Goal: Task Accomplishment & Management: Manage account settings

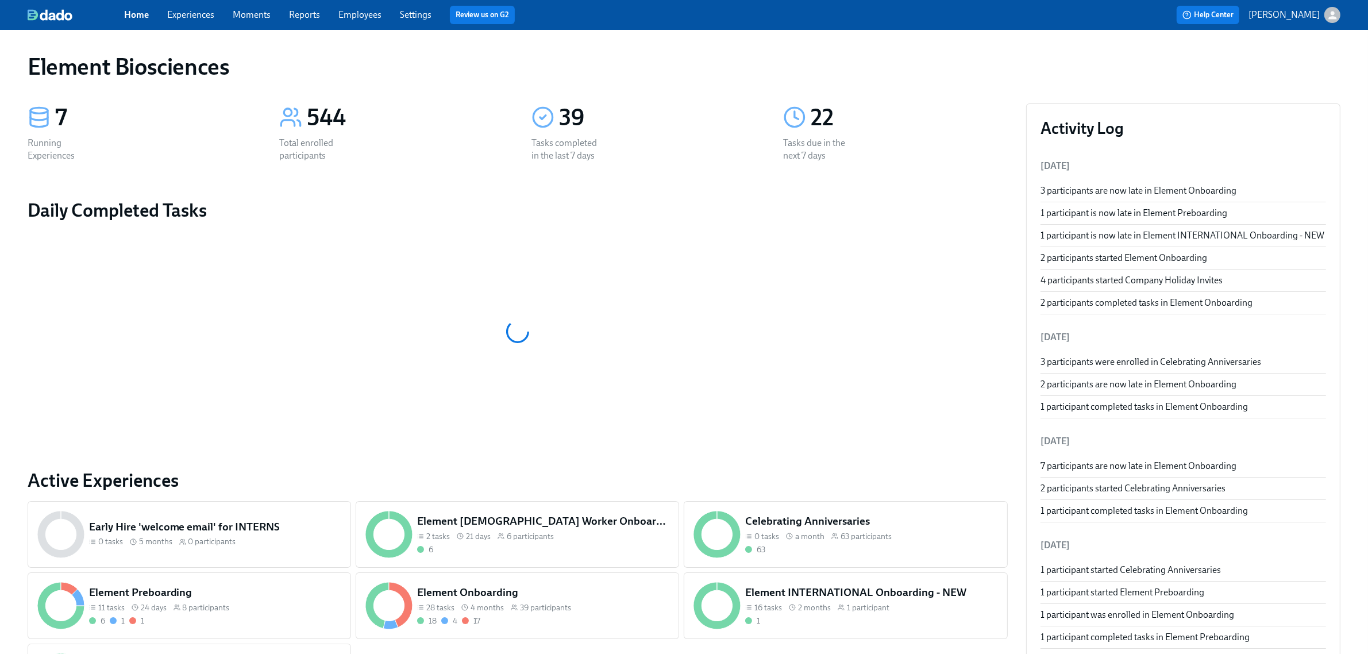
click at [183, 11] on link "Experiences" at bounding box center [190, 14] width 47 height 11
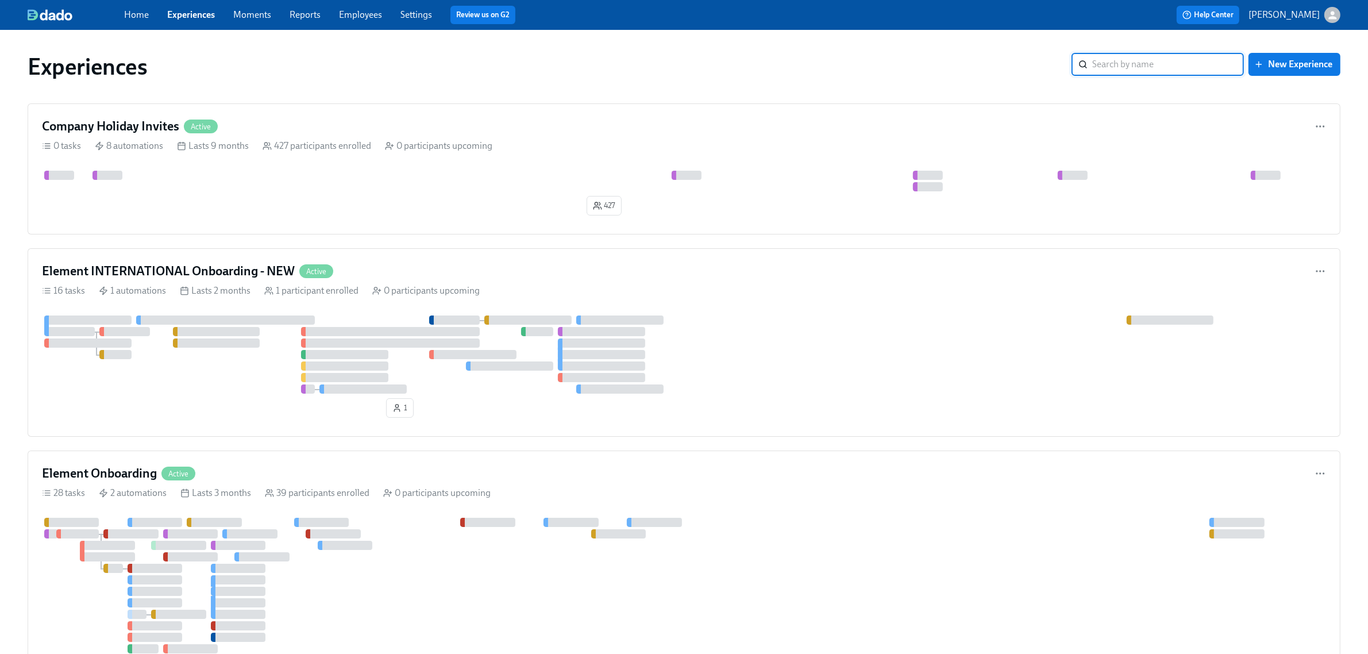
click at [564, 211] on div "427" at bounding box center [684, 195] width 1284 height 49
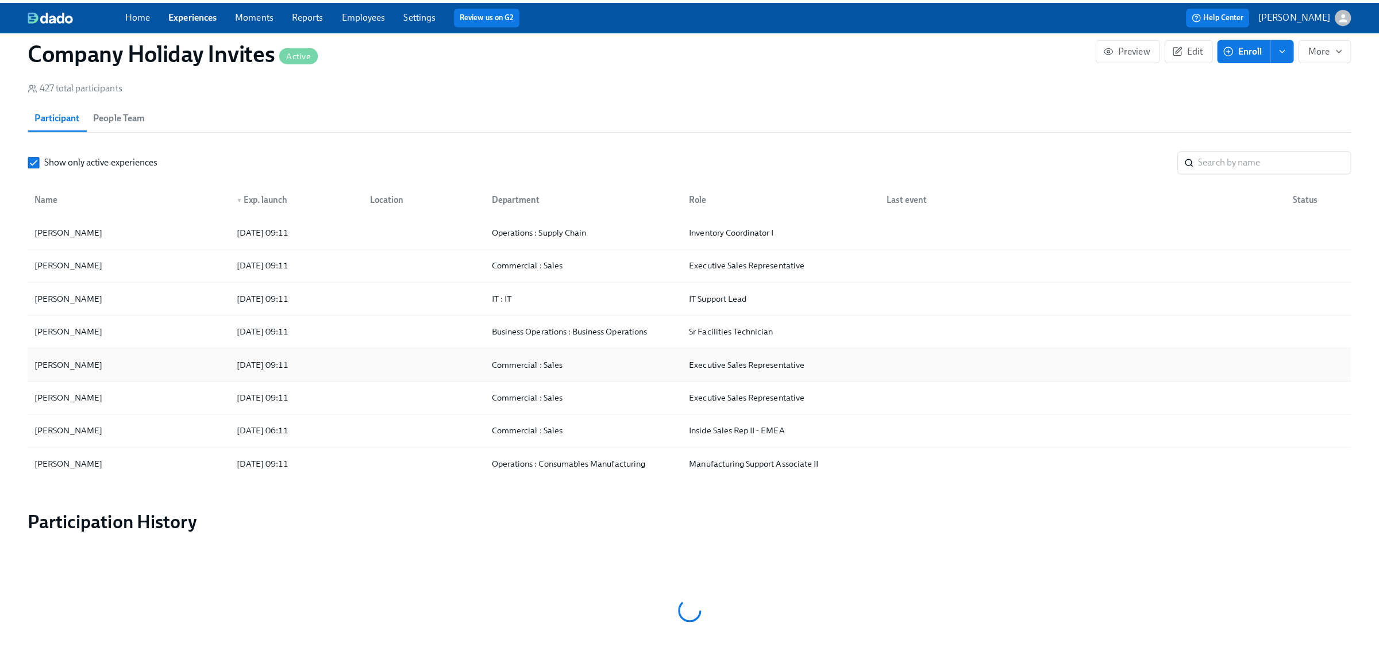
scroll to position [862, 0]
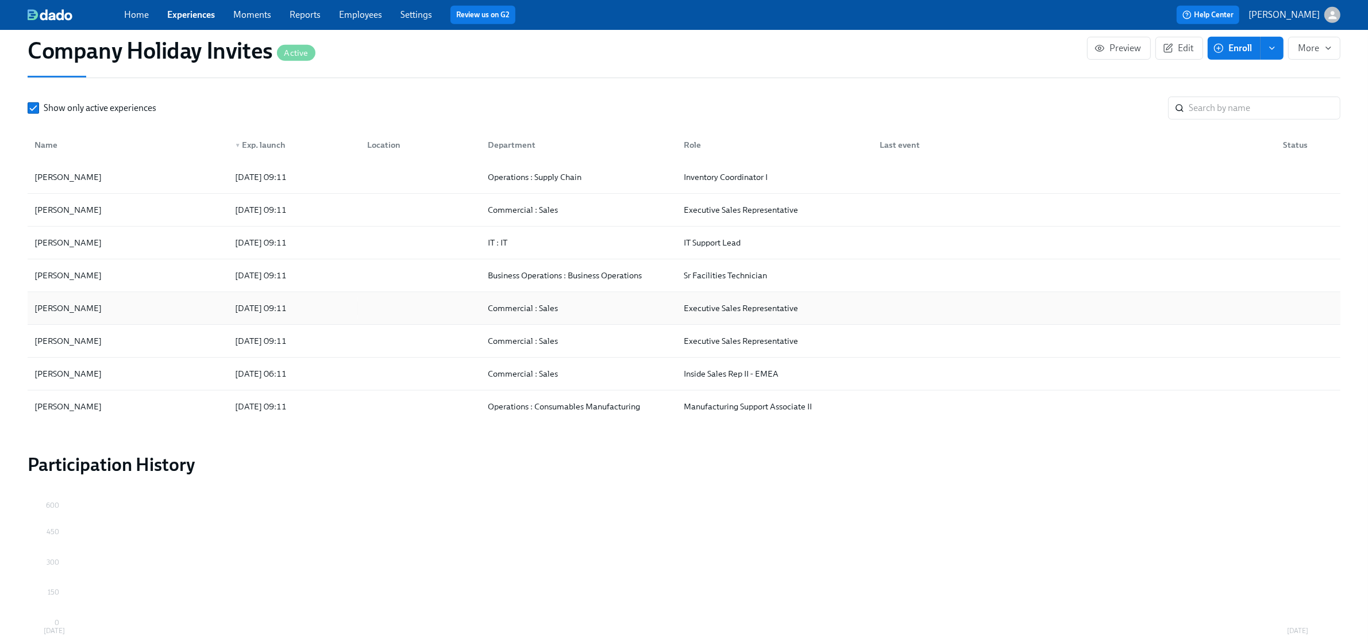
click at [111, 314] on div "[PERSON_NAME]" at bounding box center [128, 307] width 196 height 23
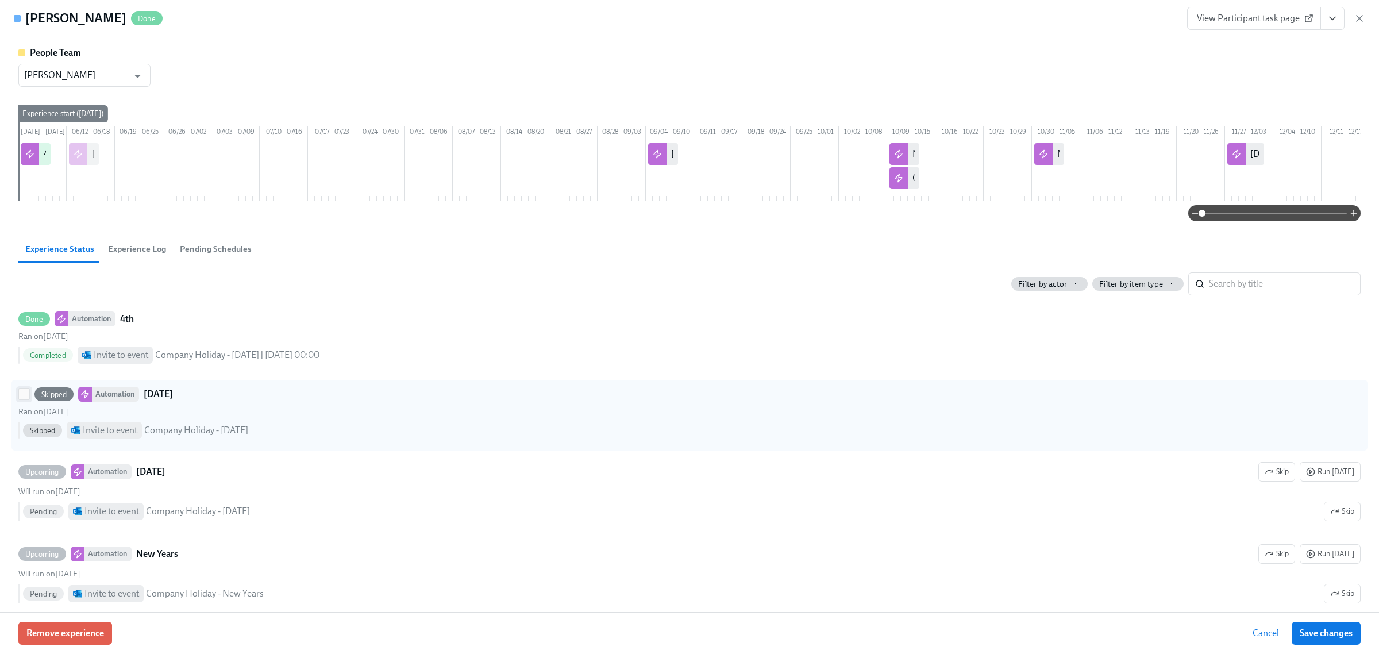
click at [22, 399] on input "Skipped Automation [DATE] Ran on [DATE] Skipped Invite to event Company Holiday…" at bounding box center [24, 394] width 10 height 10
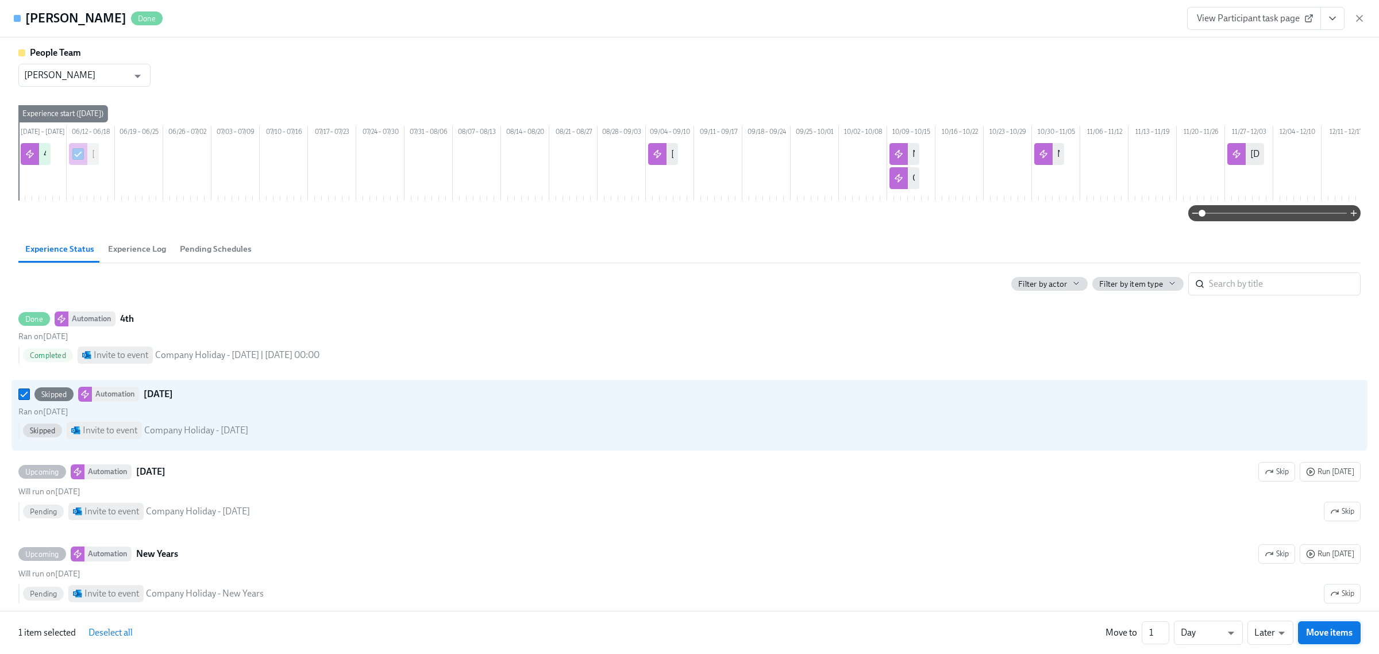
click at [1313, 634] on span "Move items" at bounding box center [1329, 632] width 47 height 11
checkbox input "false"
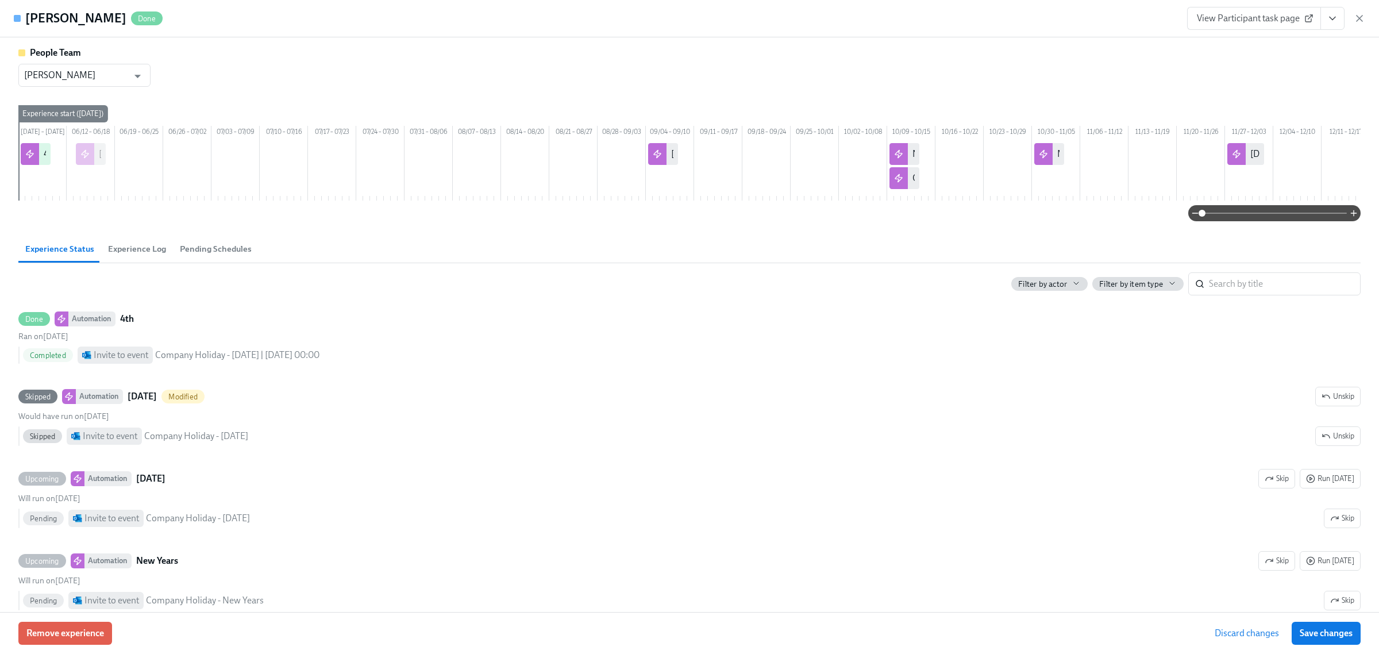
click at [1313, 634] on span "Save changes" at bounding box center [1326, 632] width 53 height 11
click at [141, 256] on span "Experience Log" at bounding box center [137, 248] width 58 height 13
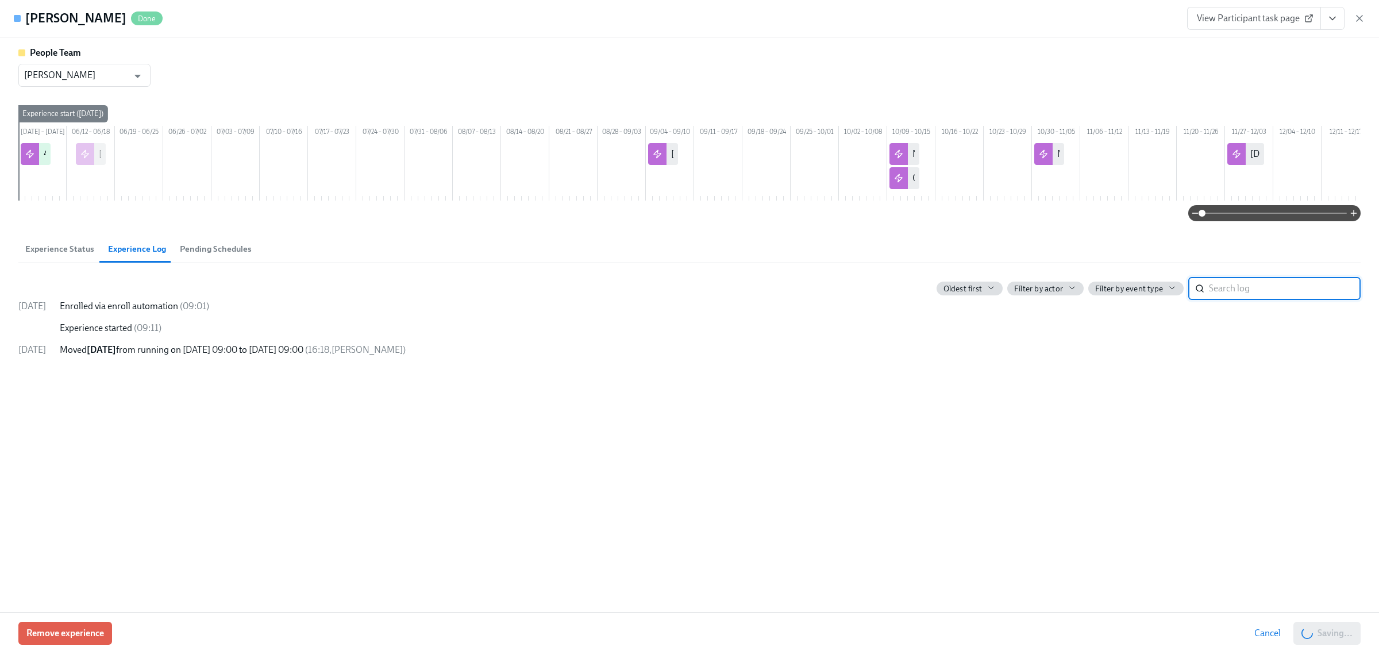
click at [56, 256] on span "Experience Status" at bounding box center [59, 248] width 69 height 13
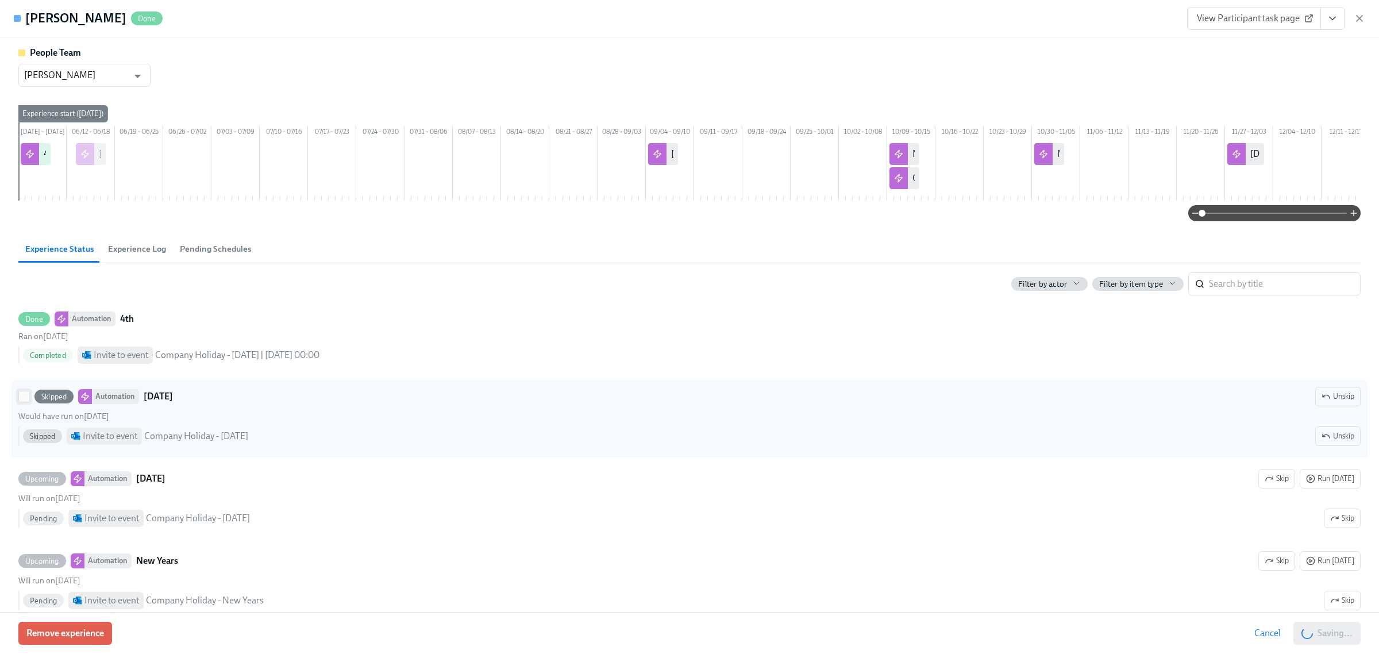
click at [21, 402] on input "Skipped Automation [DATE] Unskip Would have run on [DATE] Skipped Invite to eve…" at bounding box center [24, 396] width 10 height 10
checkbox input "true"
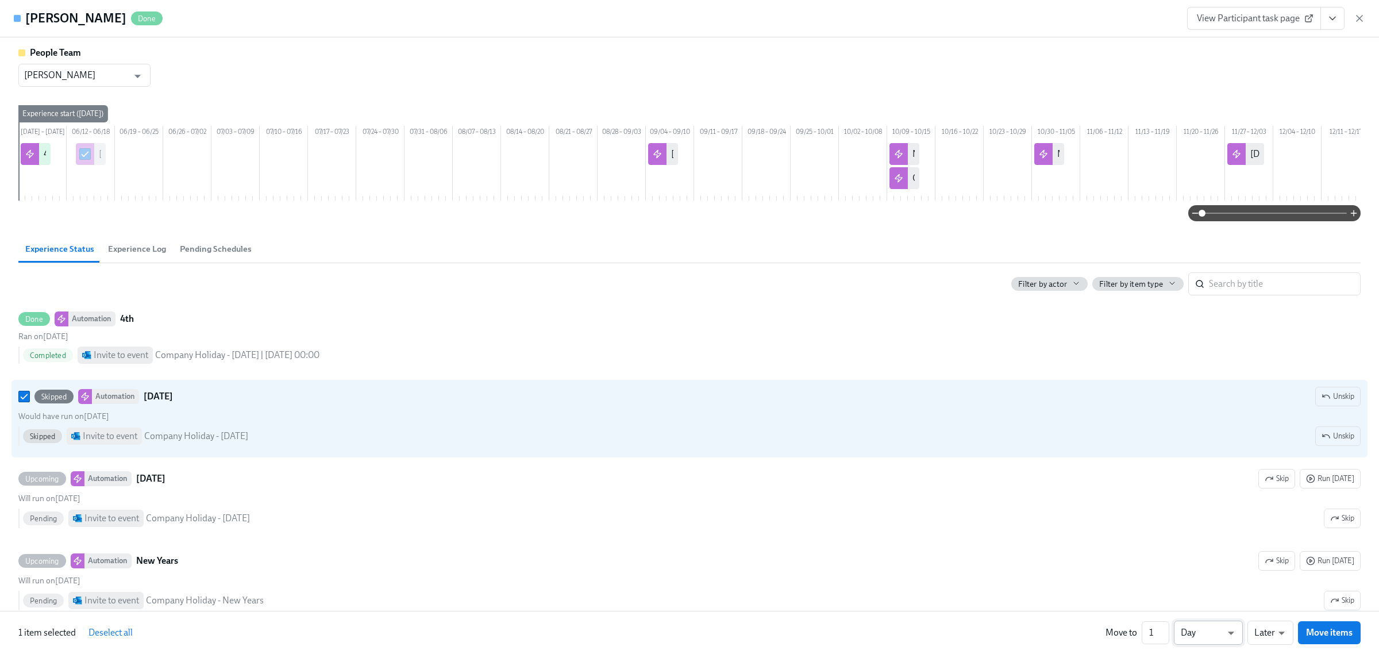
drag, startPoint x: 1190, startPoint y: 633, endPoint x: 1173, endPoint y: 635, distance: 18.0
click at [1190, 632] on li "Week" at bounding box center [1208, 631] width 69 height 20
type input "w"
click at [1162, 635] on input "1" at bounding box center [1156, 632] width 28 height 23
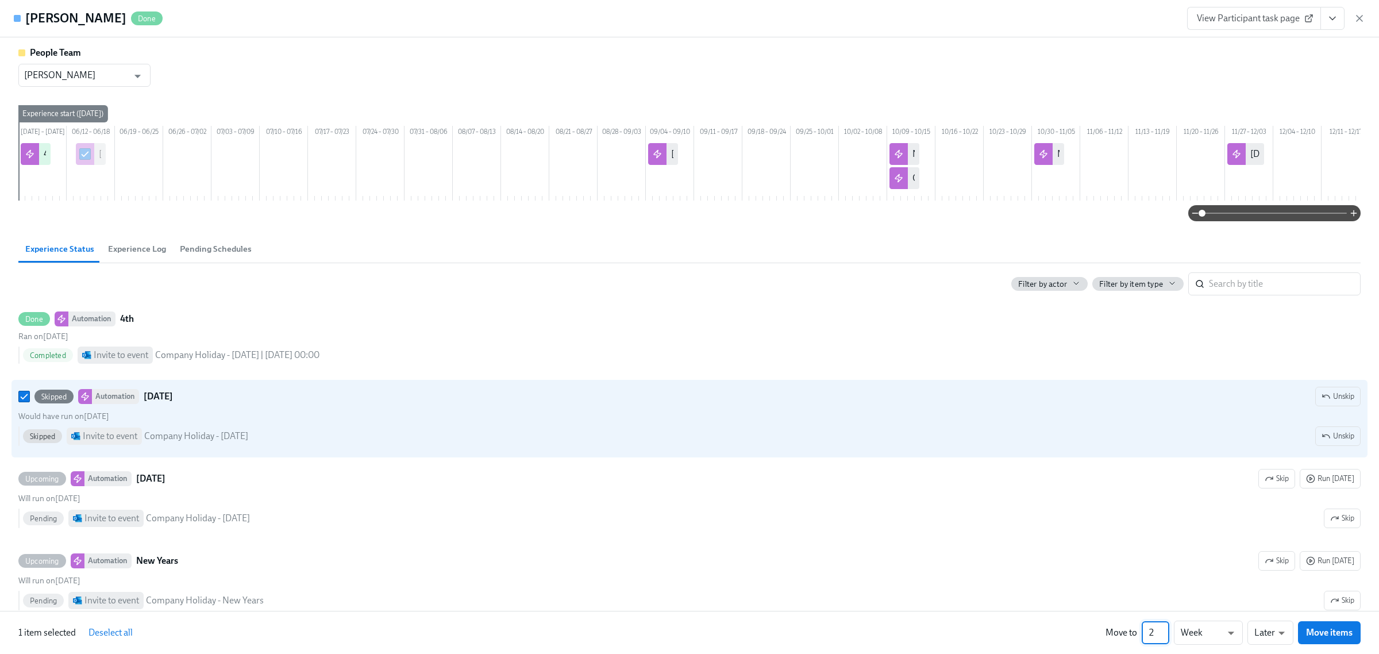
click at [1165, 628] on input "2" at bounding box center [1156, 632] width 28 height 23
click at [1165, 628] on input "3" at bounding box center [1156, 632] width 28 height 23
click at [1165, 628] on input "4" at bounding box center [1156, 632] width 28 height 23
click at [1165, 628] on input "5" at bounding box center [1156, 632] width 28 height 23
click at [1165, 628] on input "6" at bounding box center [1156, 632] width 28 height 23
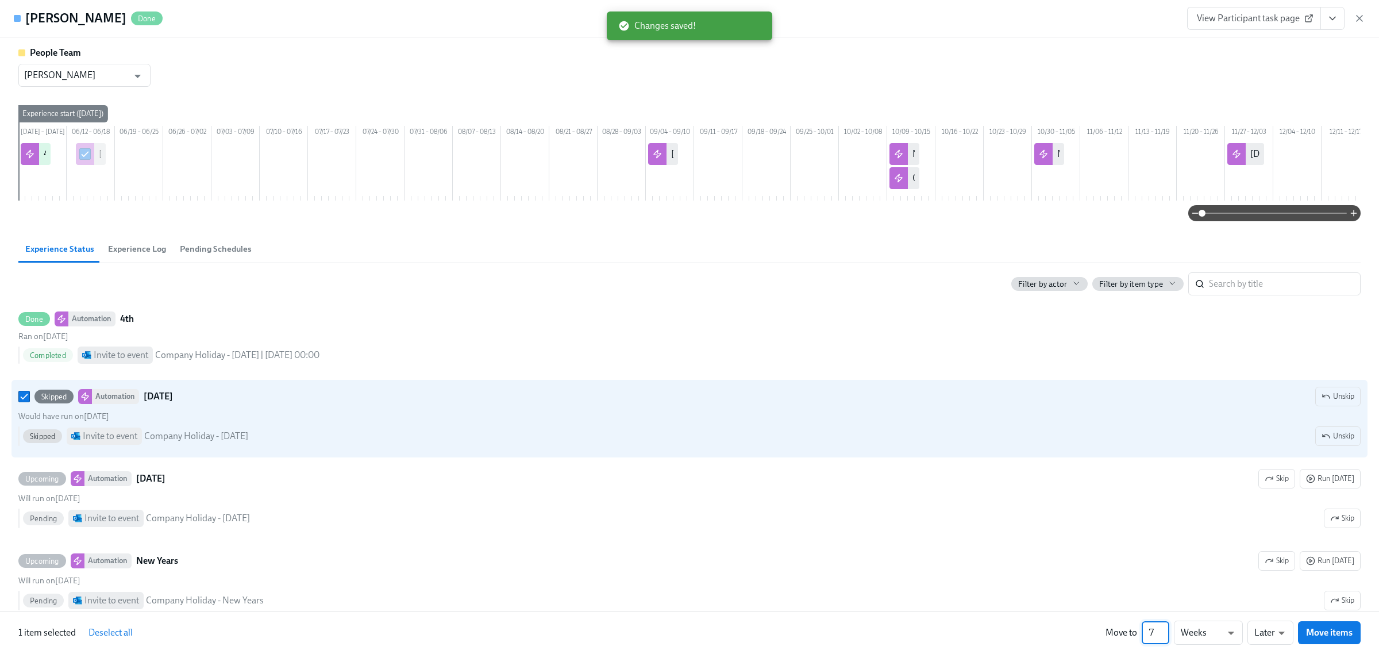
click at [1165, 628] on input "7" at bounding box center [1156, 632] width 28 height 23
type input "8"
click at [1165, 628] on input "8" at bounding box center [1156, 632] width 28 height 23
click at [1328, 641] on button "Move items" at bounding box center [1329, 632] width 63 height 23
checkbox input "false"
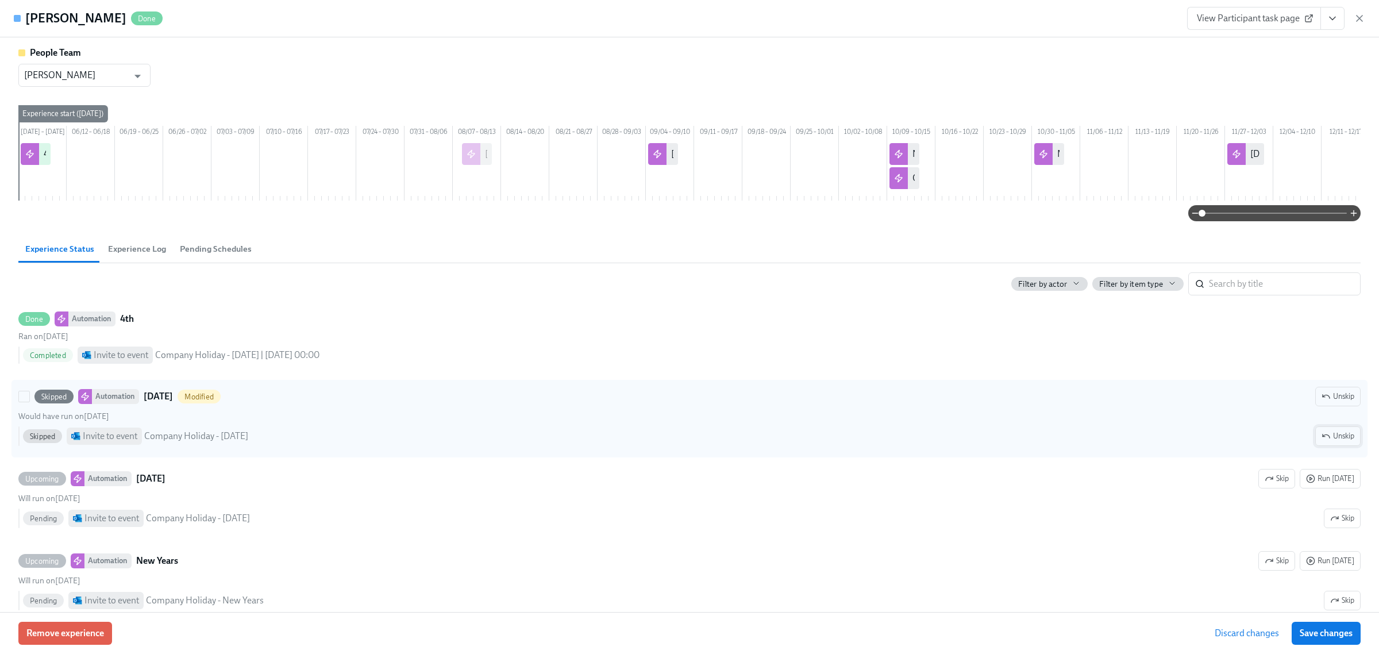
click at [1329, 446] on button "Unskip" at bounding box center [1337, 436] width 45 height 20
click at [1331, 629] on span "Save changes" at bounding box center [1326, 632] width 53 height 11
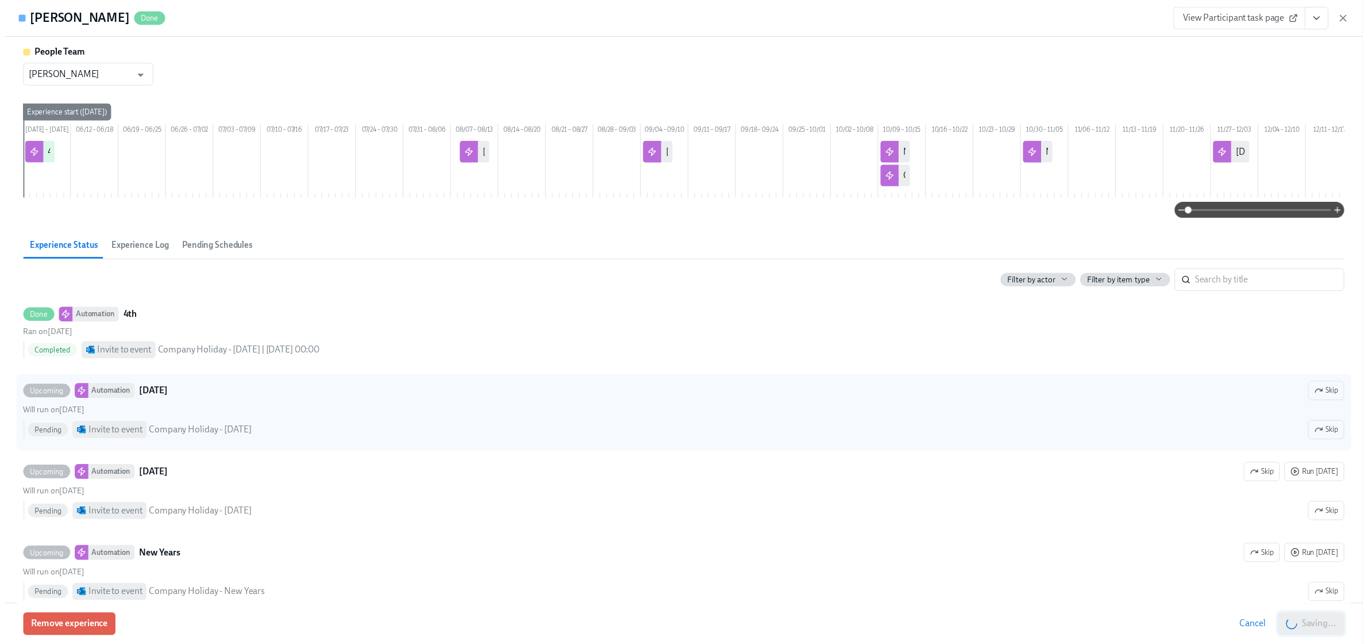
scroll to position [0, 130]
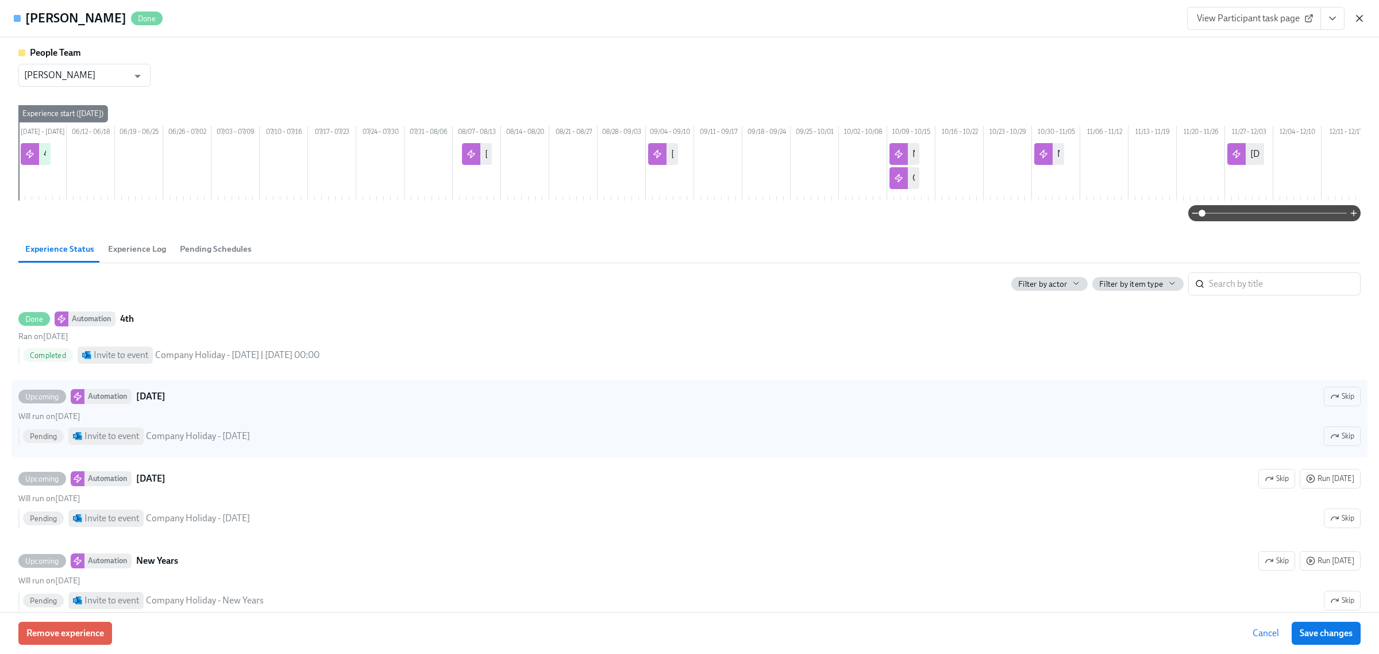
click at [1354, 18] on icon "button" at bounding box center [1359, 18] width 11 height 11
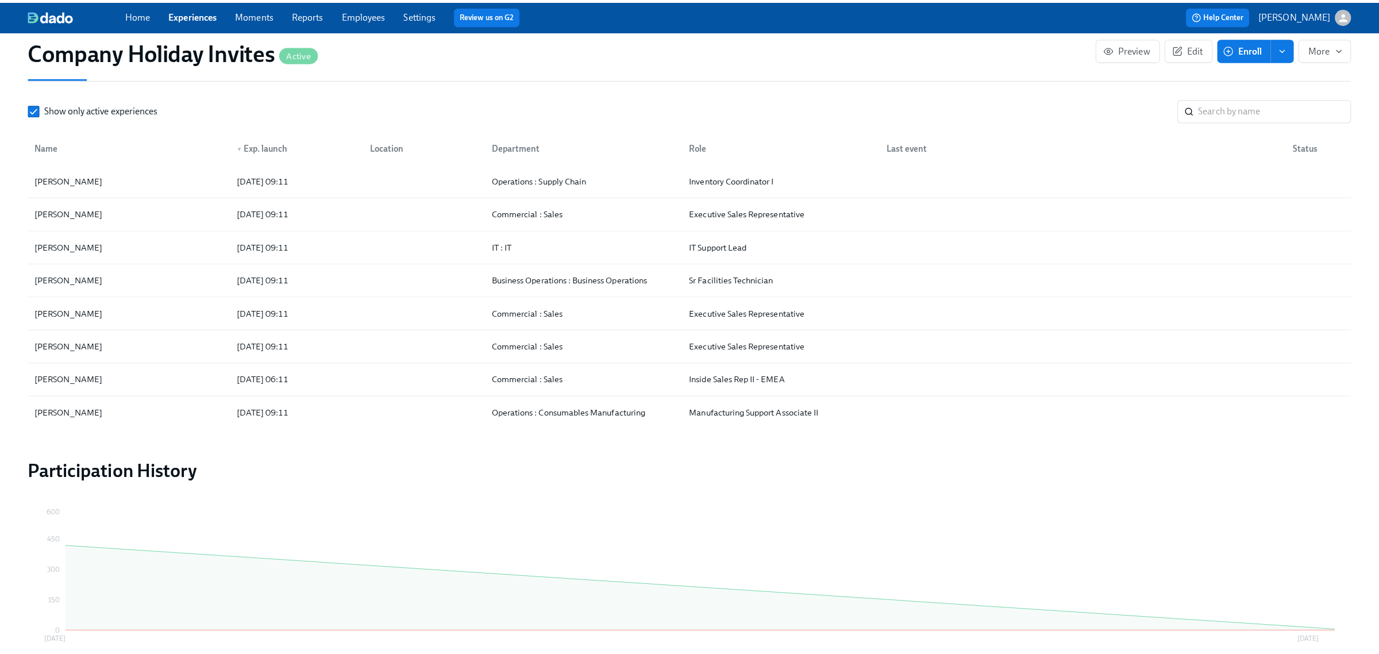
scroll to position [0, 120]
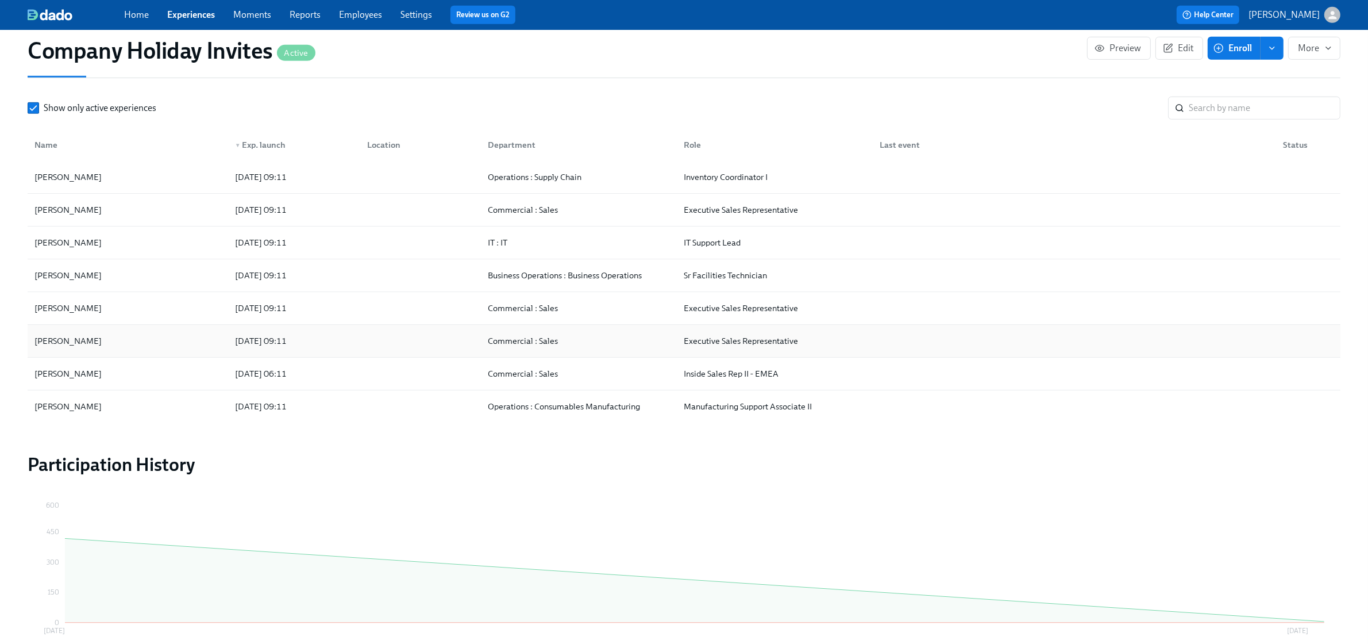
click at [121, 342] on div "[PERSON_NAME]" at bounding box center [128, 340] width 196 height 23
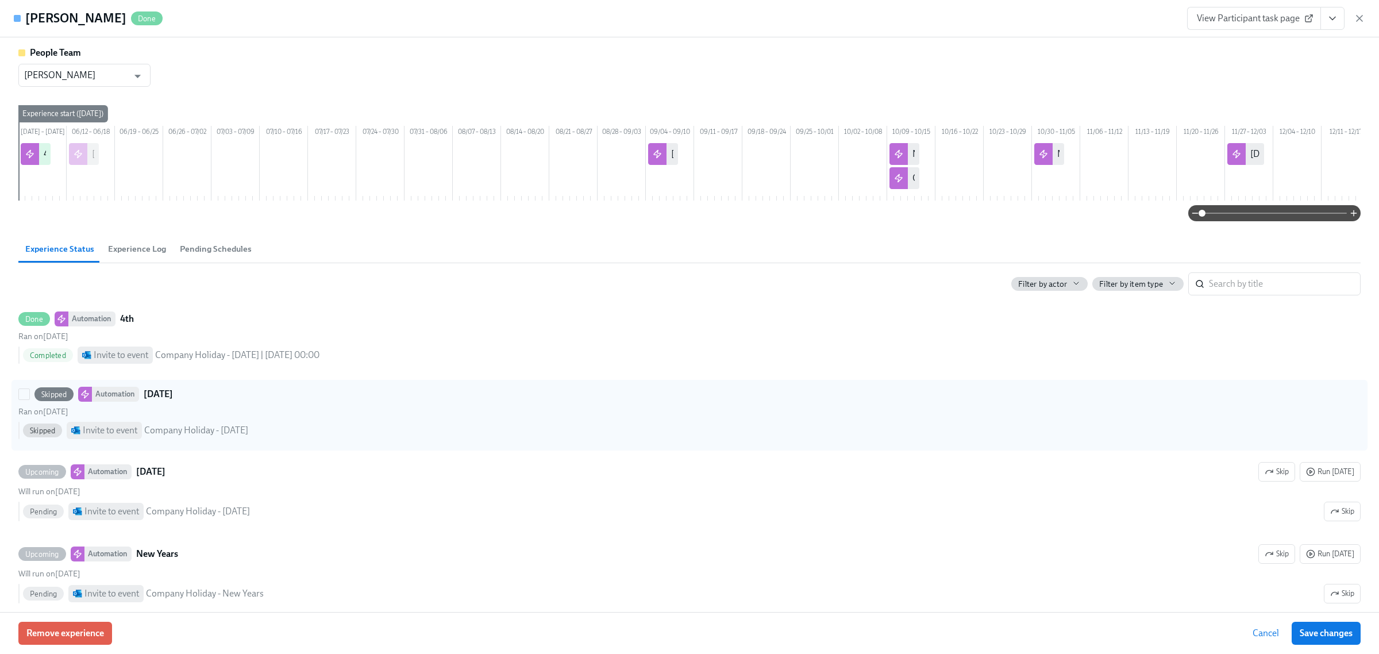
click at [30, 400] on div at bounding box center [26, 393] width 16 height 11
click at [29, 399] on input "Skipped Automation [DATE] Ran on [DATE] Skipped Invite to event Company Holiday…" at bounding box center [24, 394] width 10 height 10
checkbox input "true"
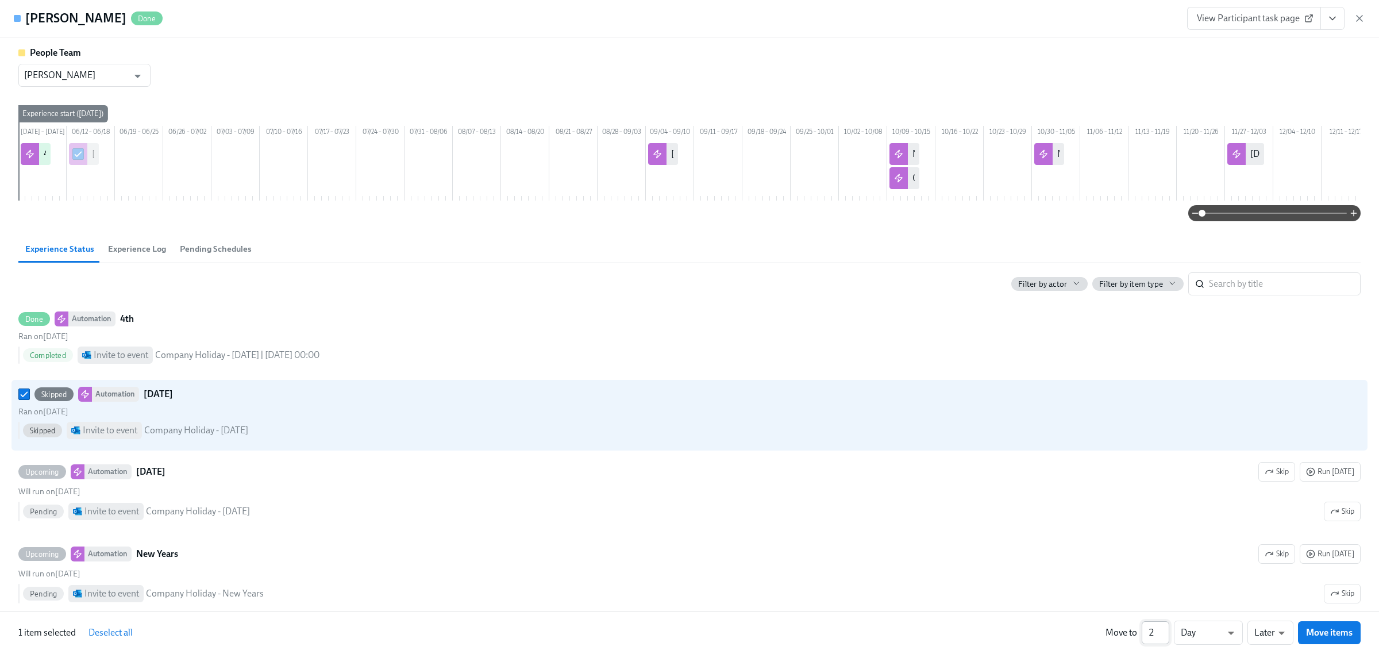
click at [1162, 628] on input "2" at bounding box center [1156, 632] width 28 height 23
click at [1163, 628] on input "3" at bounding box center [1156, 632] width 28 height 23
click at [1163, 628] on input "4" at bounding box center [1156, 632] width 28 height 23
click at [1163, 628] on input "5" at bounding box center [1156, 632] width 28 height 23
type input "6"
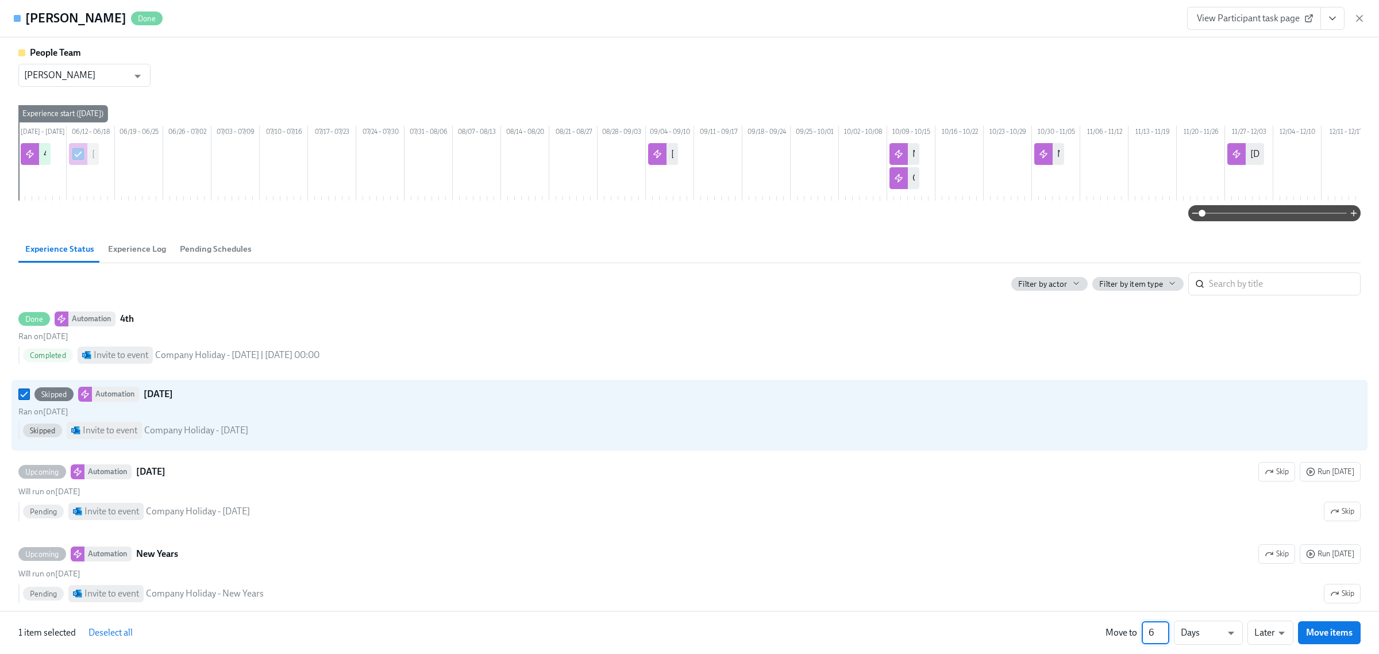
click at [1163, 628] on input "6" at bounding box center [1156, 632] width 28 height 23
click at [1190, 621] on li "Weeks" at bounding box center [1208, 631] width 69 height 20
type input "w"
click at [1321, 626] on button "Move items" at bounding box center [1329, 632] width 63 height 23
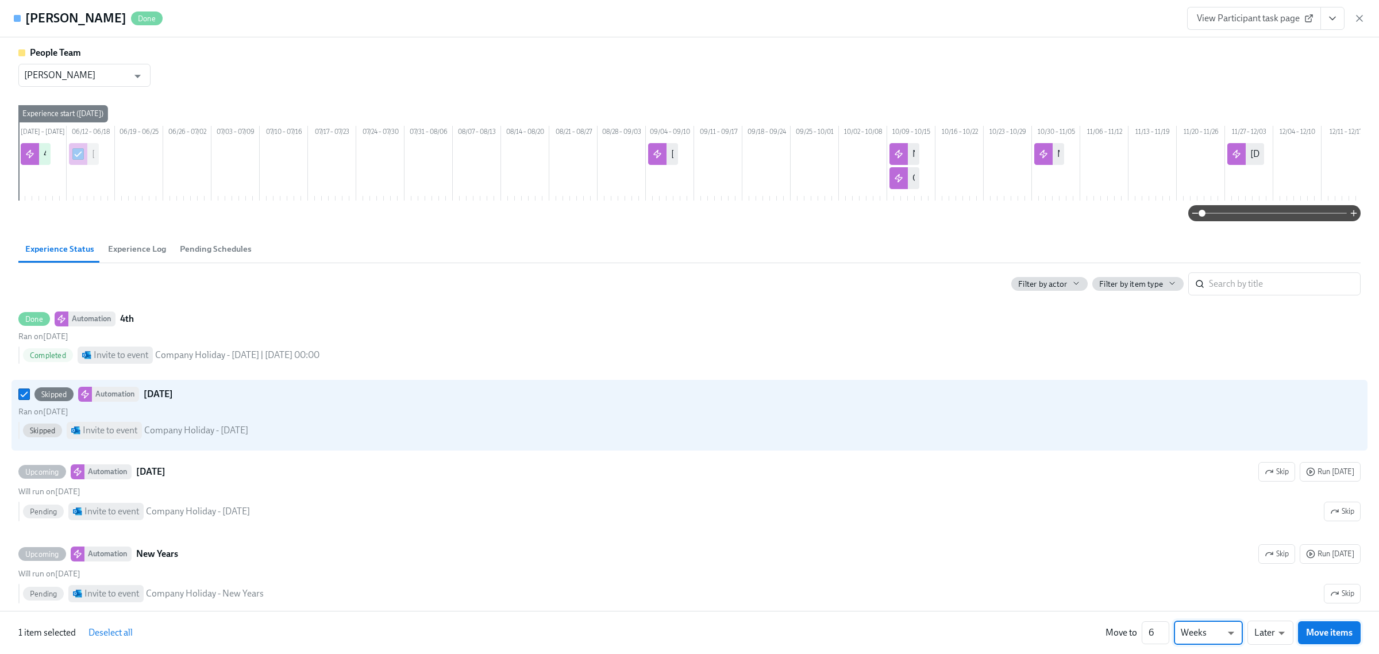
checkbox input "false"
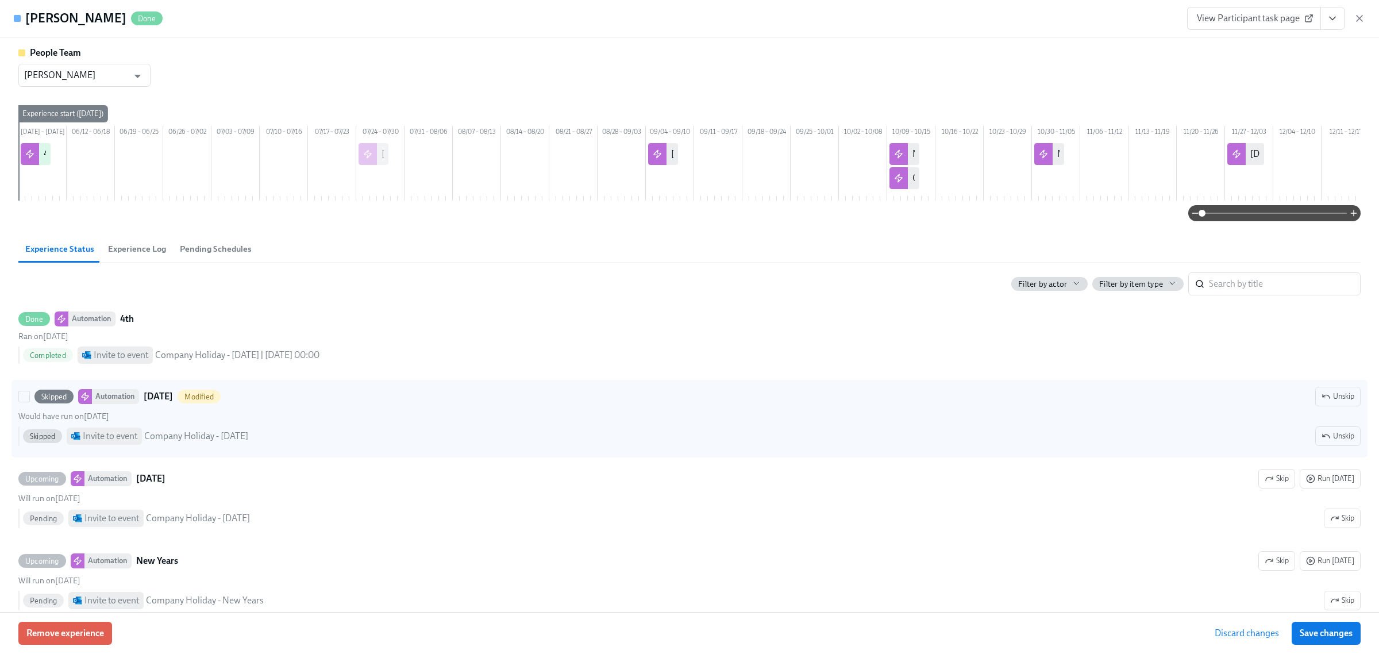
click at [1321, 401] on icon "button" at bounding box center [1325, 396] width 9 height 9
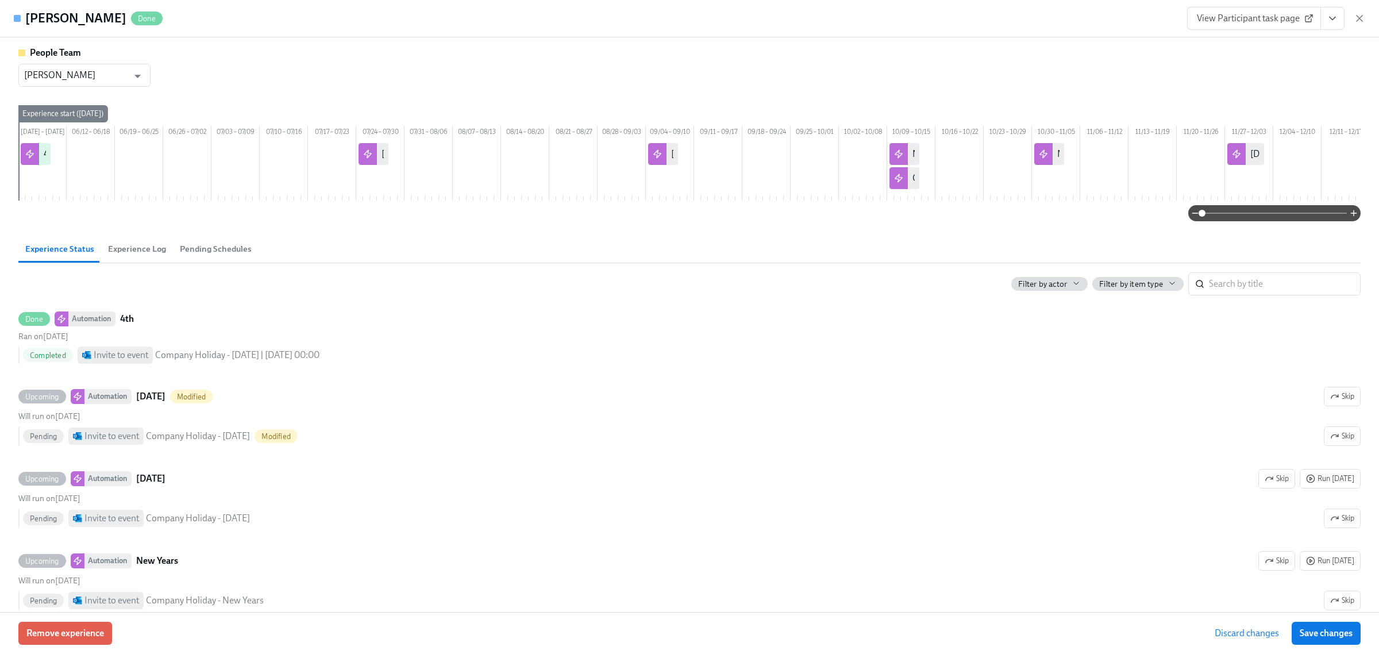
click at [1335, 628] on span "Save changes" at bounding box center [1326, 632] width 53 height 11
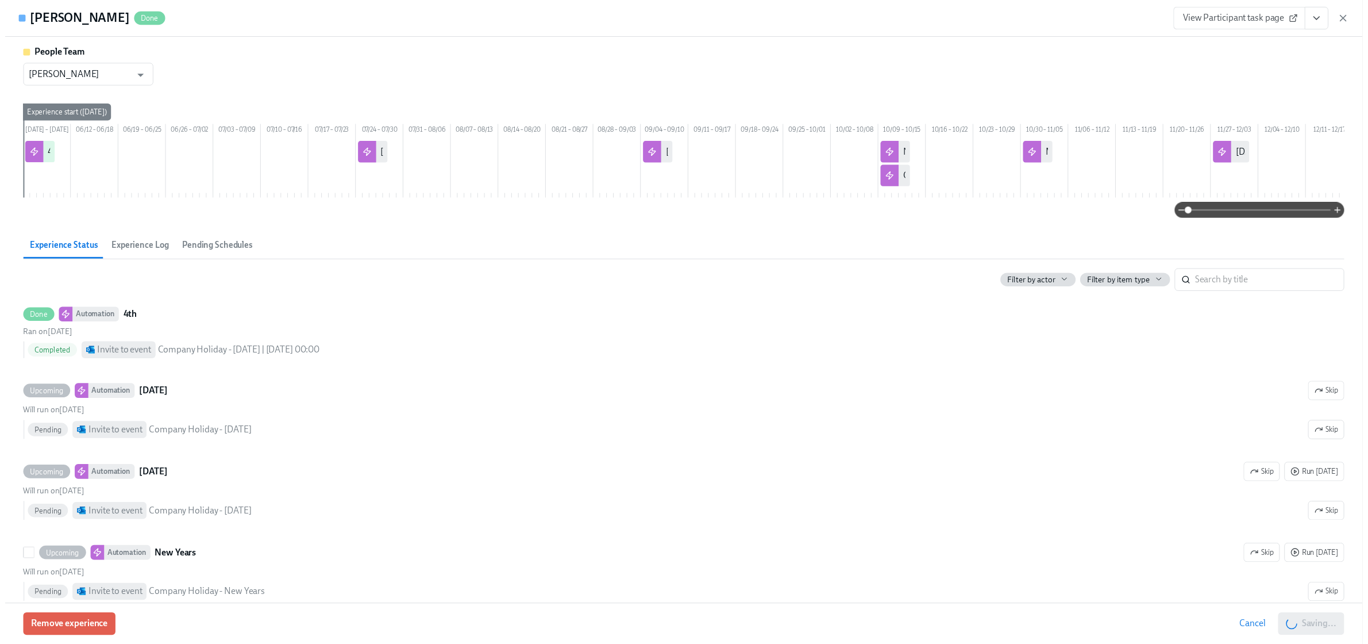
scroll to position [0, 311]
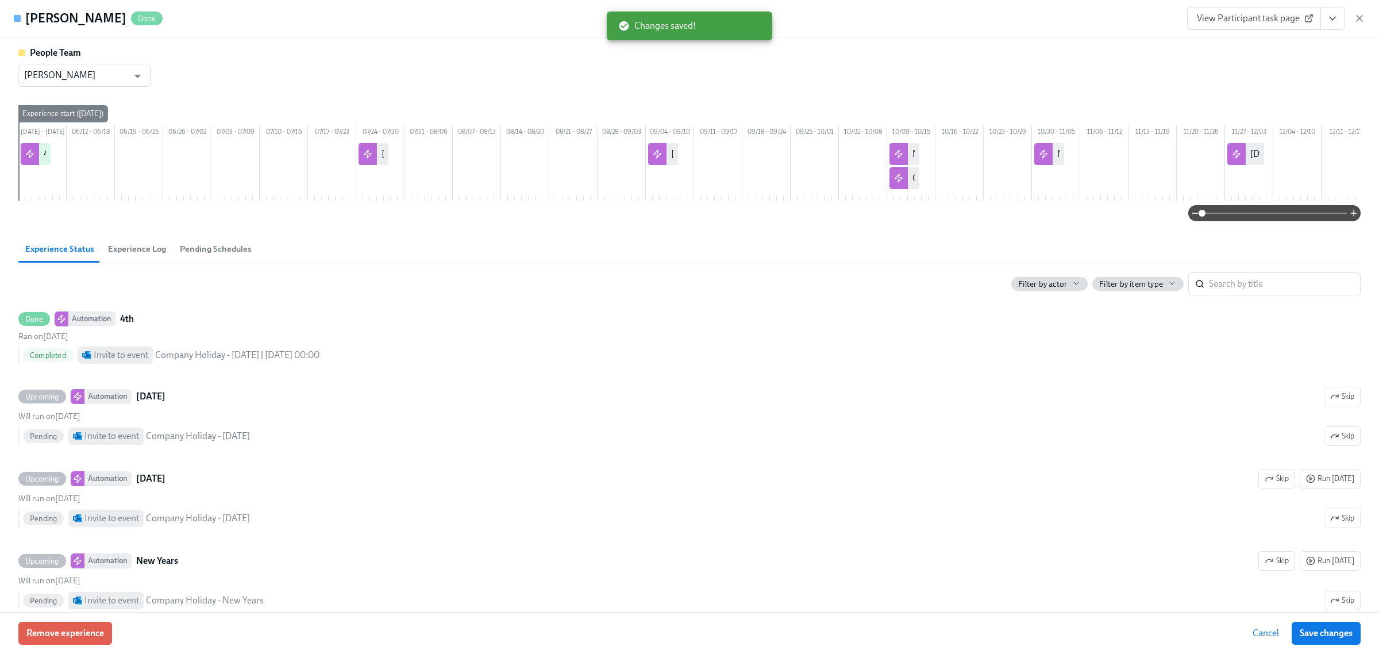
click at [1366, 22] on div "[PERSON_NAME] View Participant task page" at bounding box center [689, 18] width 1379 height 37
click at [1362, 17] on icon "button" at bounding box center [1359, 18] width 11 height 11
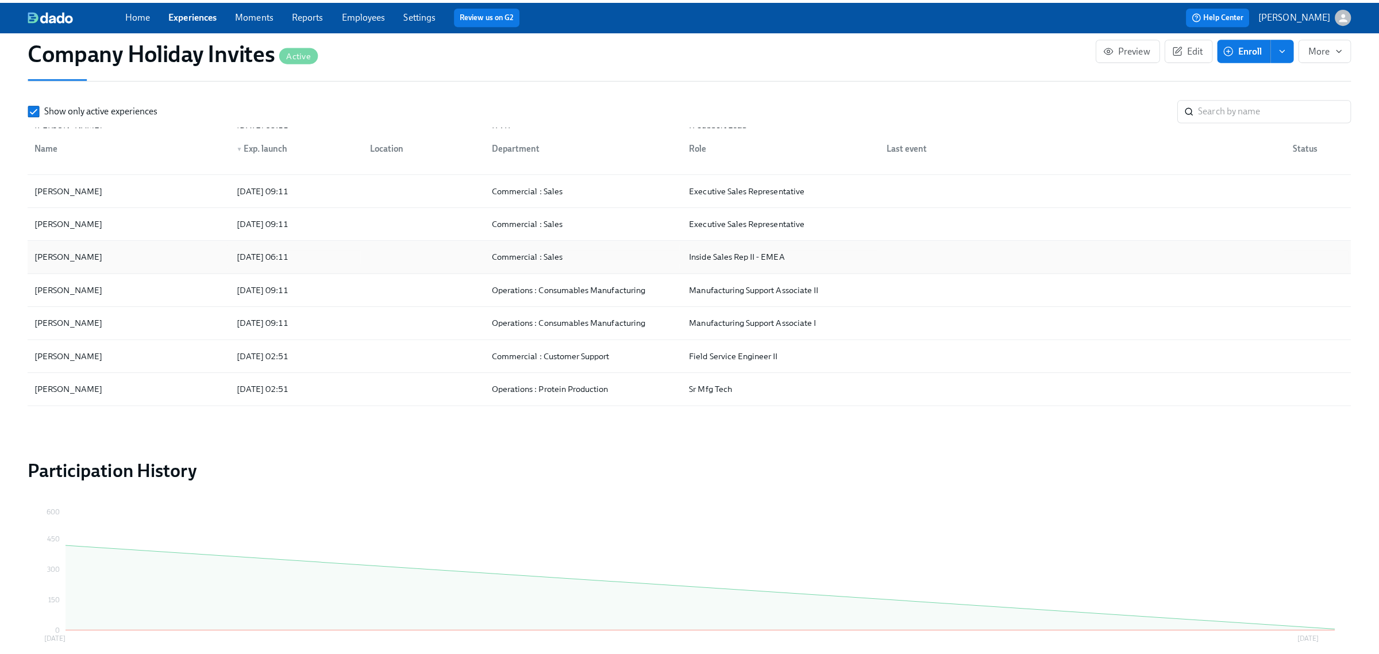
scroll to position [144, 0]
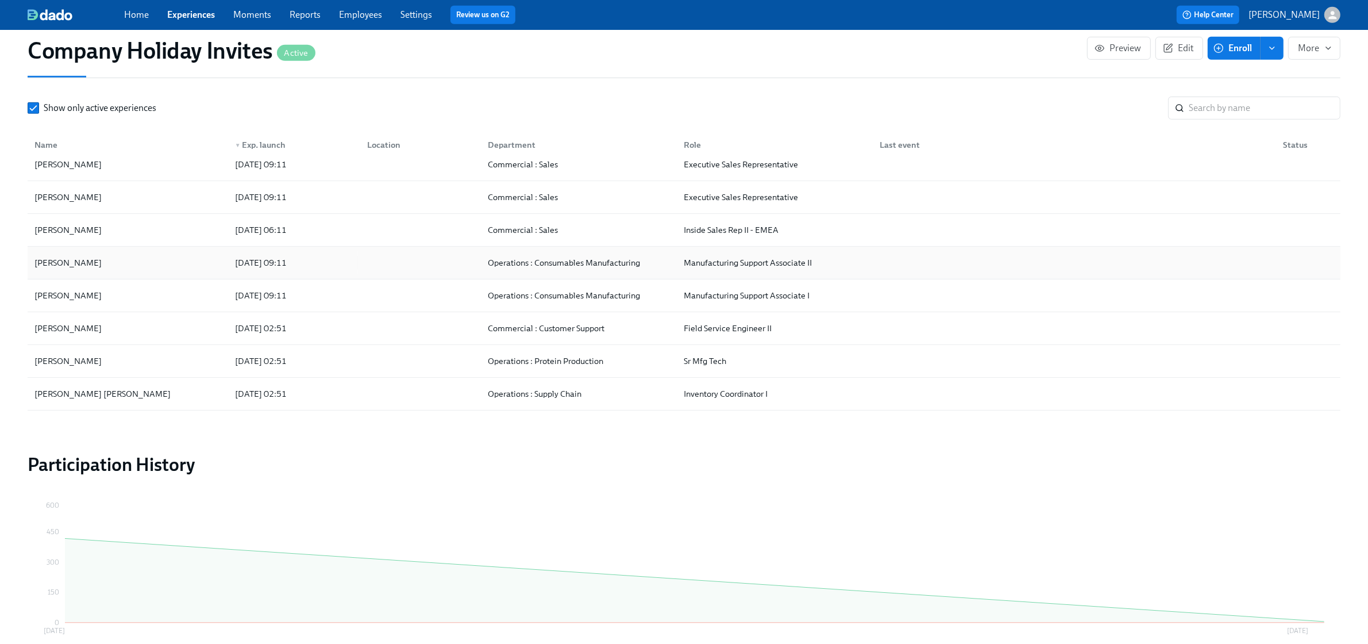
click at [124, 263] on div "[PERSON_NAME]" at bounding box center [128, 262] width 196 height 23
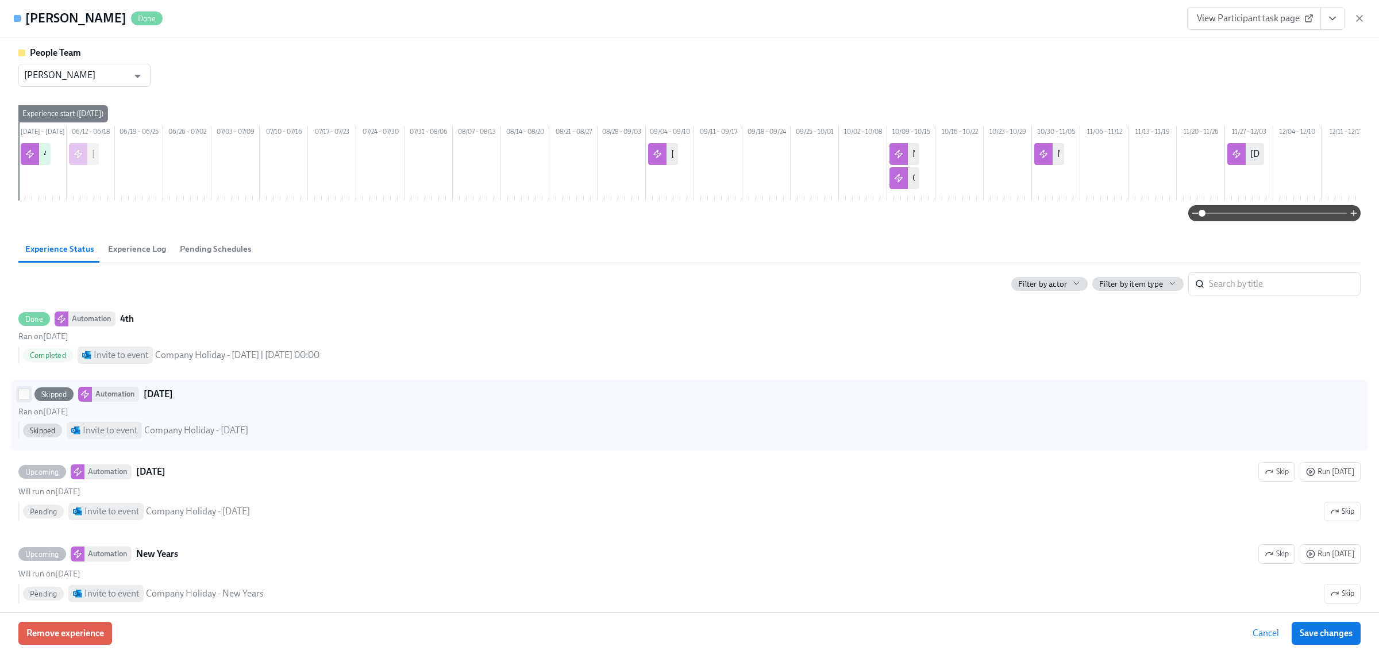
click at [24, 399] on input "Skipped Automation [DATE] Ran on [DATE] Skipped Invite to event Company Holiday…" at bounding box center [24, 394] width 10 height 10
checkbox input "true"
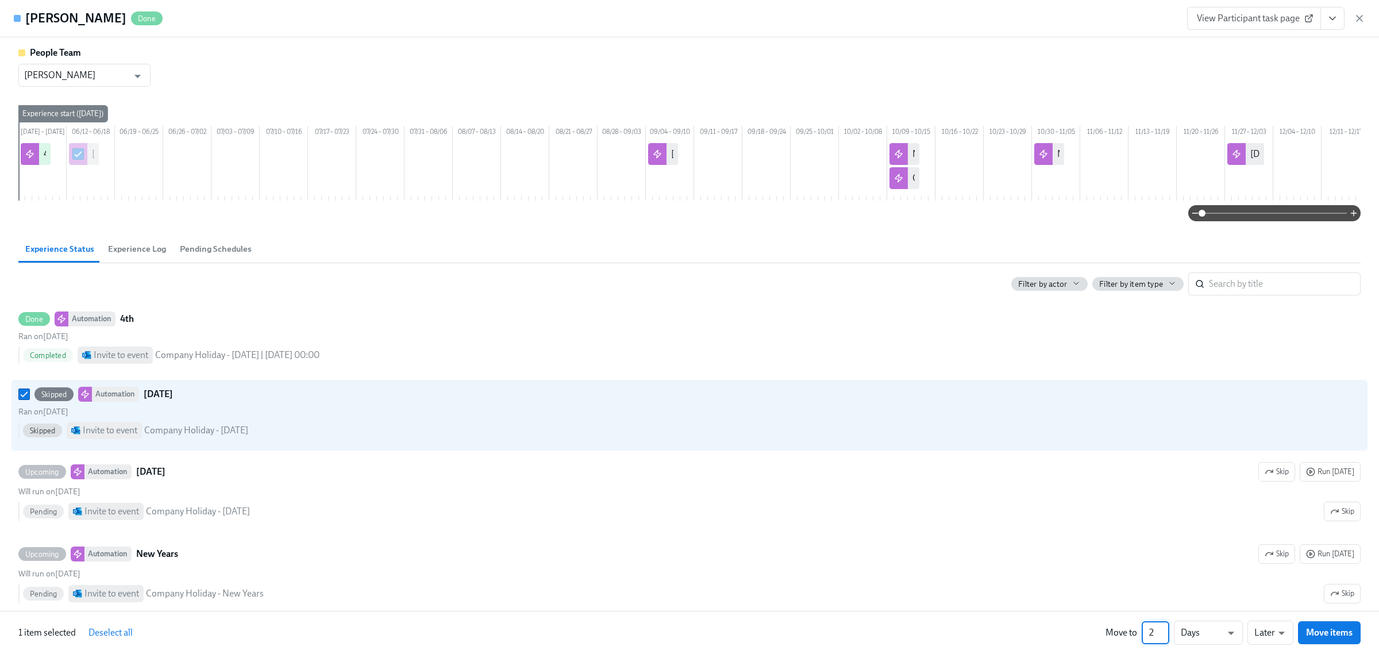
click at [1165, 630] on input "2" at bounding box center [1156, 632] width 28 height 23
click at [1165, 630] on input "3" at bounding box center [1156, 632] width 28 height 23
click at [1165, 630] on input "4" at bounding box center [1156, 632] width 28 height 23
click at [1165, 630] on input "5" at bounding box center [1156, 632] width 28 height 23
type input "6"
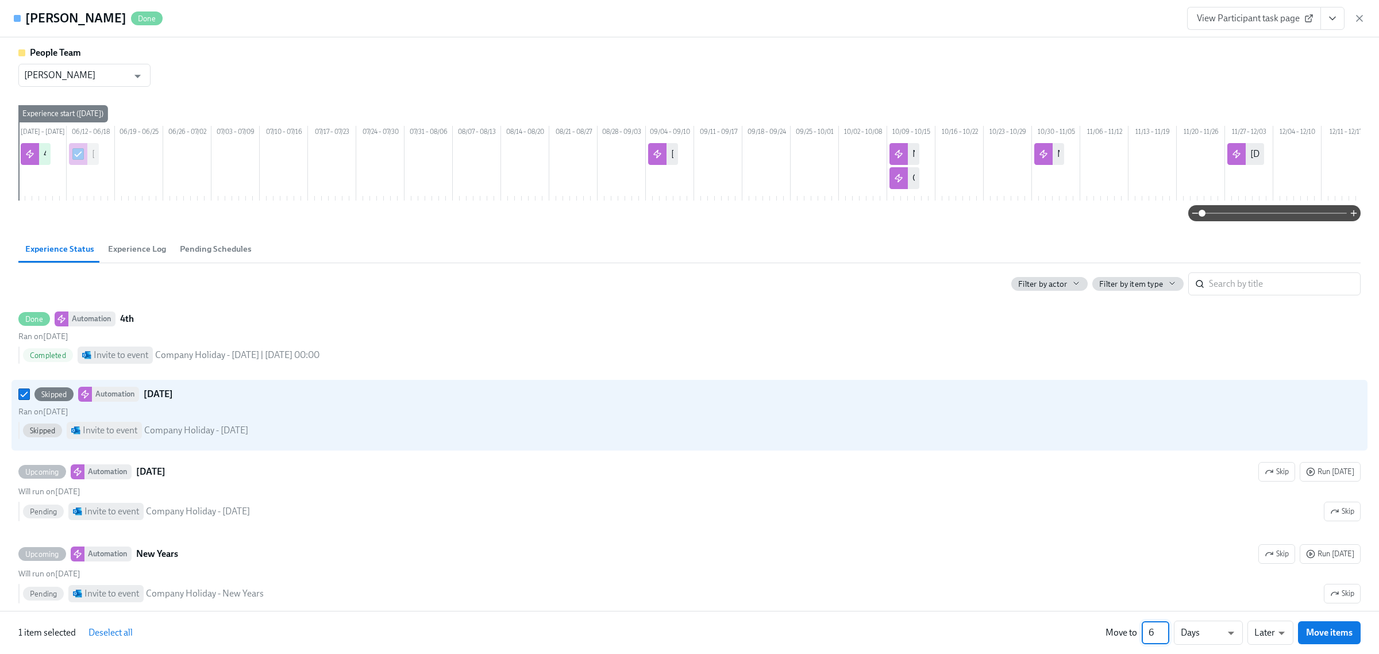
click at [1165, 630] on input "6" at bounding box center [1156, 632] width 28 height 23
click at [1192, 625] on li "Weeks" at bounding box center [1208, 631] width 69 height 20
type input "w"
click at [1347, 636] on span "Move items" at bounding box center [1329, 632] width 47 height 11
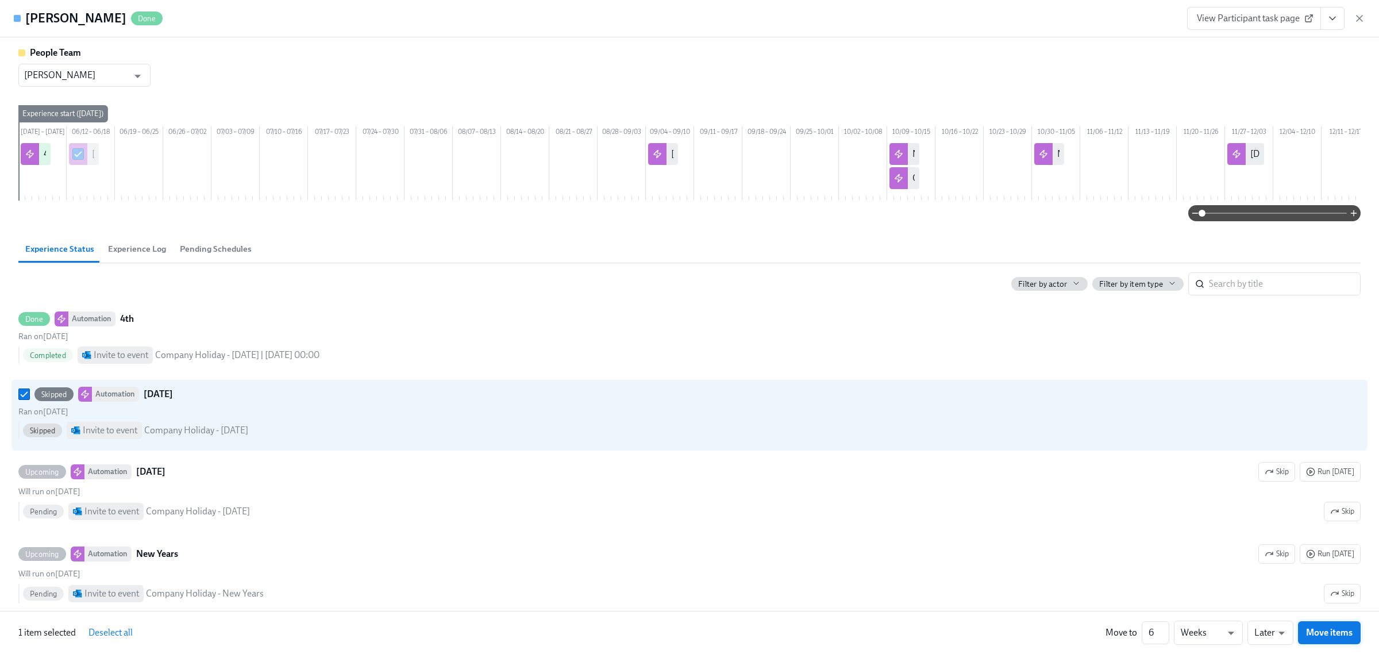
checkbox input "false"
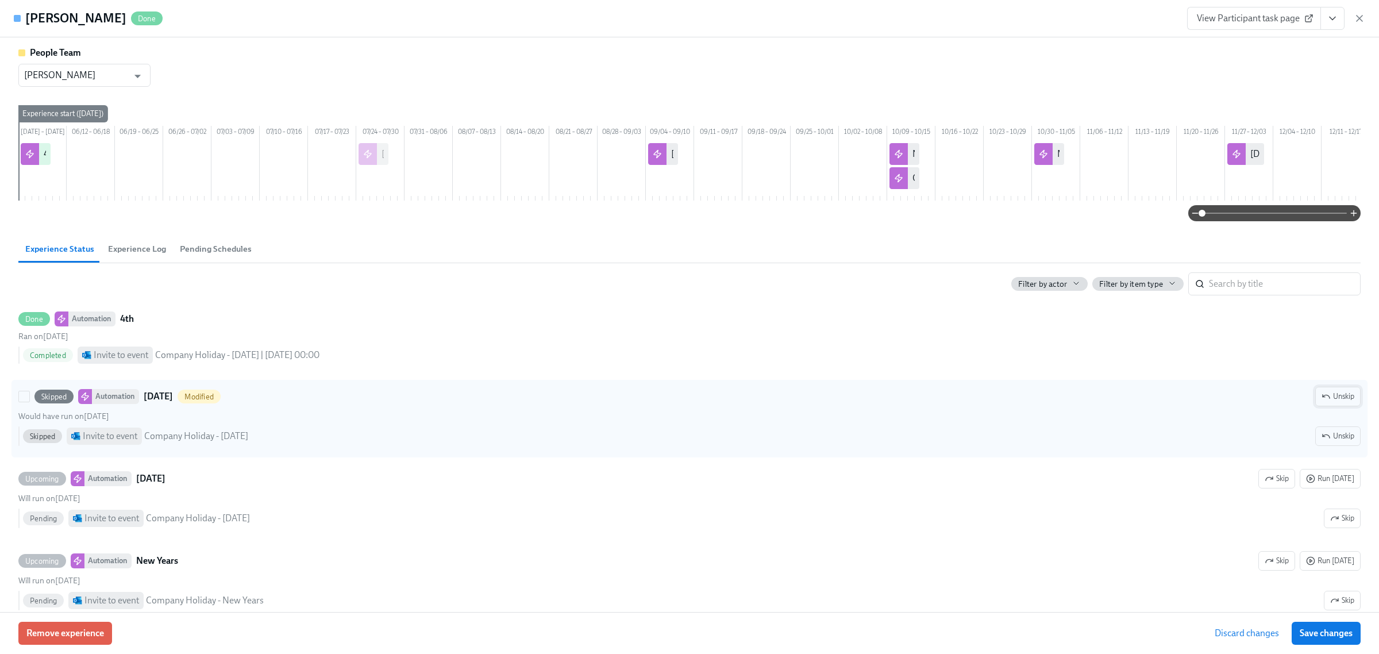
click at [1328, 402] on span "Unskip" at bounding box center [1337, 396] width 33 height 11
click at [1323, 634] on span "Save changes" at bounding box center [1326, 632] width 53 height 11
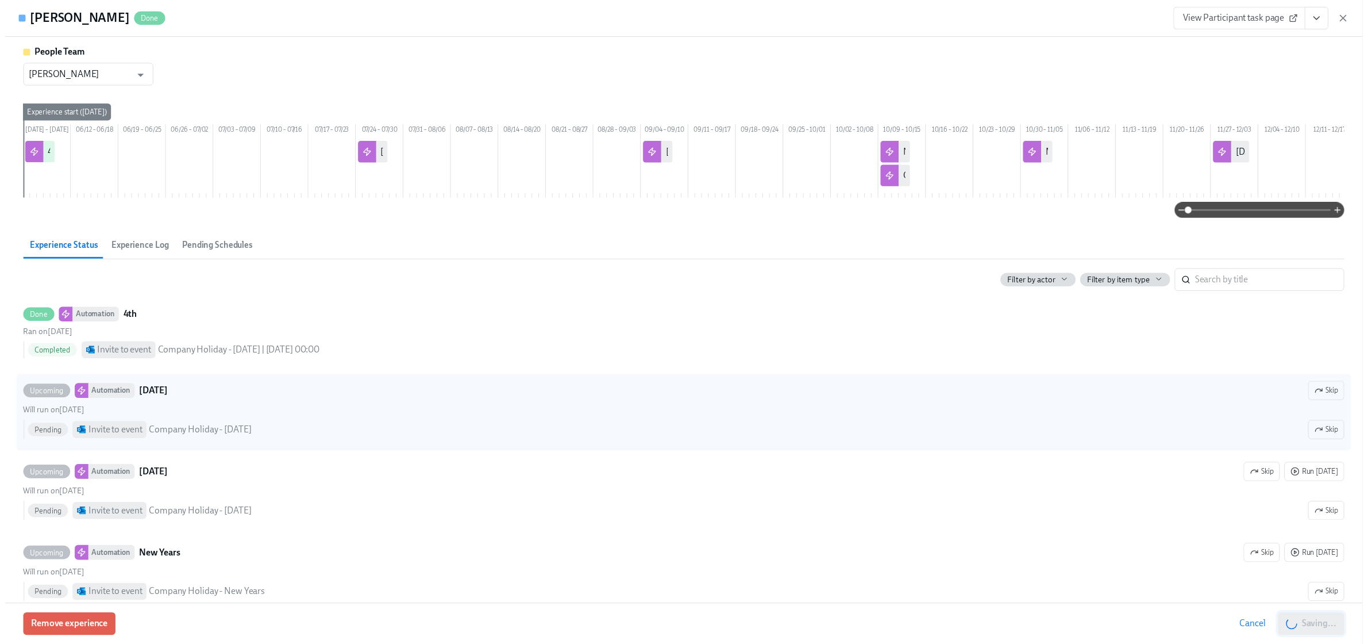
scroll to position [0, 311]
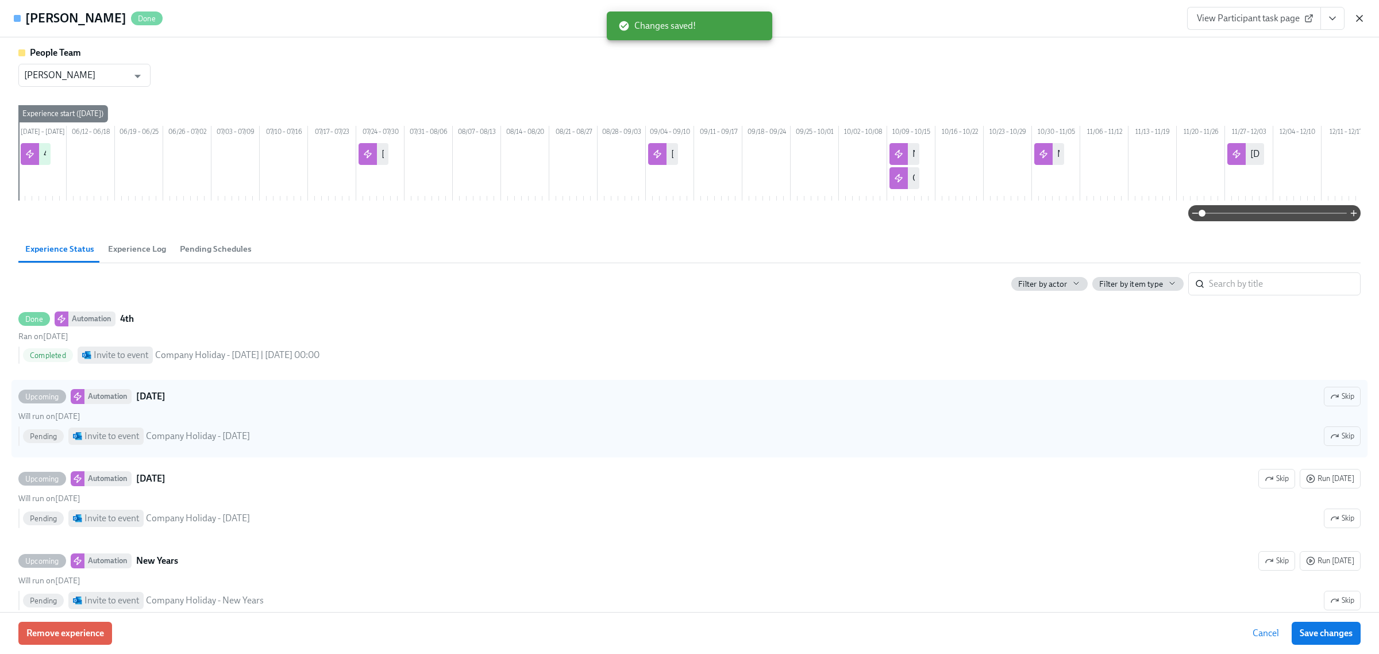
click at [1355, 17] on icon "button" at bounding box center [1359, 18] width 11 height 11
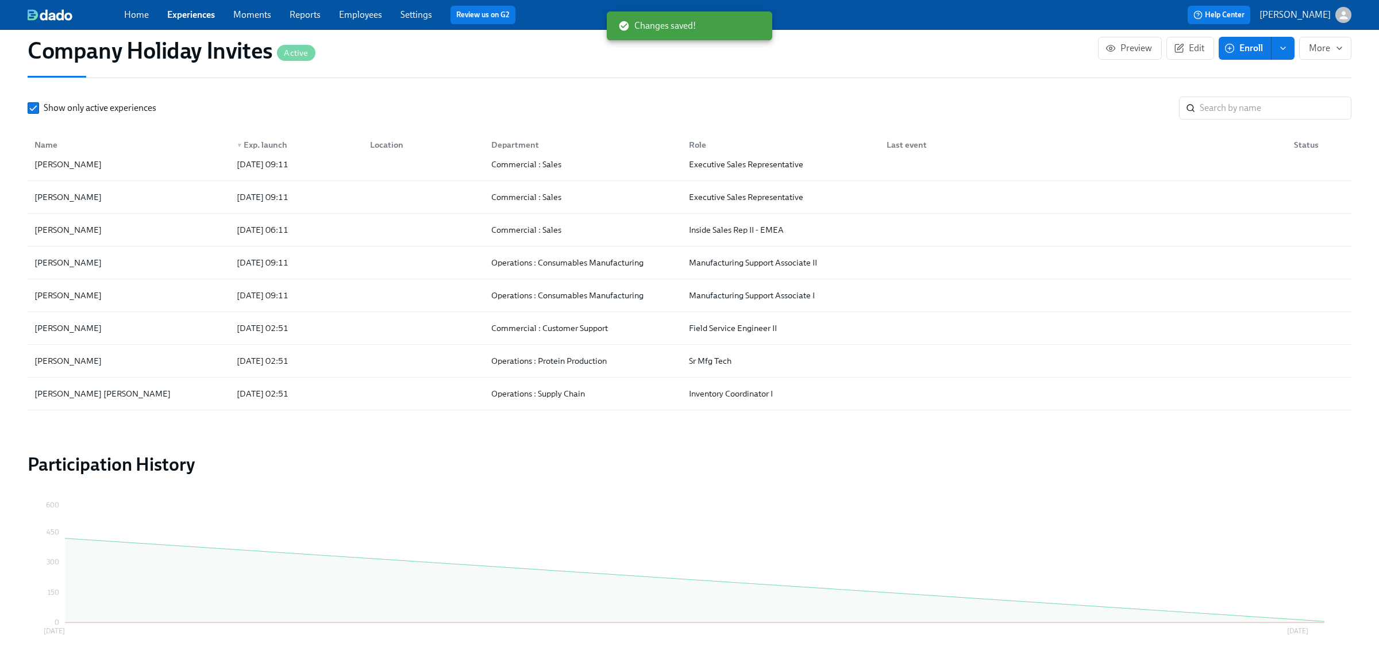
scroll to position [0, 300]
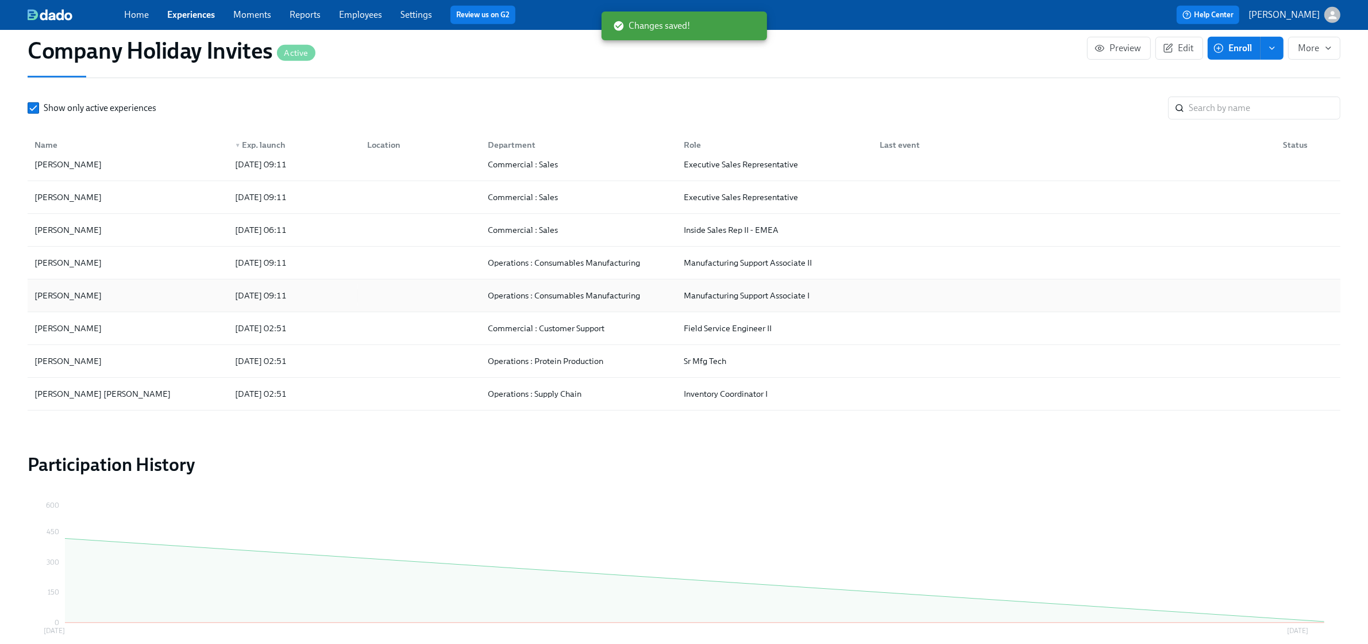
click at [153, 303] on div "[PERSON_NAME]" at bounding box center [128, 295] width 196 height 23
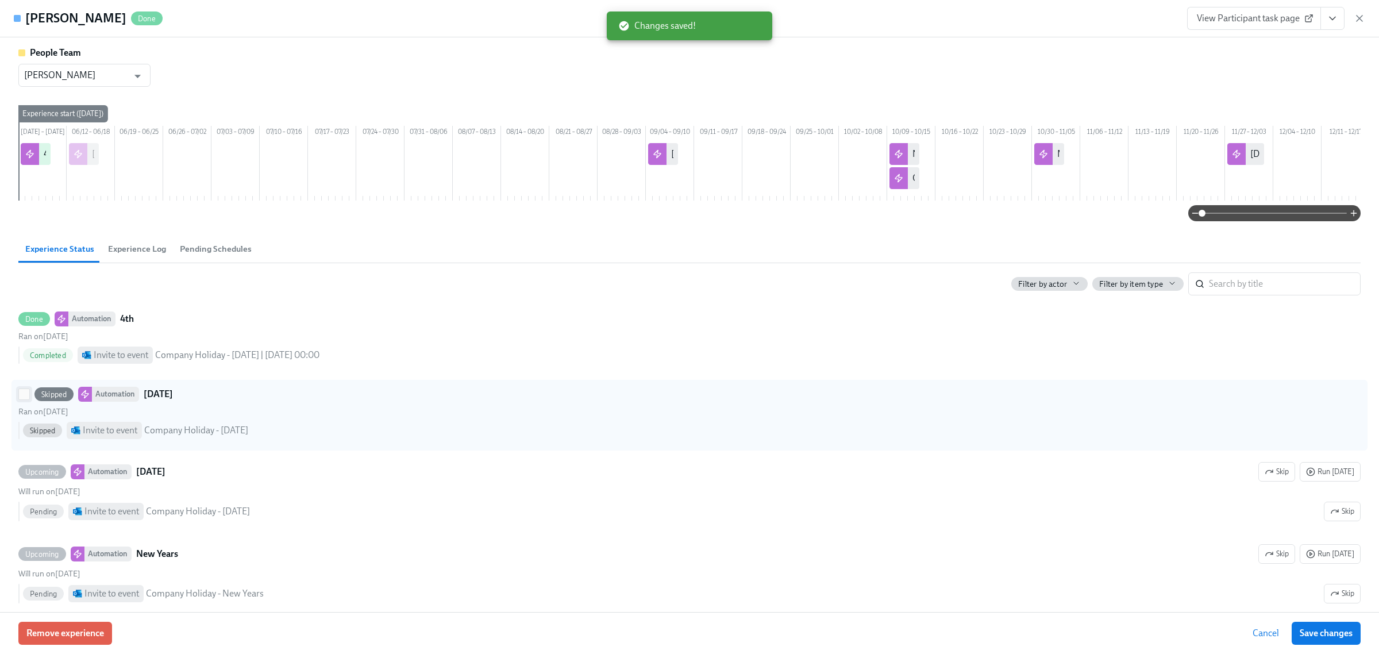
click at [24, 399] on input "Skipped Automation [DATE] Ran on [DATE] Skipped Invite to event Company Holiday…" at bounding box center [24, 394] width 10 height 10
checkbox input "true"
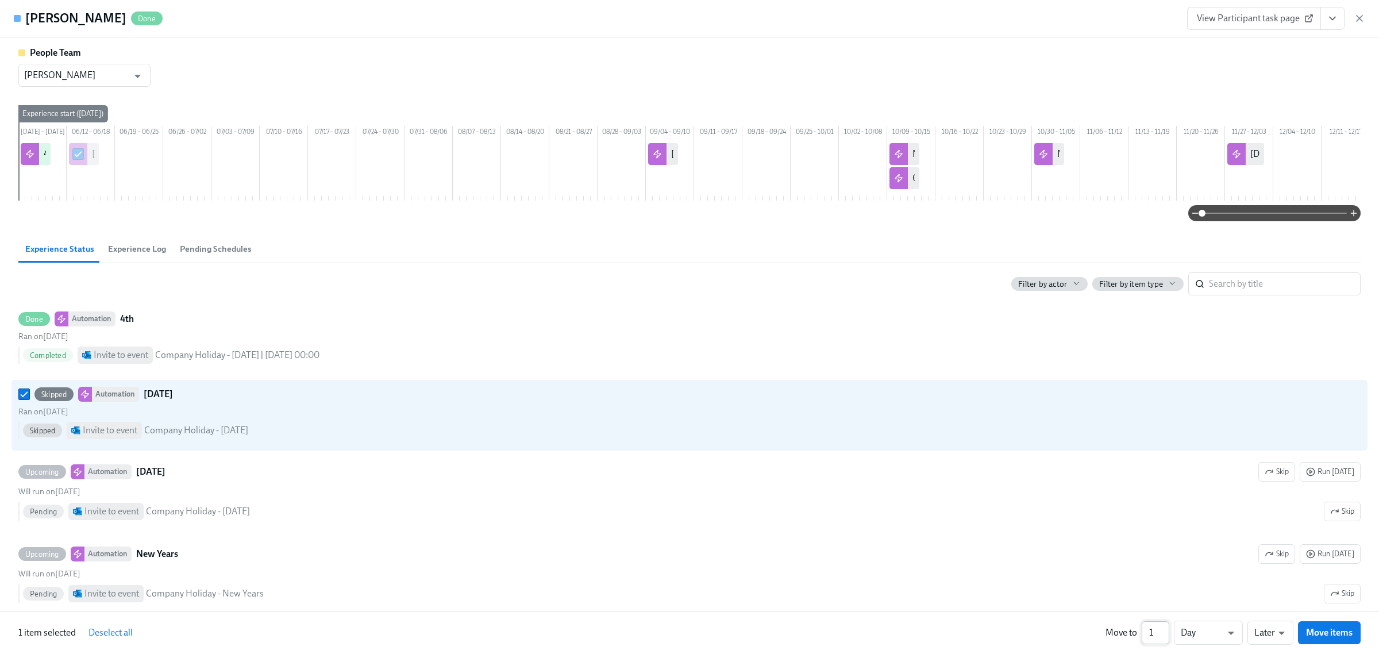
click at [1164, 639] on input "1" at bounding box center [1156, 632] width 28 height 23
click at [1164, 628] on input "2" at bounding box center [1156, 632] width 28 height 23
click at [1164, 628] on input "3" at bounding box center [1156, 632] width 28 height 23
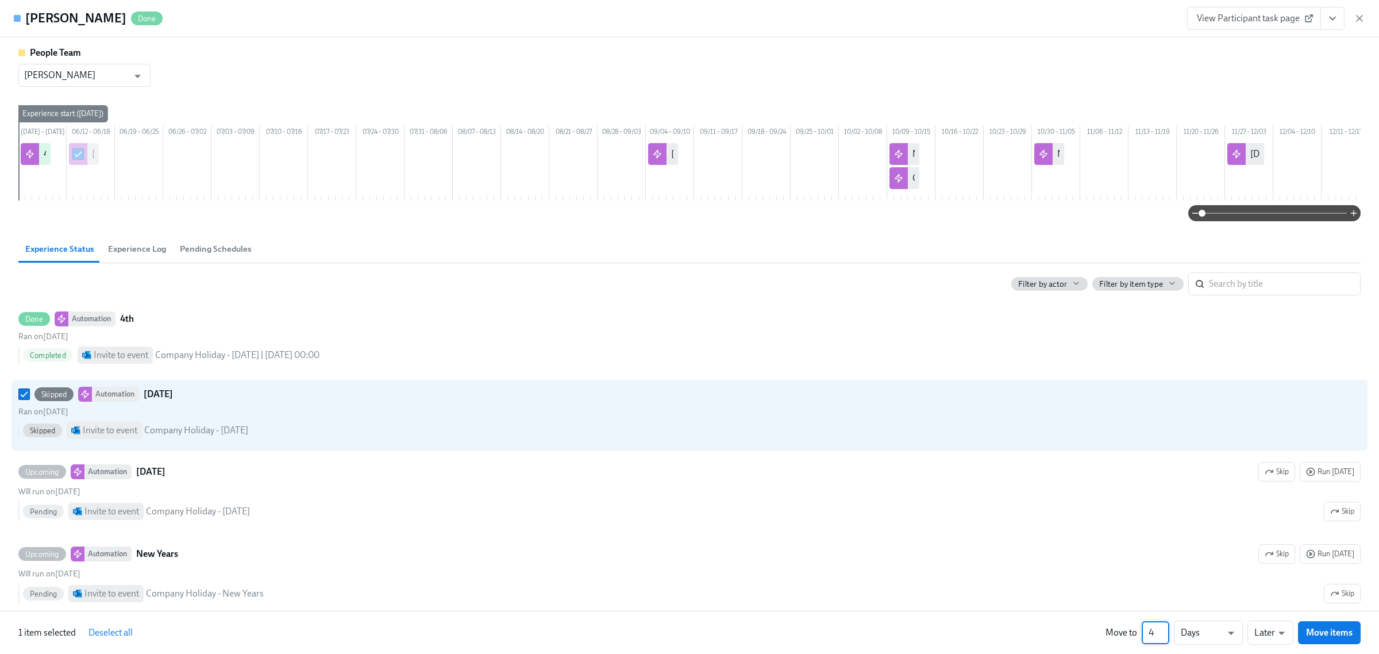
click at [1164, 628] on input "4" at bounding box center [1156, 632] width 28 height 23
click at [1164, 628] on input "5" at bounding box center [1156, 632] width 28 height 23
type input "6"
click at [1164, 628] on input "6" at bounding box center [1156, 632] width 28 height 23
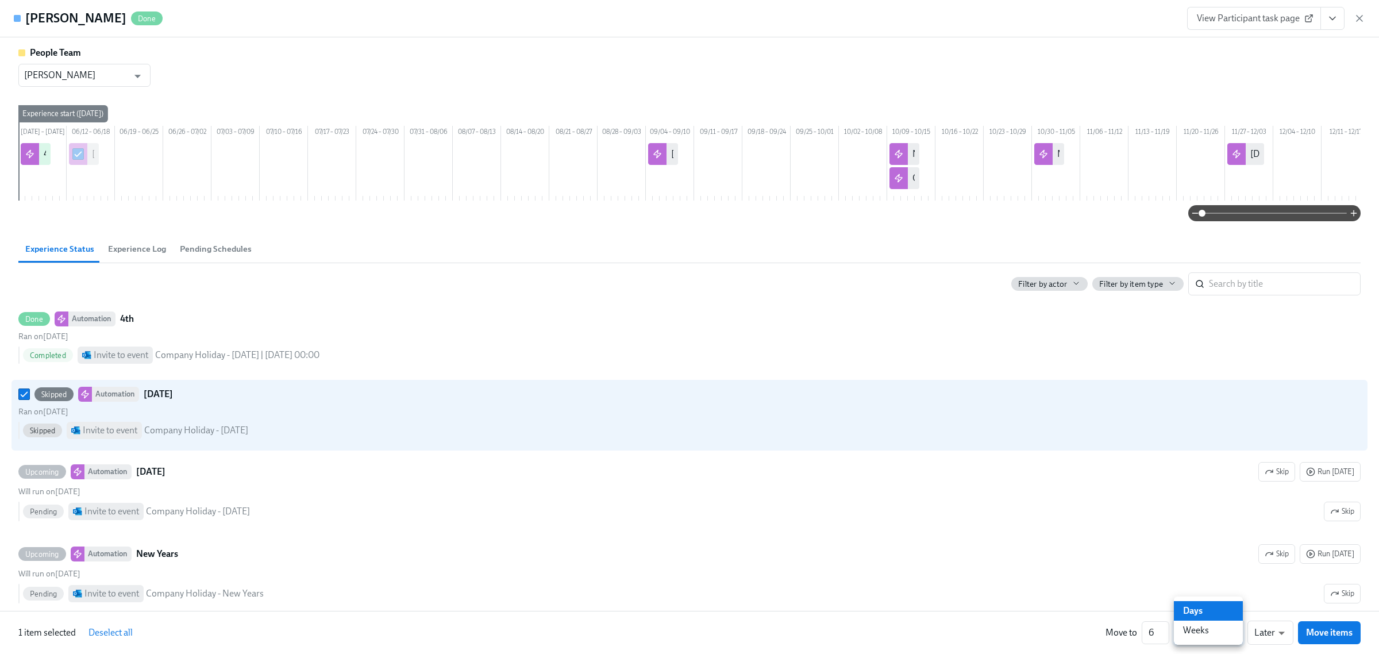
click at [1208, 624] on li "Weeks" at bounding box center [1208, 631] width 69 height 20
type input "w"
click at [1327, 627] on span "Move items" at bounding box center [1329, 632] width 47 height 11
checkbox input "false"
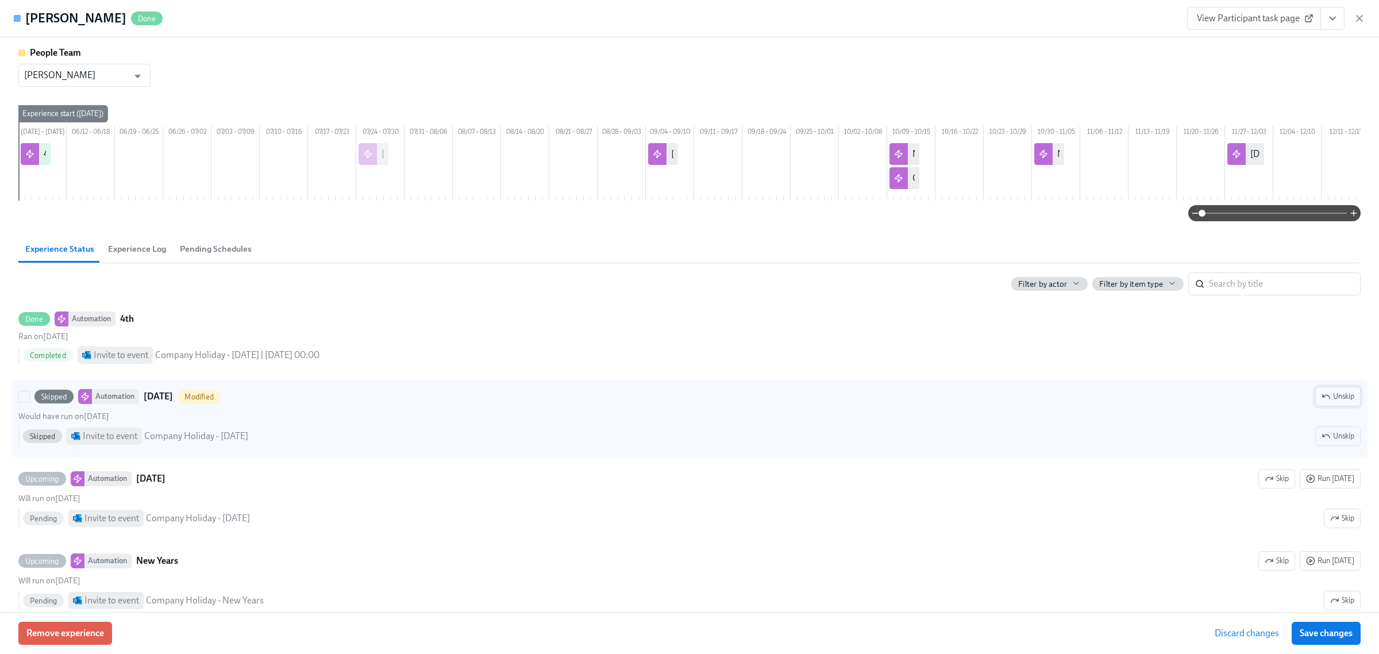
click at [1323, 402] on span "Unskip" at bounding box center [1337, 396] width 33 height 11
click at [1338, 633] on span "Save changes" at bounding box center [1326, 632] width 53 height 11
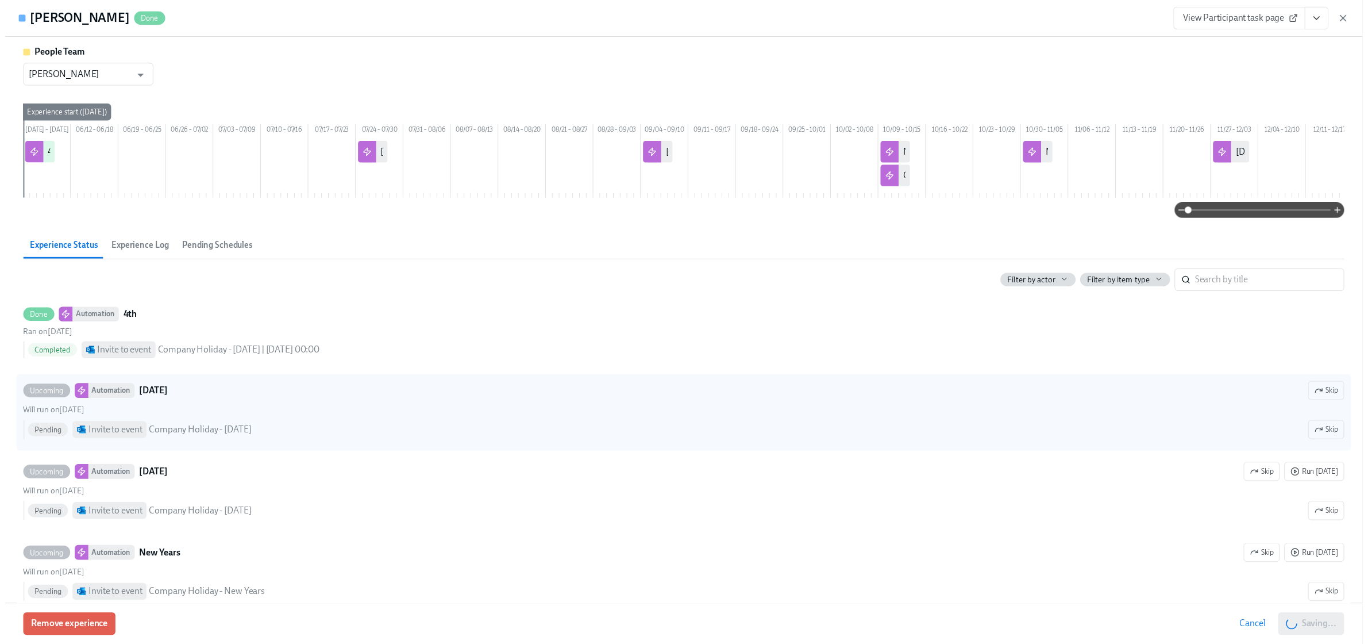
scroll to position [0, 311]
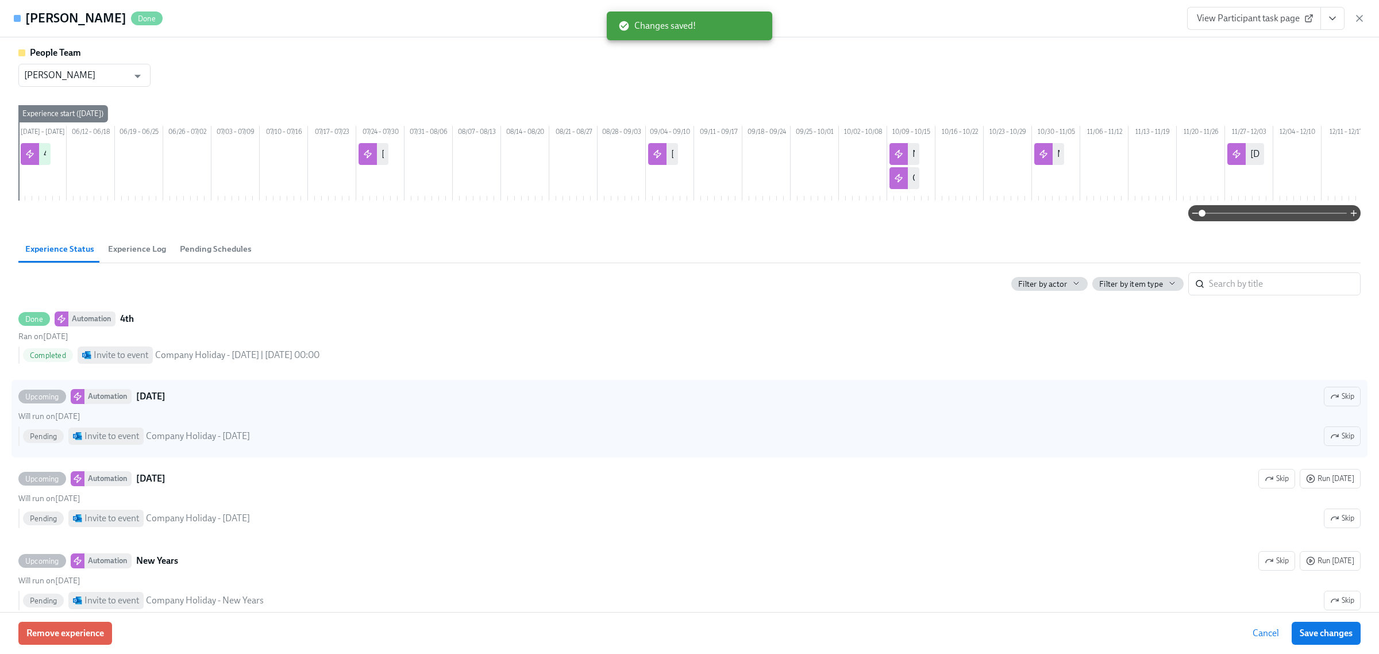
drag, startPoint x: 1362, startPoint y: 24, endPoint x: 1281, endPoint y: 133, distance: 135.6
click at [1362, 24] on icon "button" at bounding box center [1359, 18] width 11 height 11
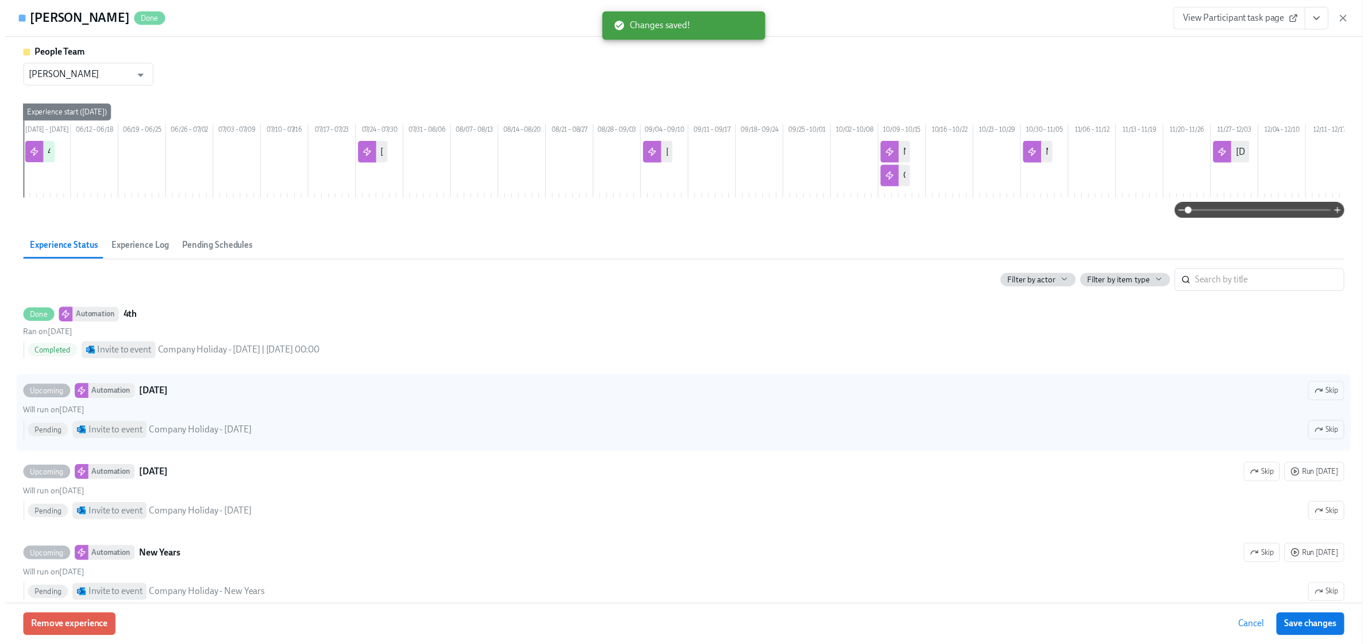
scroll to position [0, 300]
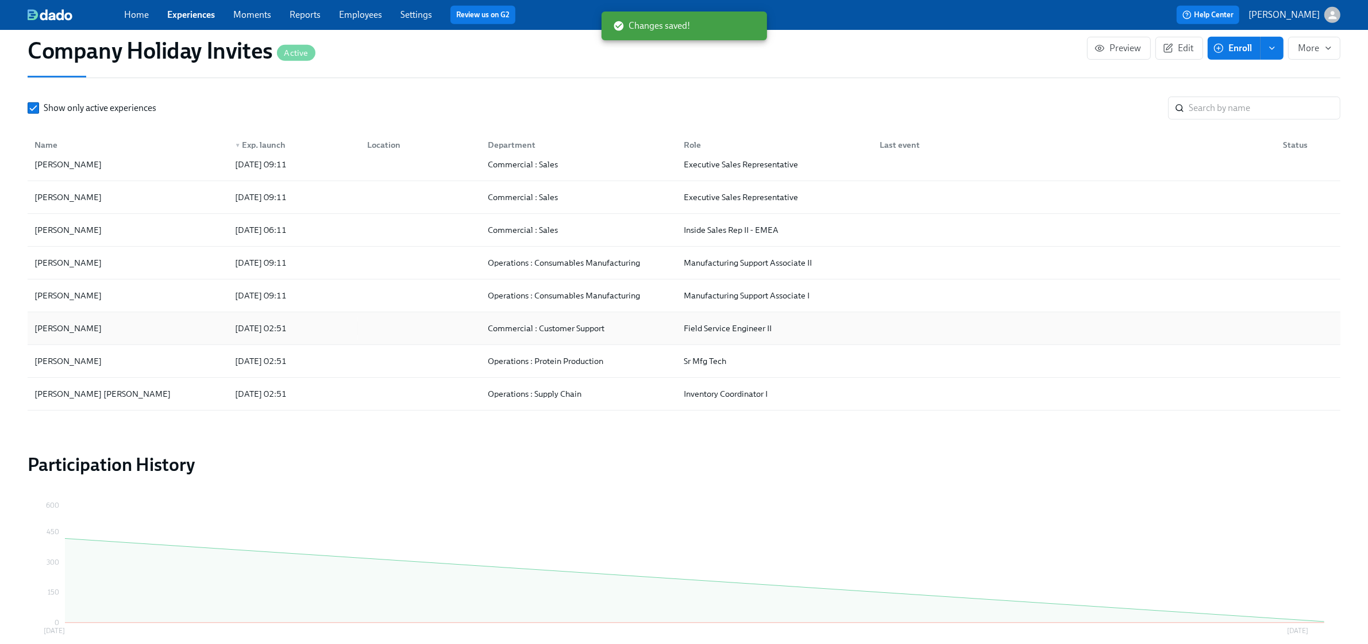
click at [118, 340] on div "[PERSON_NAME]" at bounding box center [128, 328] width 196 height 23
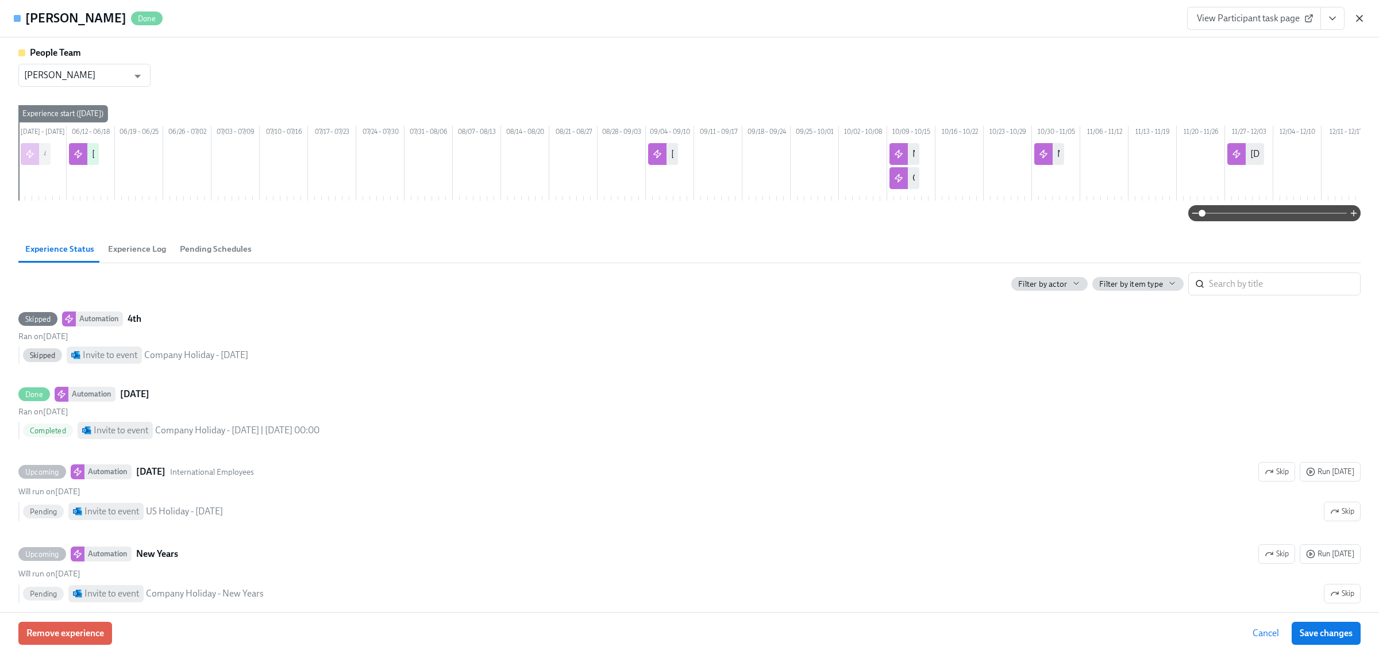
click at [1355, 18] on icon "button" at bounding box center [1359, 18] width 11 height 11
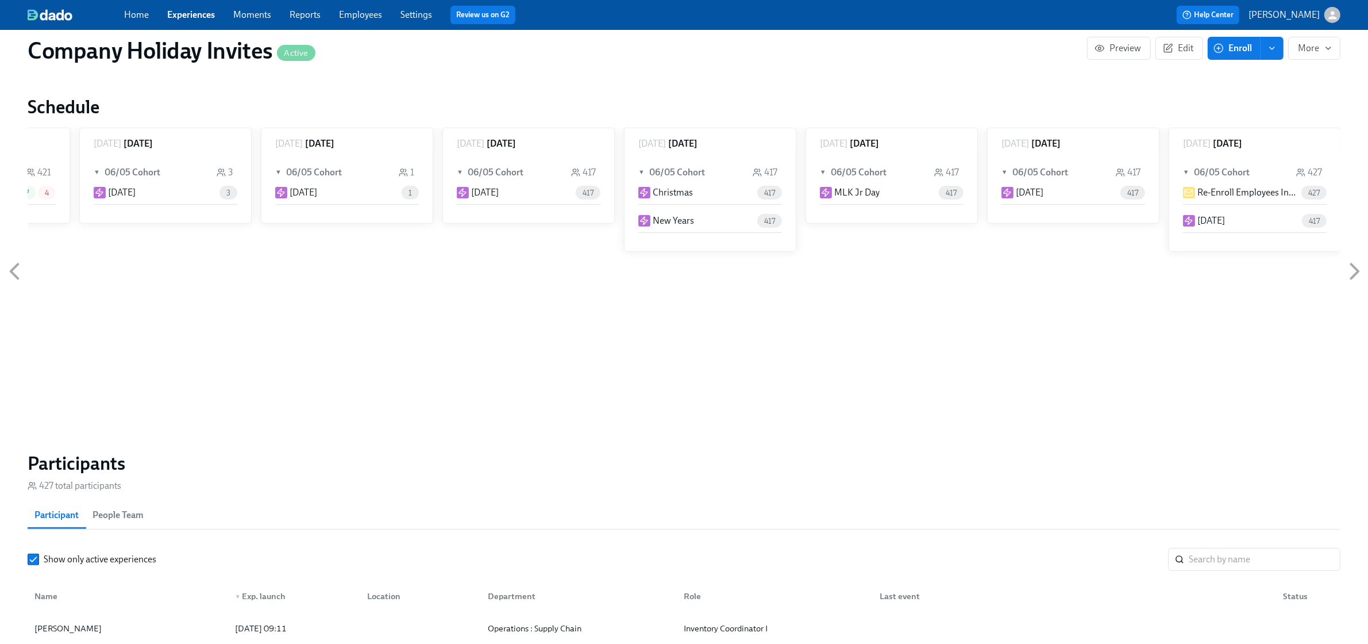
scroll to position [431, 0]
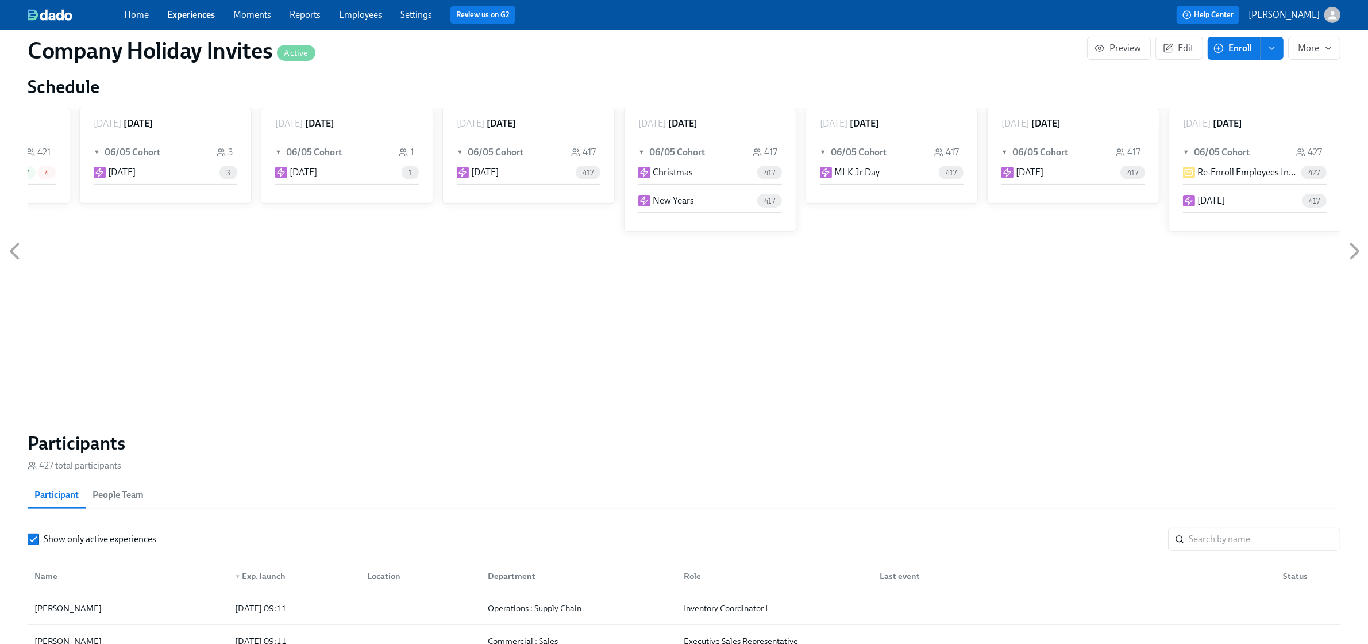
click at [158, 171] on div "3" at bounding box center [188, 172] width 97 height 14
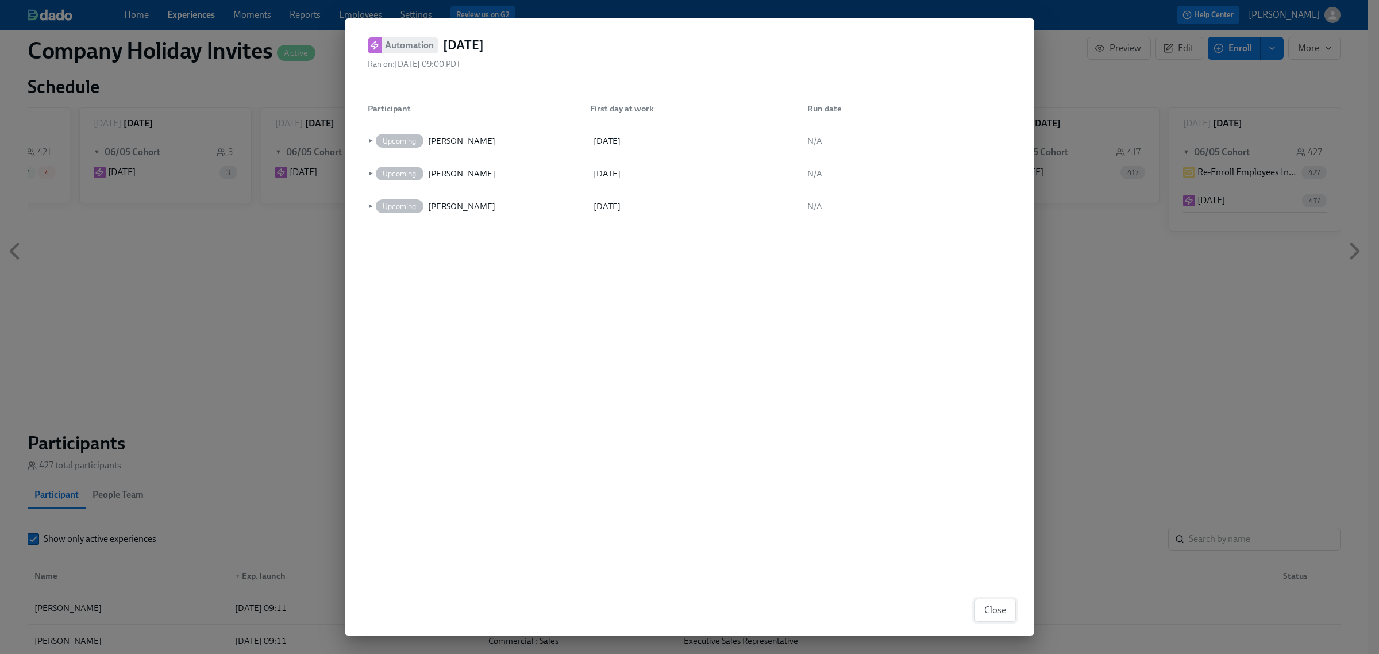
click at [1012, 613] on button "Close" at bounding box center [994, 610] width 41 height 23
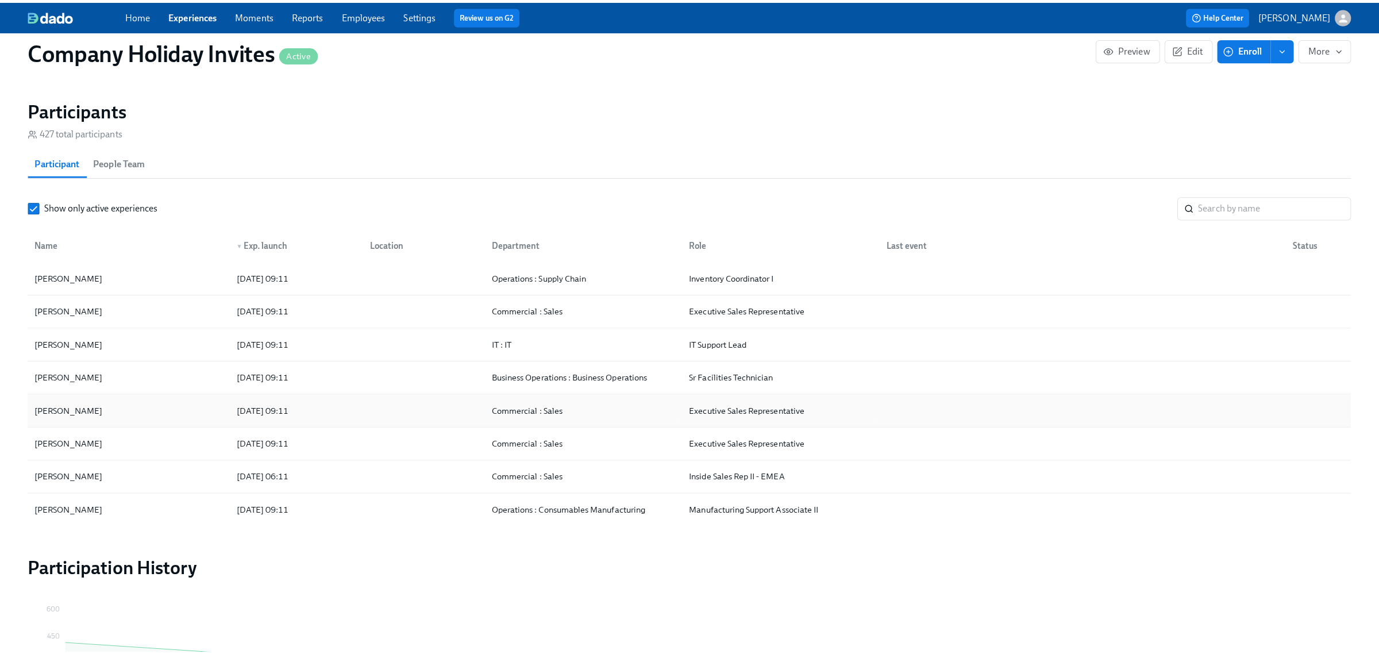
scroll to position [790, 0]
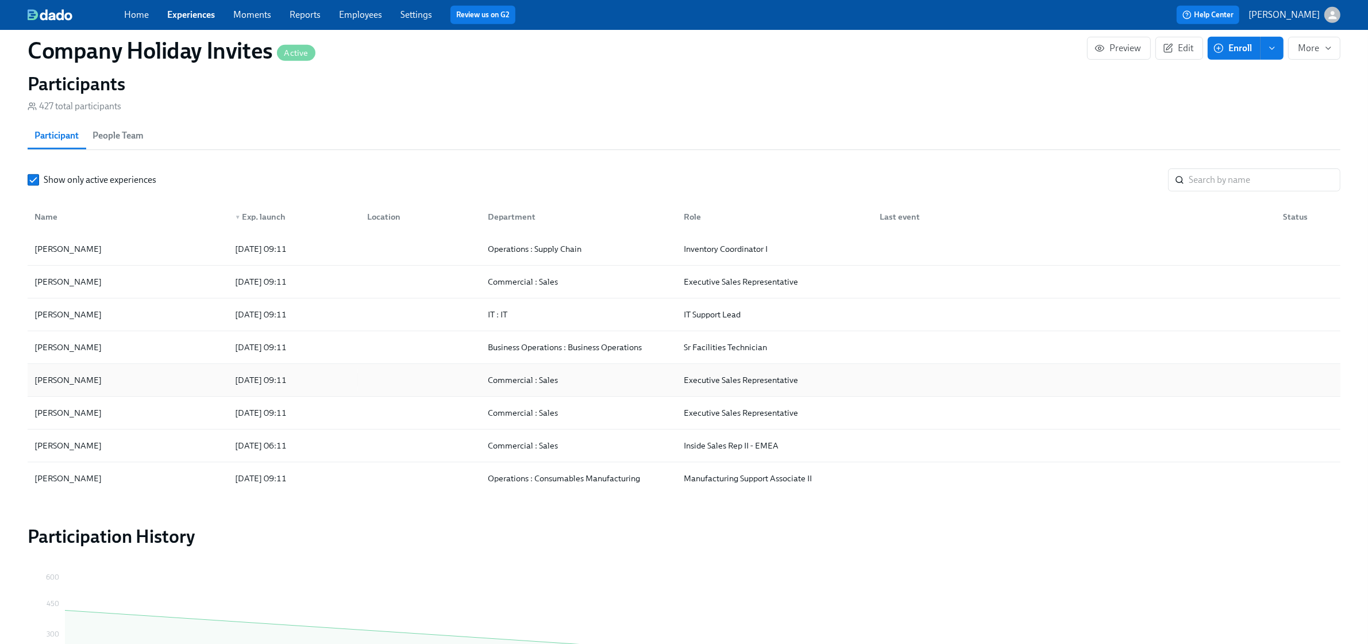
click at [117, 391] on div "[PERSON_NAME]" at bounding box center [128, 379] width 196 height 23
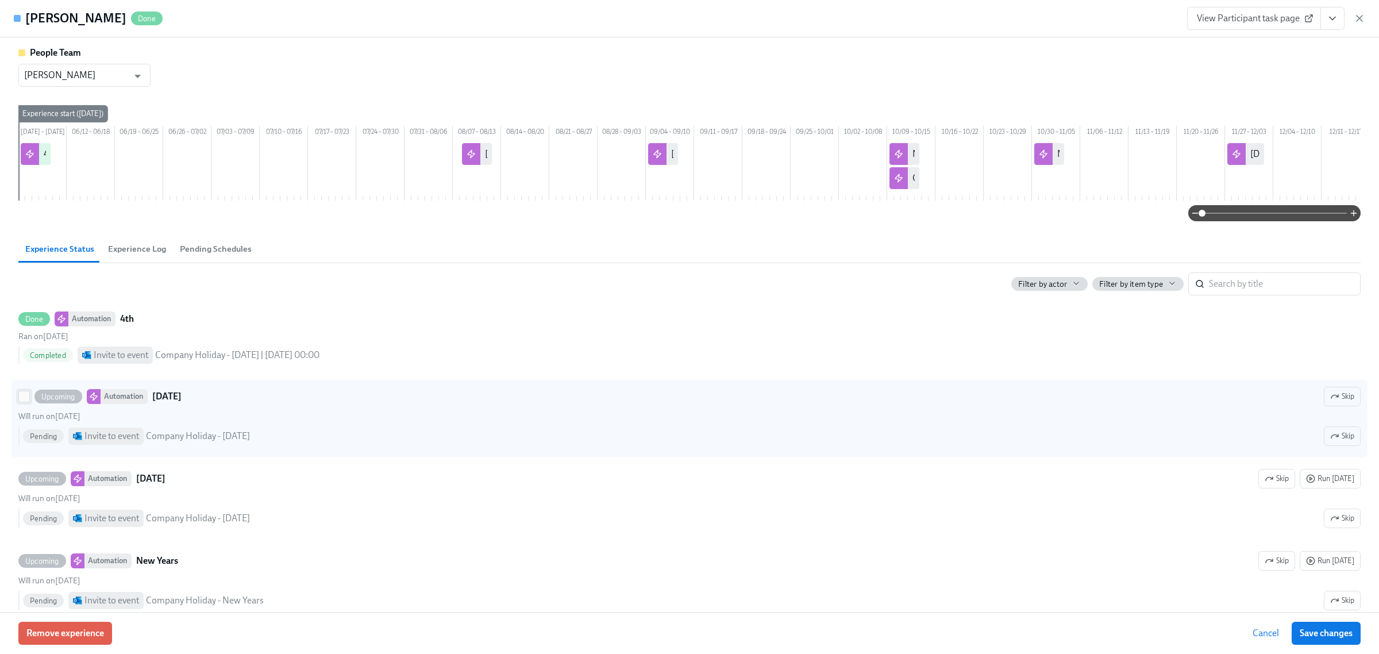
click at [20, 402] on input "Upcoming Automation Labor Day Skip Will run on August 8th Pending Invite to eve…" at bounding box center [24, 396] width 10 height 10
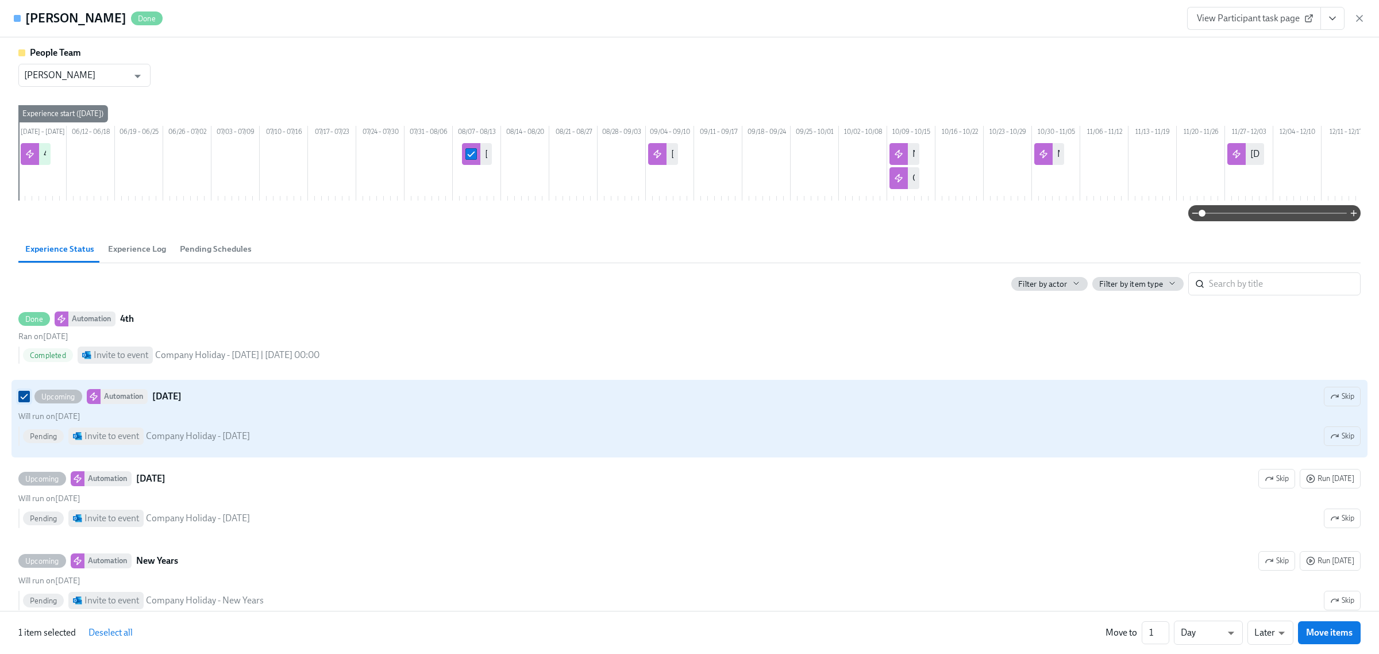
click at [24, 402] on input "Upcoming Automation Labor Day Skip Will run on August 8th Pending Invite to eve…" at bounding box center [24, 396] width 10 height 10
checkbox input "false"
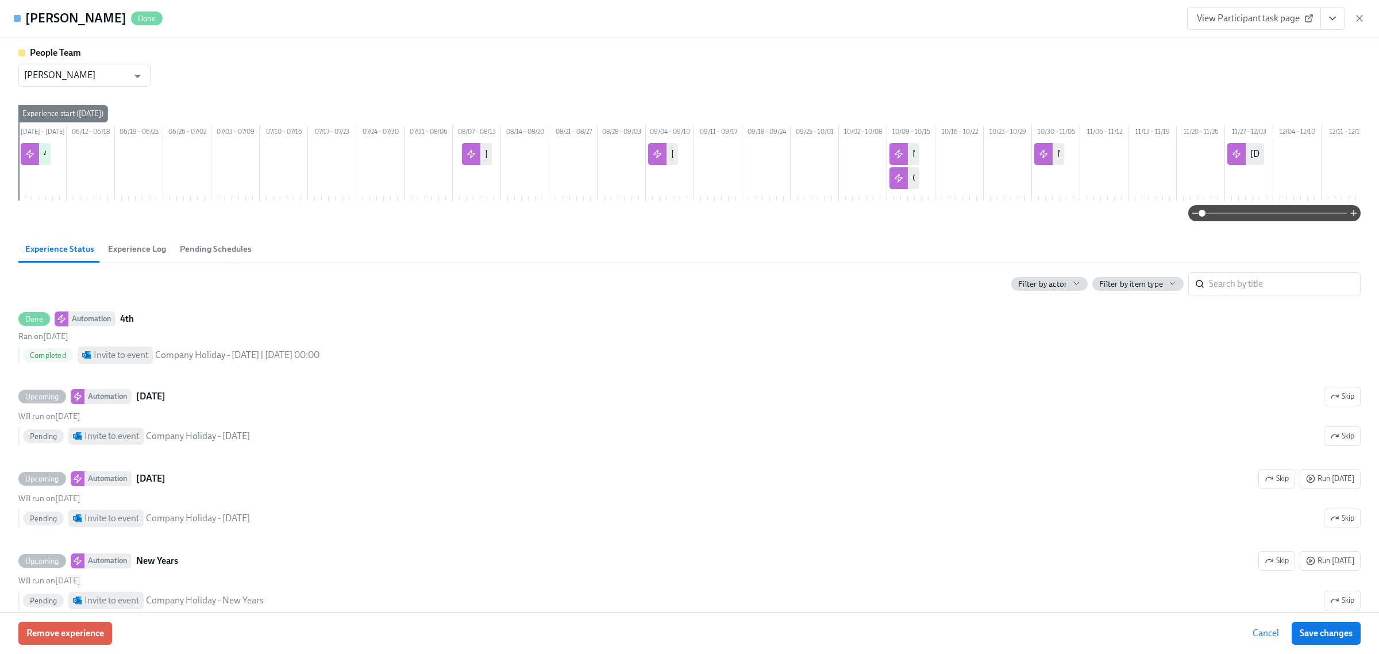
click at [1264, 632] on span "Cancel" at bounding box center [1266, 632] width 26 height 11
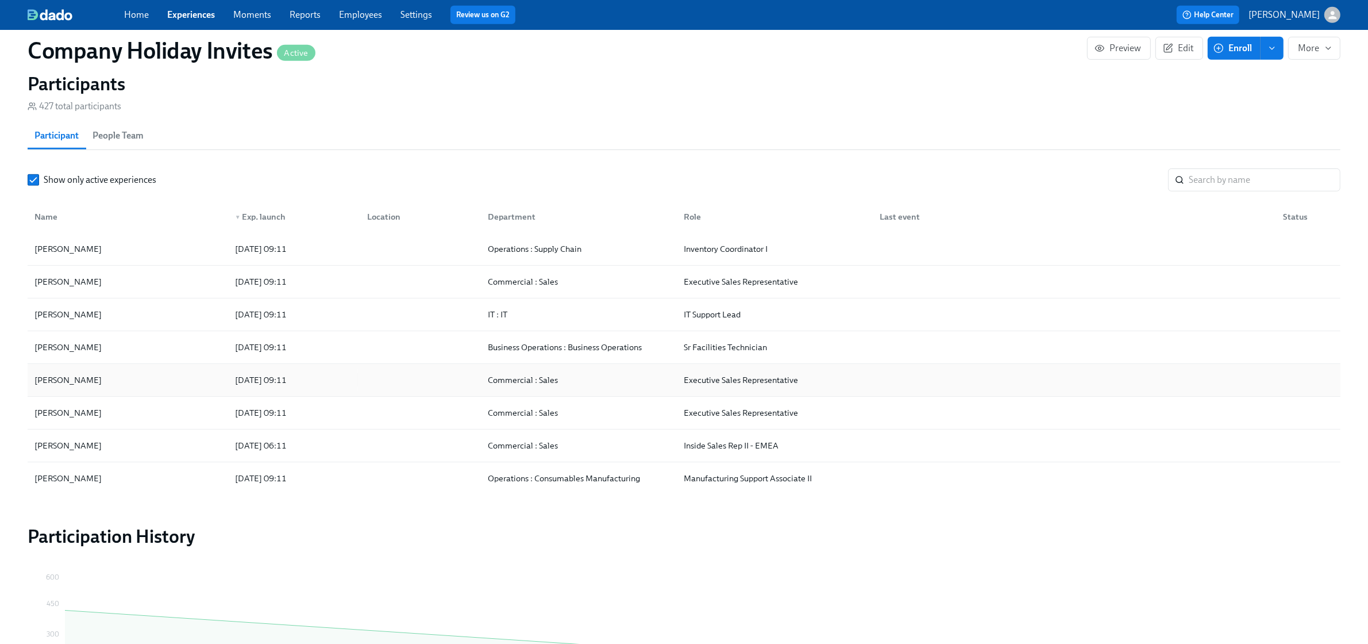
click at [119, 380] on div "[PERSON_NAME]" at bounding box center [128, 379] width 196 height 23
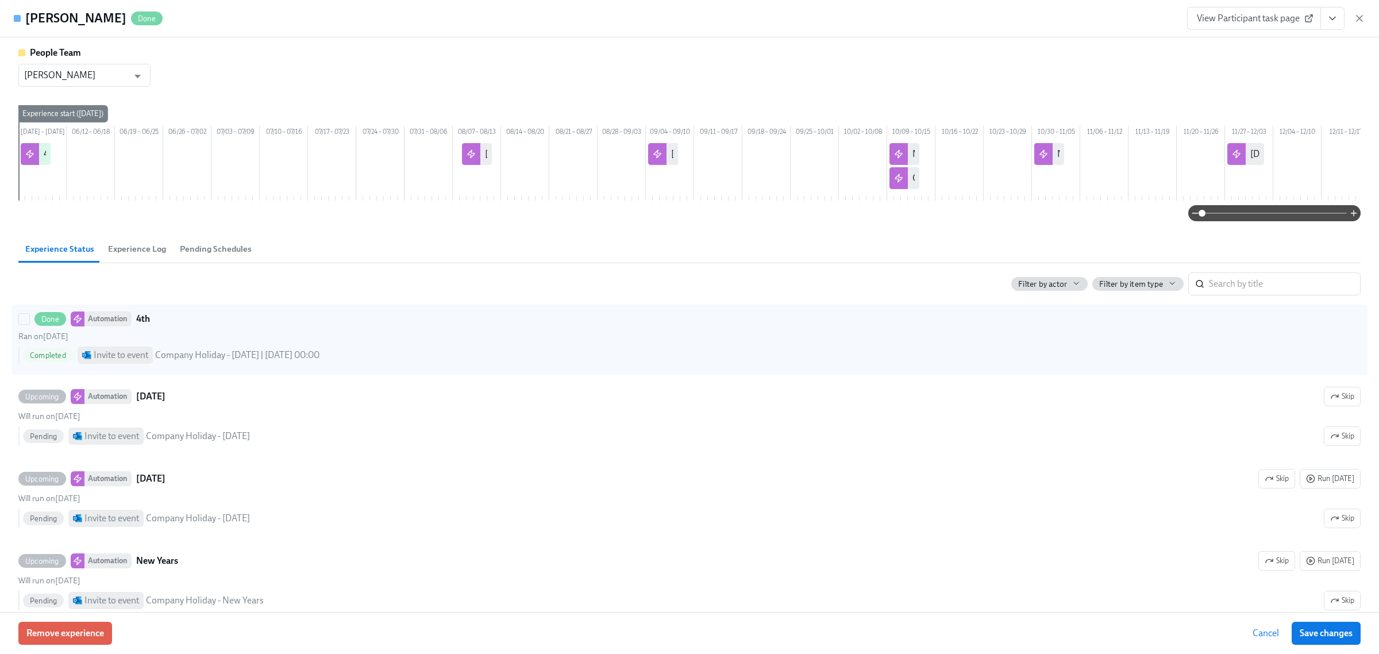
scroll to position [72, 0]
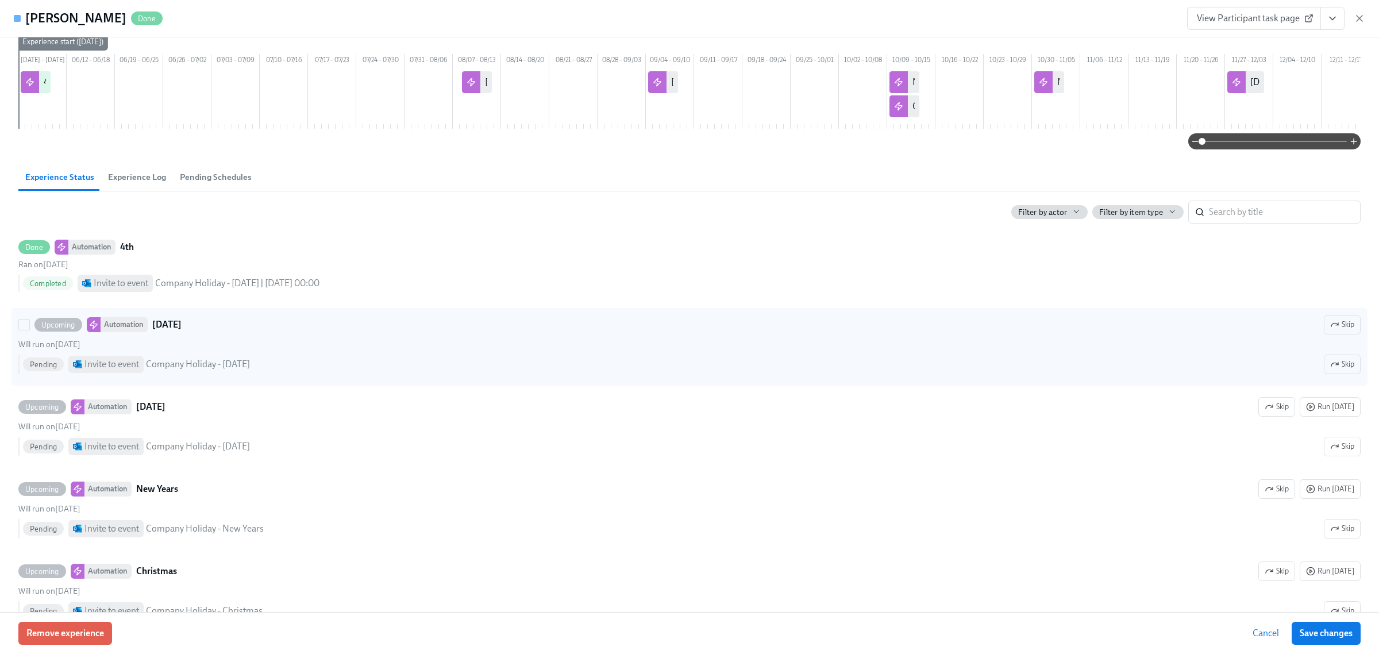
click at [14, 345] on label "Upcoming Automation Labor Day Skip Will run on August 8th Pending Invite to eve…" at bounding box center [689, 347] width 1356 height 78
click at [19, 330] on input "Upcoming Automation Labor Day Skip Will run on August 8th Pending Invite to eve…" at bounding box center [24, 324] width 10 height 10
checkbox input "true"
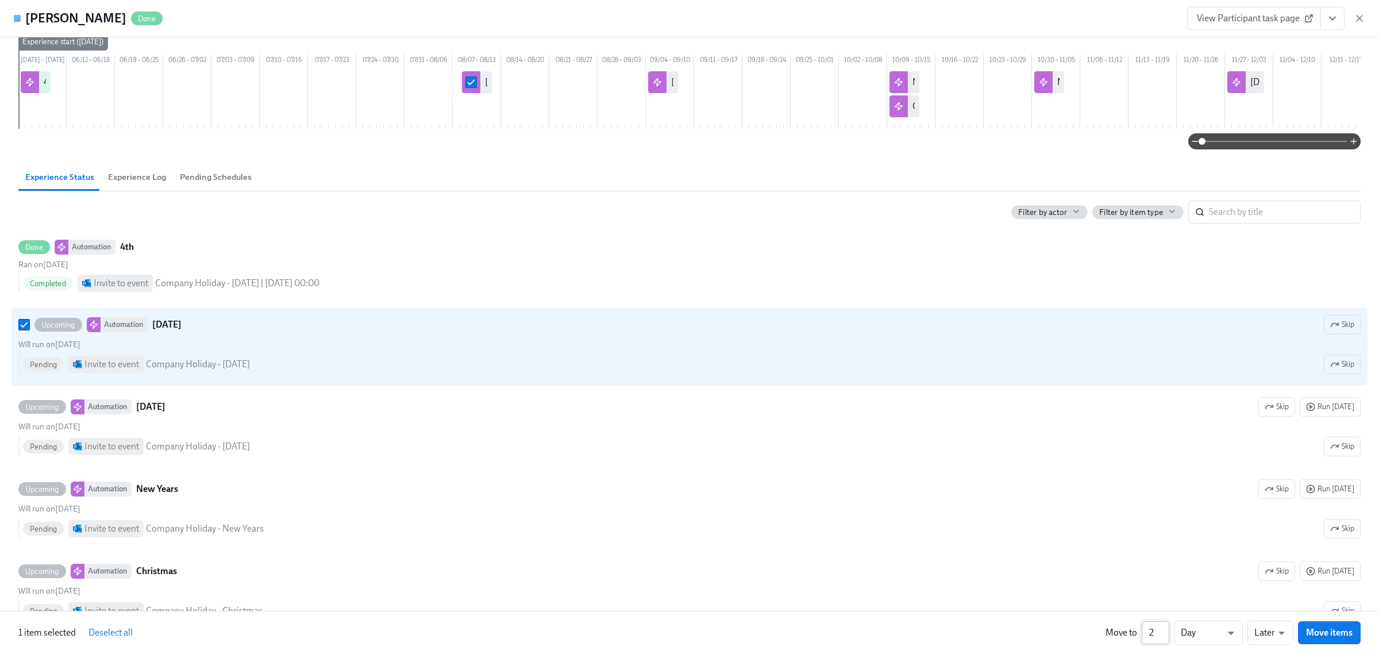
click at [1163, 629] on input "2" at bounding box center [1156, 632] width 28 height 23
click at [1163, 629] on input "3" at bounding box center [1156, 632] width 28 height 23
type input "4"
click at [1163, 629] on input "4" at bounding box center [1156, 632] width 28 height 23
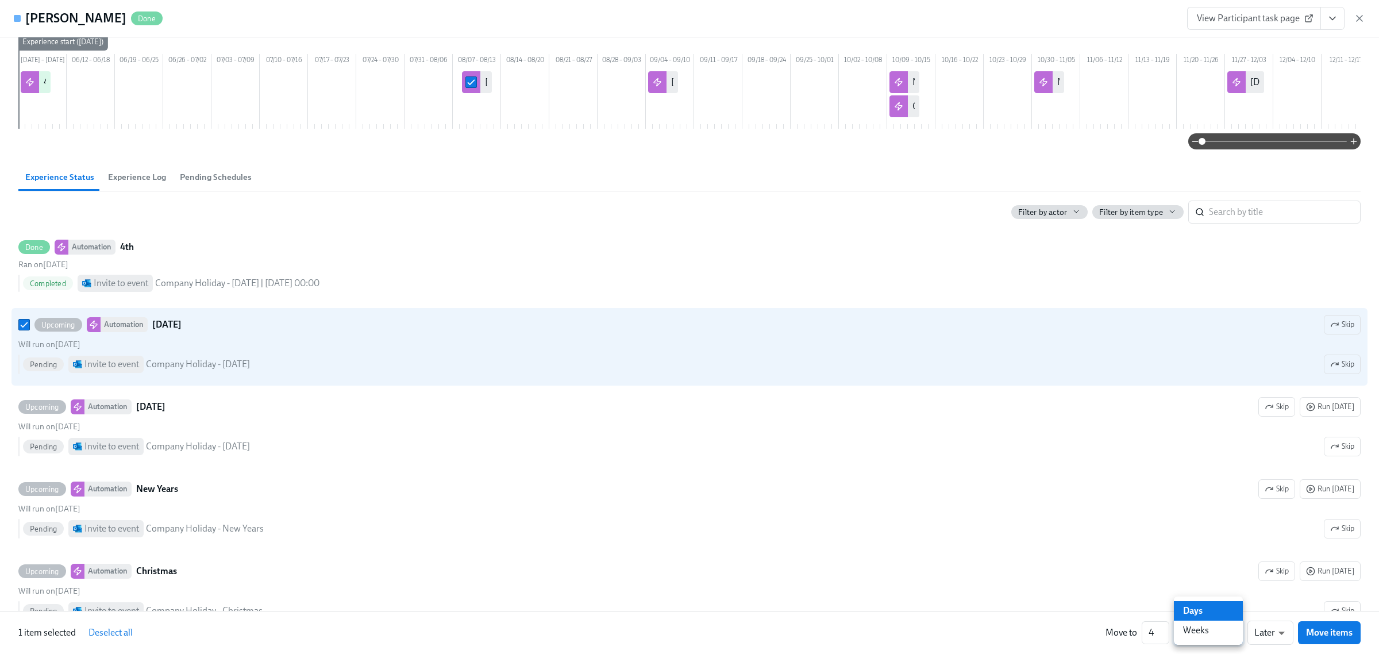
click at [1204, 633] on li "Weeks" at bounding box center [1208, 631] width 69 height 20
type input "w"
click at [1311, 633] on span "Move items" at bounding box center [1329, 632] width 47 height 11
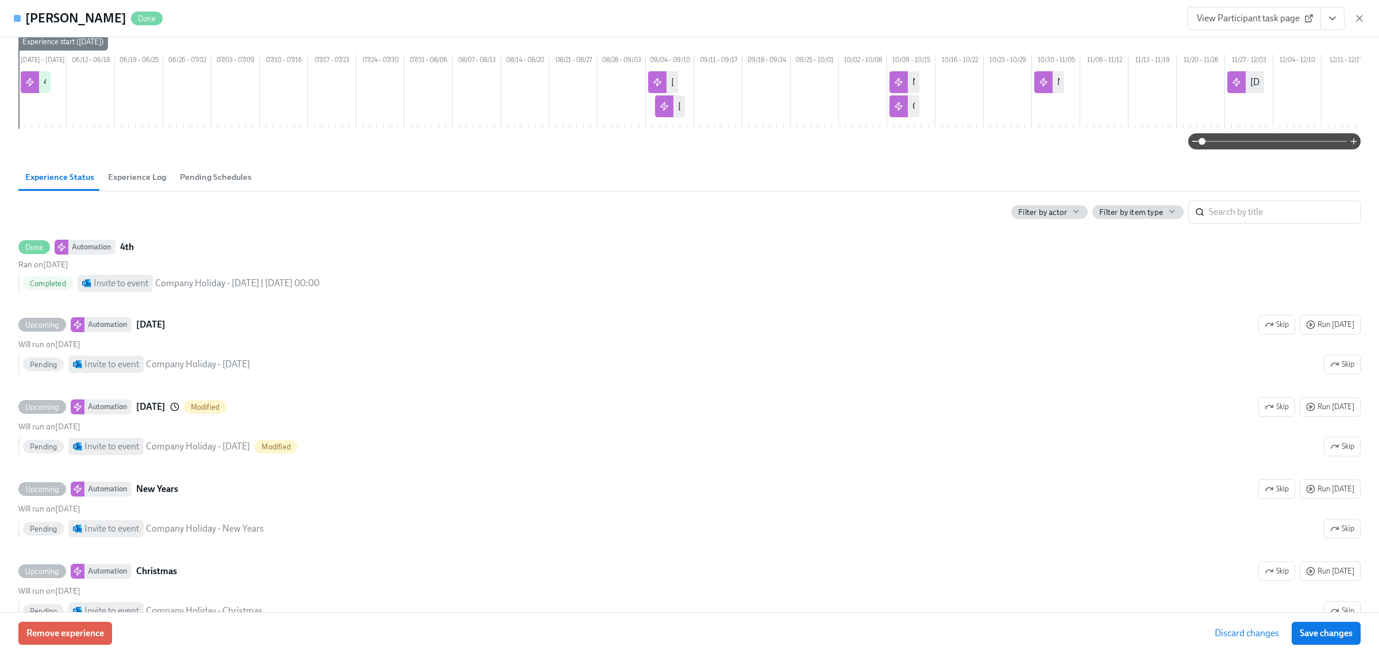
click at [1265, 636] on span "Discard changes" at bounding box center [1247, 632] width 64 height 11
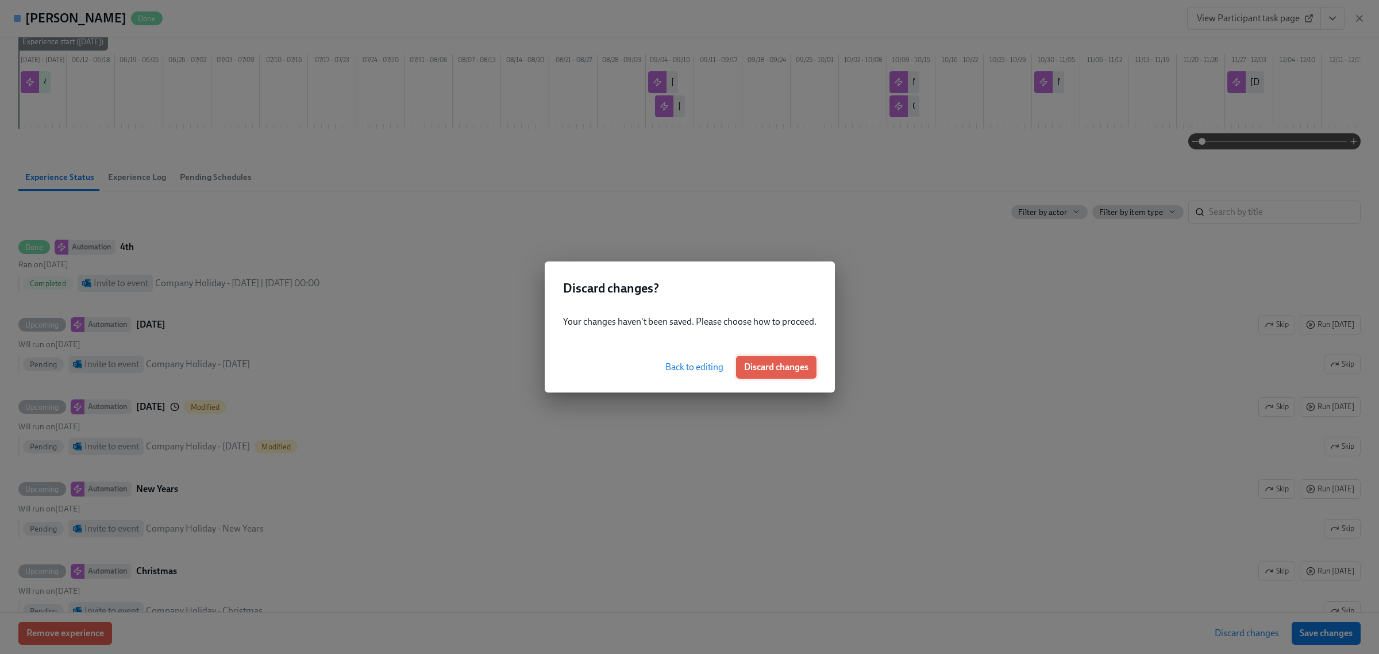
click at [772, 364] on span "Discard changes" at bounding box center [776, 366] width 64 height 11
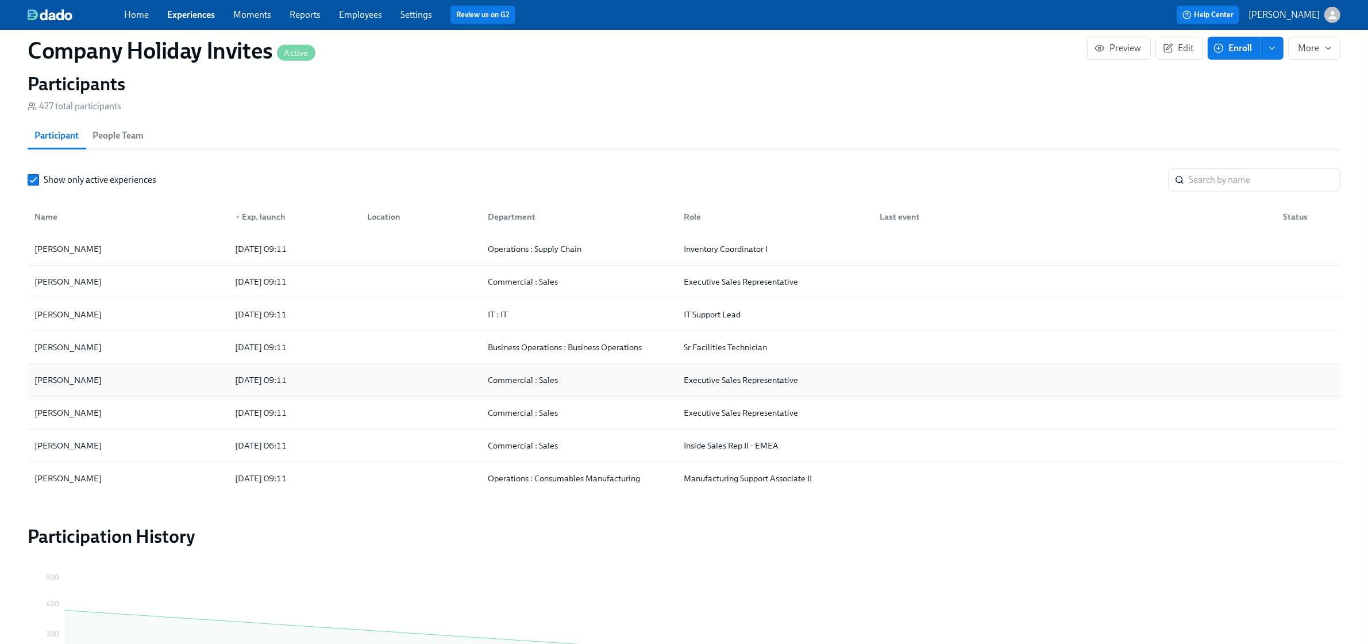
click at [149, 372] on div "Alex Westman 2025/08/18 09:11 Commercial : Sales Executive Sales Representative" at bounding box center [684, 380] width 1313 height 33
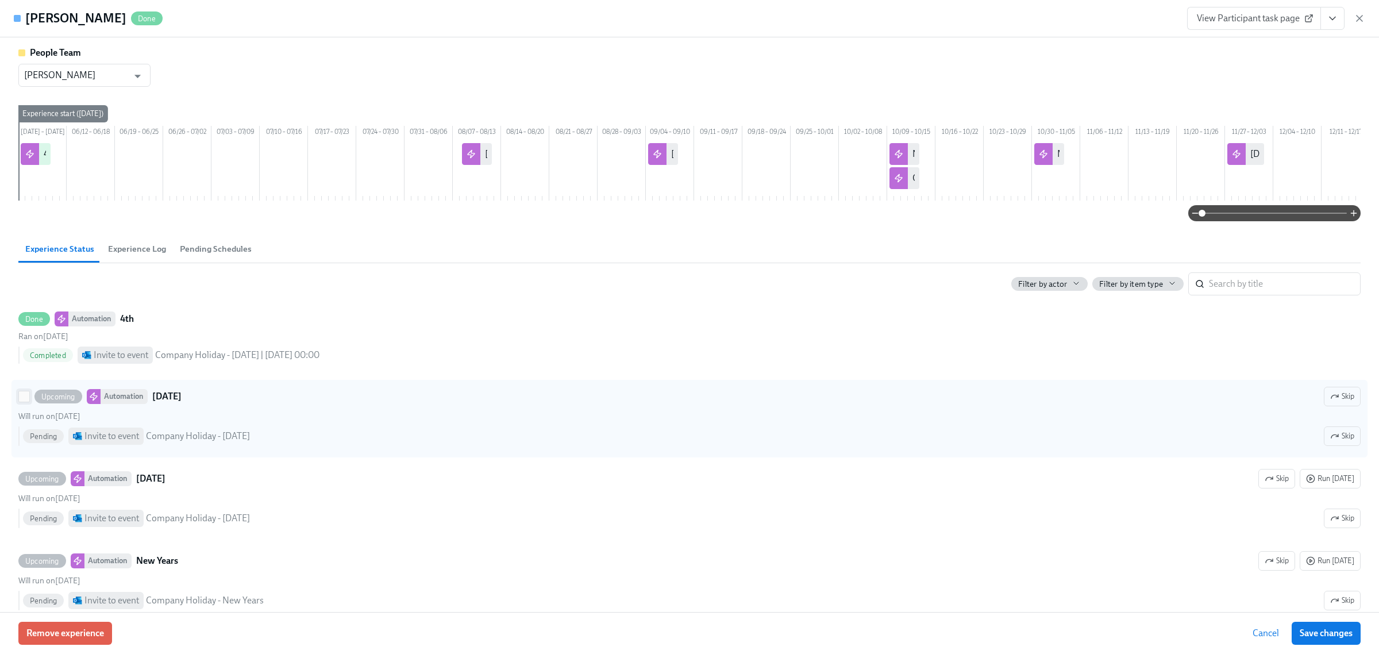
click at [23, 402] on input "Upcoming Automation Labor Day Skip Will run on August 8th Pending Invite to eve…" at bounding box center [24, 396] width 10 height 10
checkbox input "true"
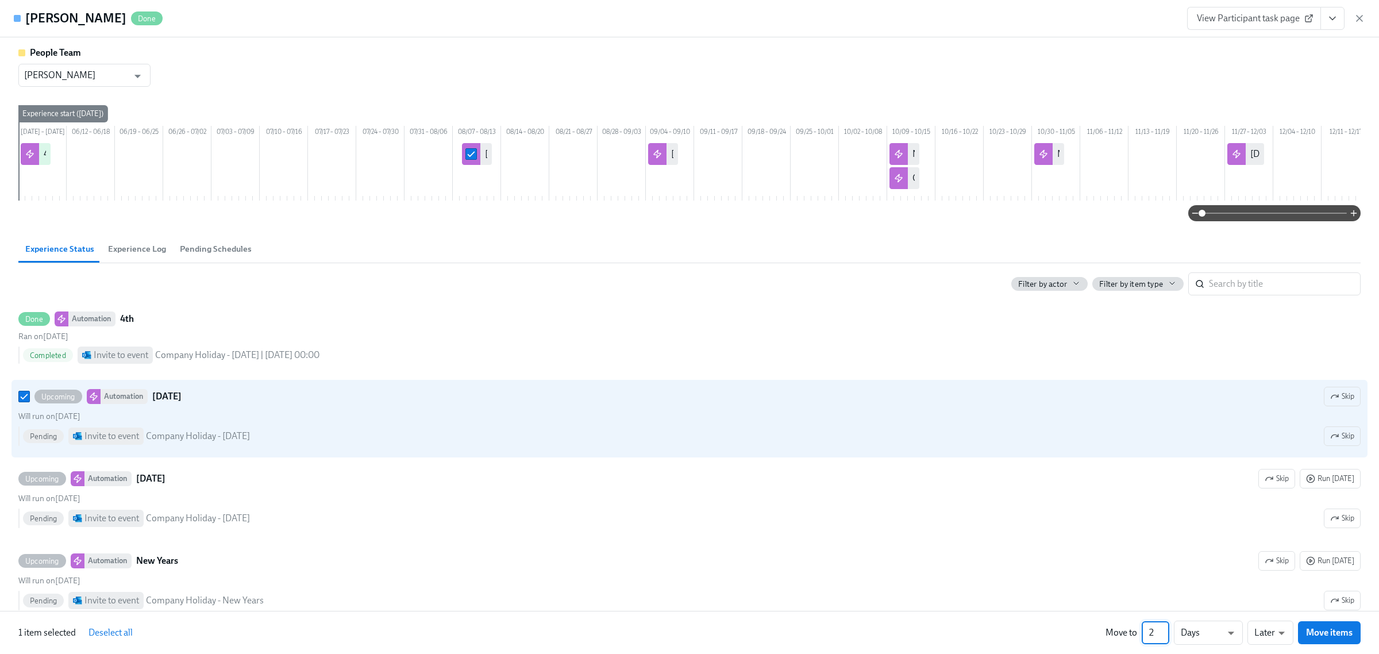
click at [1167, 631] on input "2" at bounding box center [1156, 632] width 28 height 23
type input "3"
click at [1167, 631] on input "3" at bounding box center [1156, 632] width 28 height 23
click at [1193, 630] on li "Weeks" at bounding box center [1208, 631] width 69 height 20
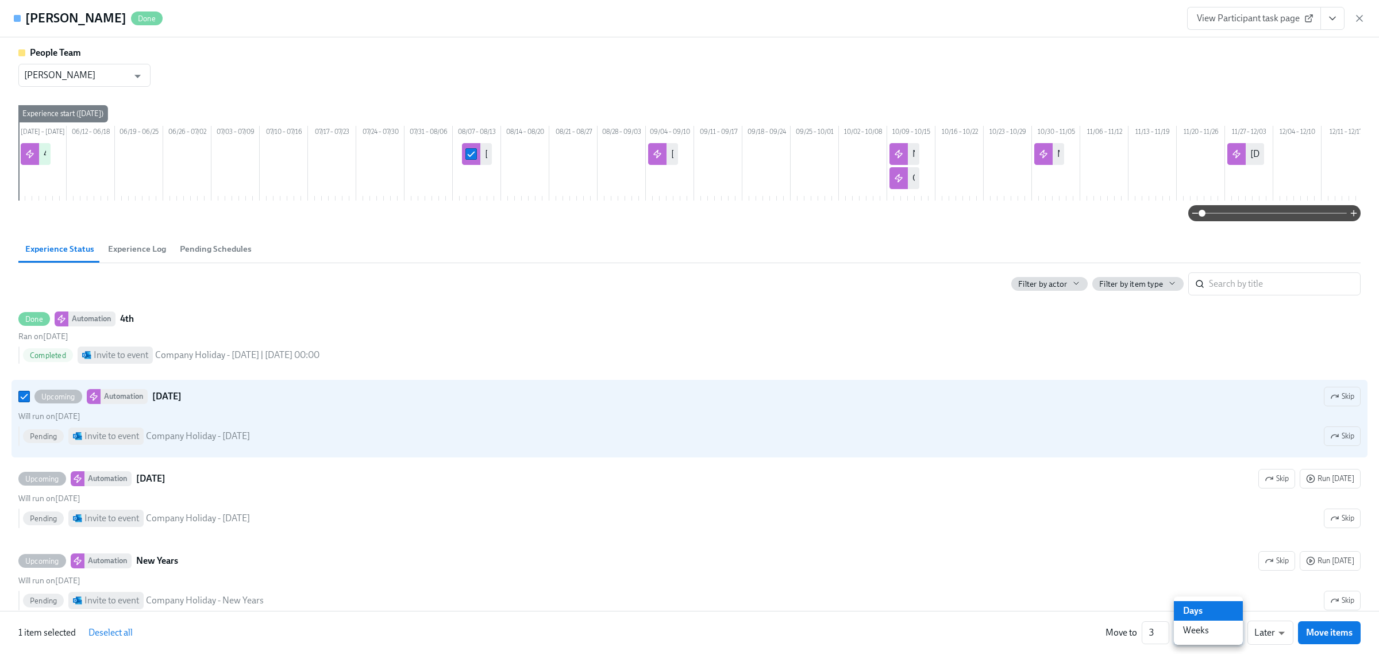
type input "w"
click at [1335, 639] on button "Move items" at bounding box center [1329, 632] width 63 height 23
checkbox input "false"
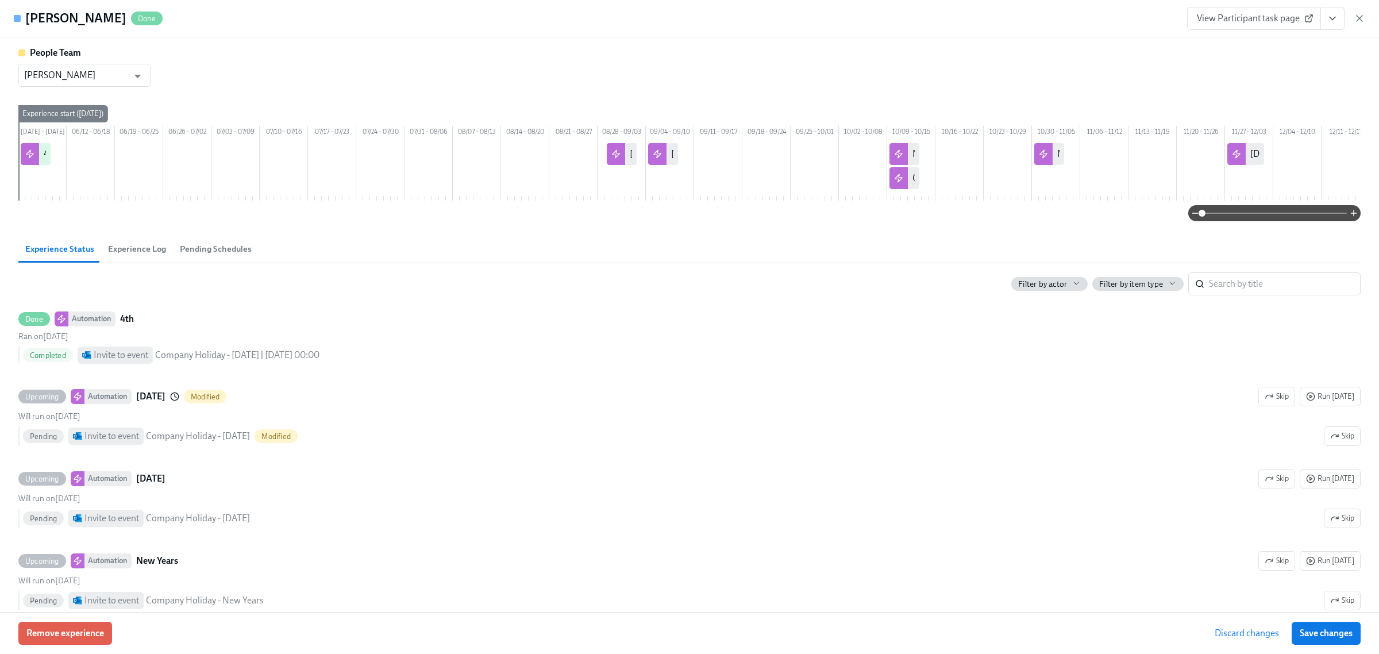
click at [1335, 639] on button "Save changes" at bounding box center [1326, 633] width 69 height 23
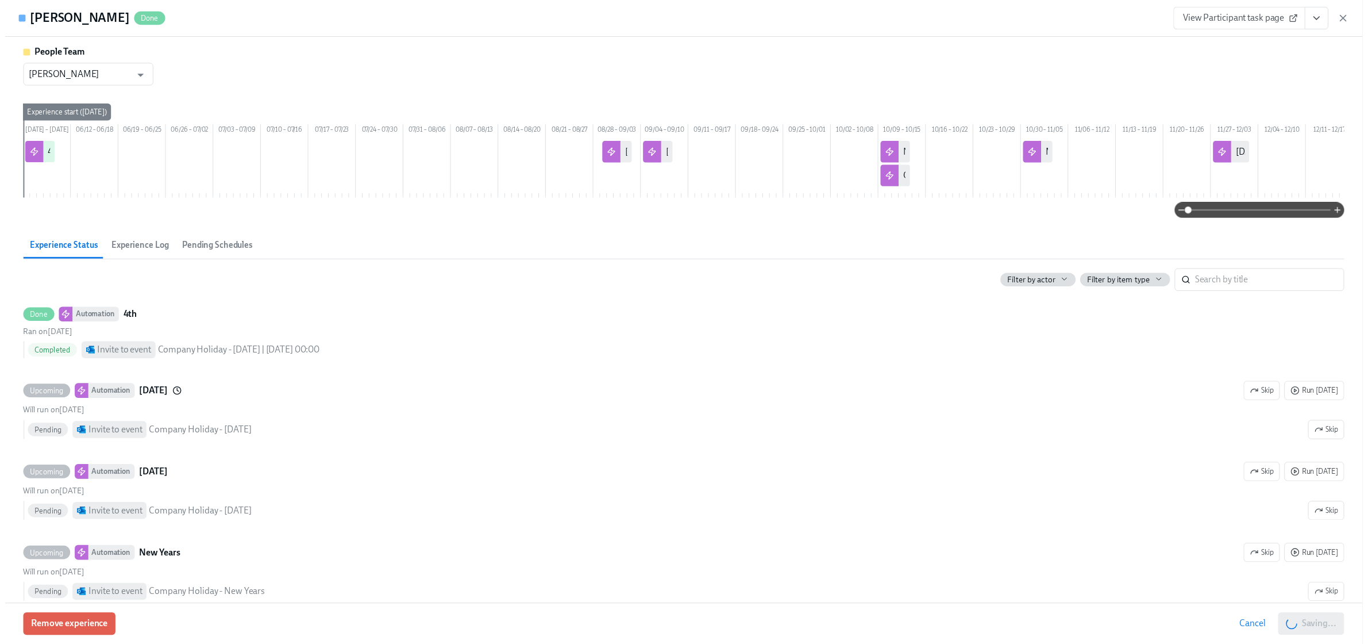
scroll to position [0, 311]
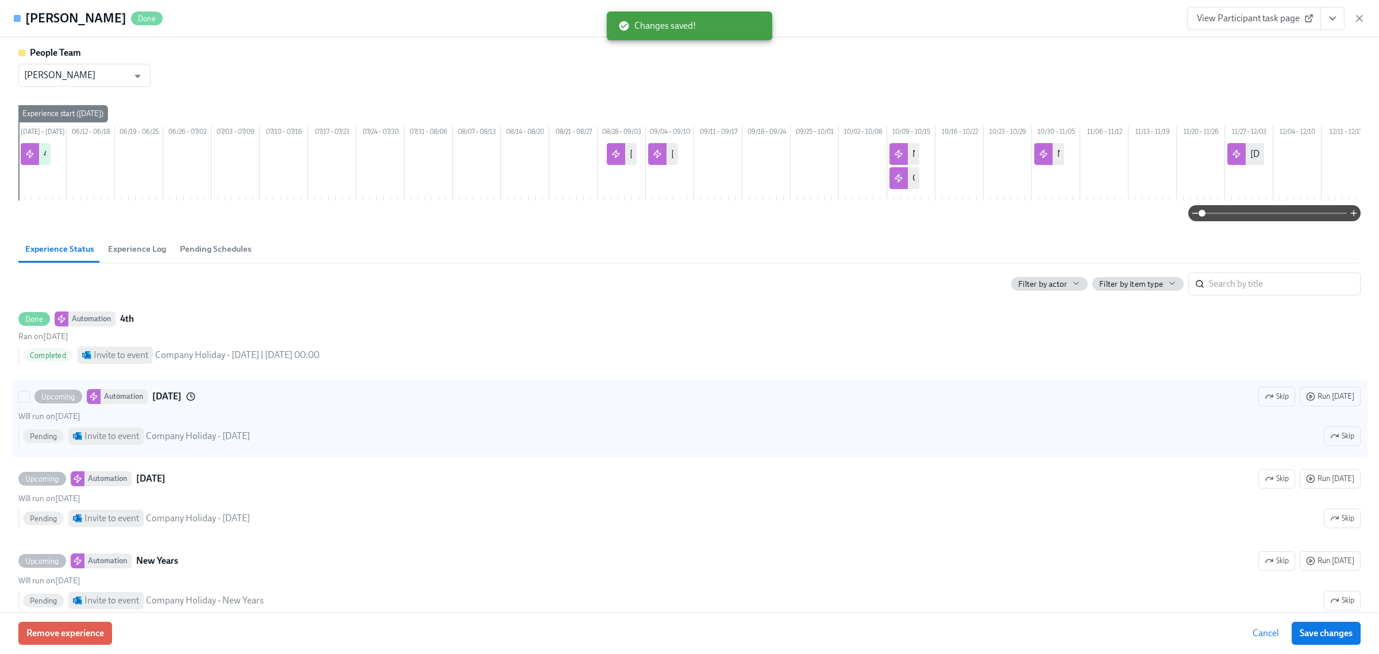
drag, startPoint x: 1324, startPoint y: 418, endPoint x: 1305, endPoint y: 438, distance: 27.6
click at [1324, 402] on span "Run [DATE]" at bounding box center [1330, 396] width 48 height 11
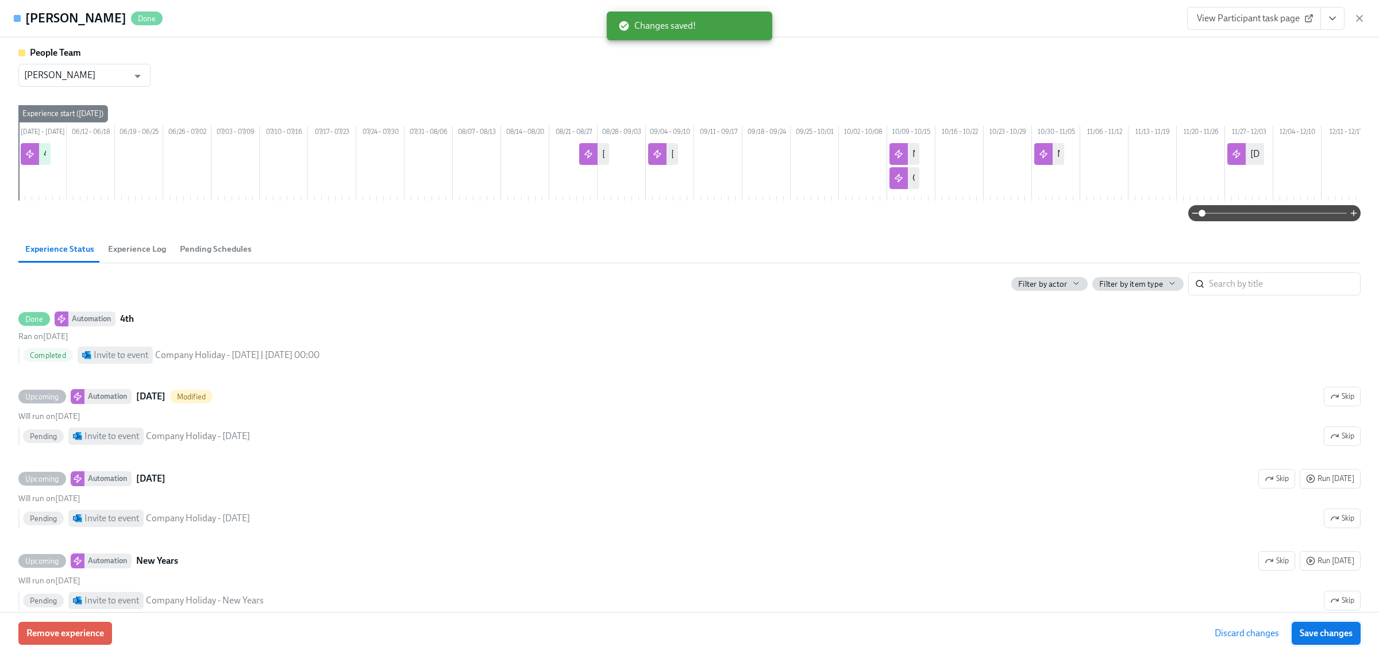
click at [1333, 636] on span "Save changes" at bounding box center [1326, 632] width 53 height 11
click at [1350, 24] on div "View Participant task page" at bounding box center [1276, 18] width 178 height 23
click at [1354, 22] on icon "button" at bounding box center [1359, 18] width 11 height 11
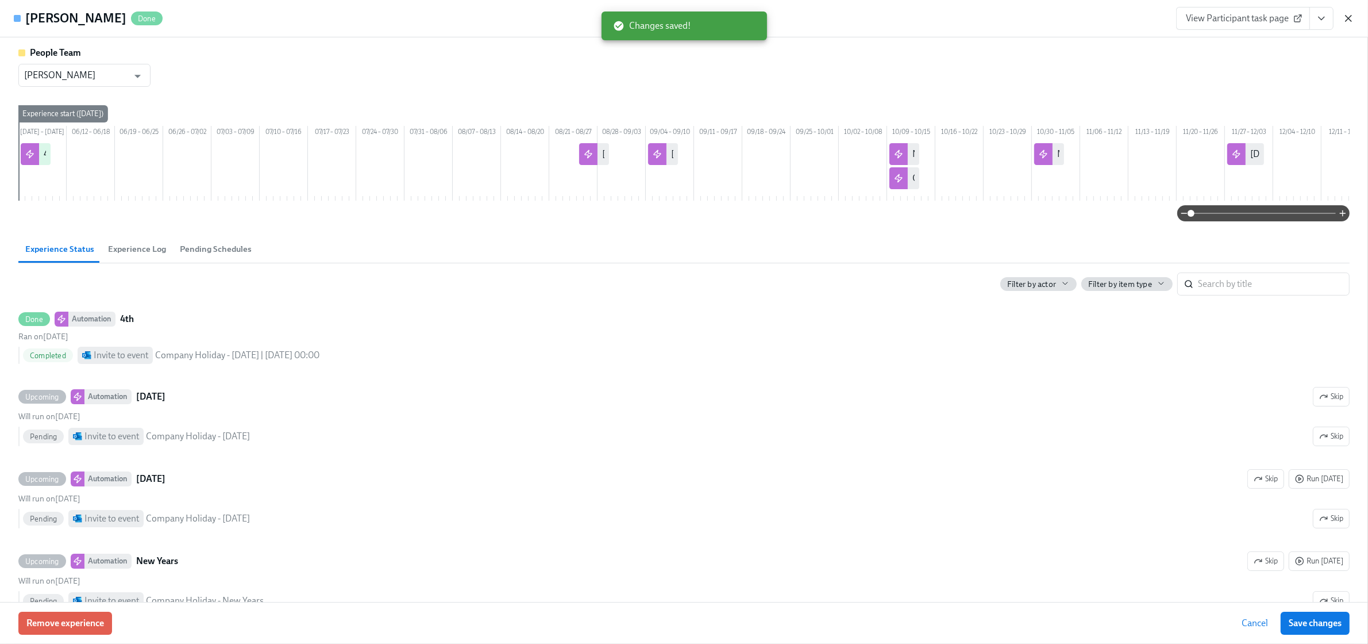
scroll to position [0, 300]
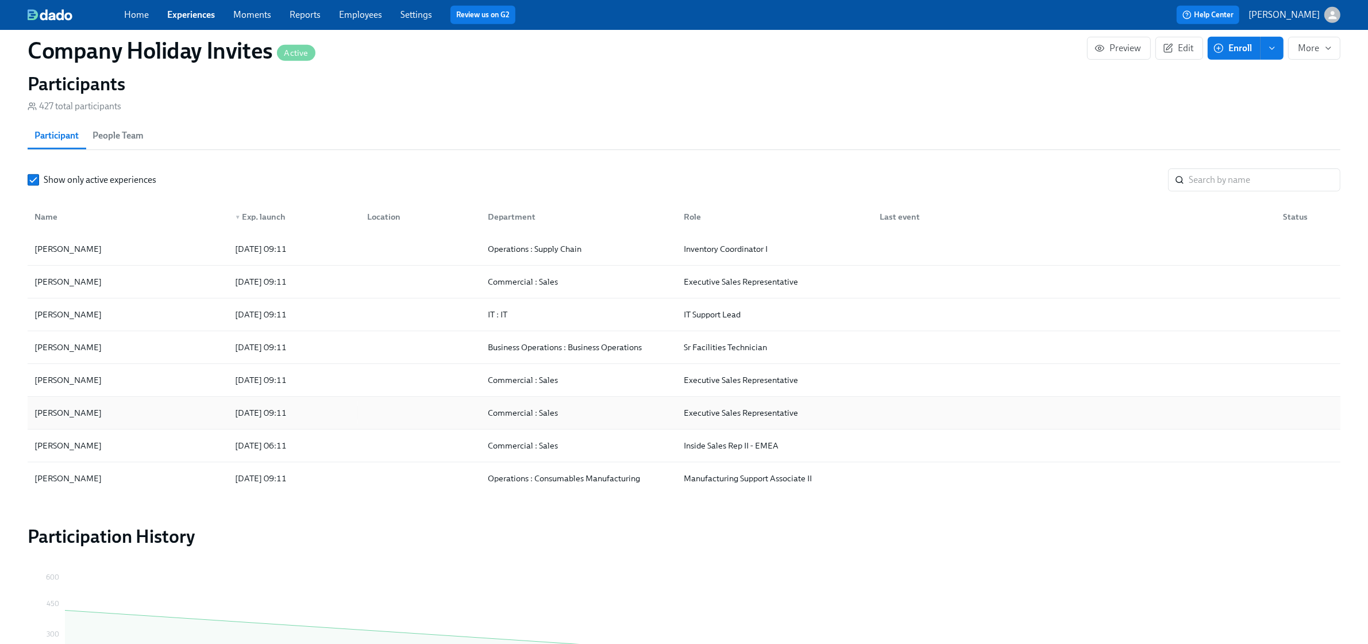
click at [118, 414] on div "[PERSON_NAME]" at bounding box center [128, 412] width 196 height 23
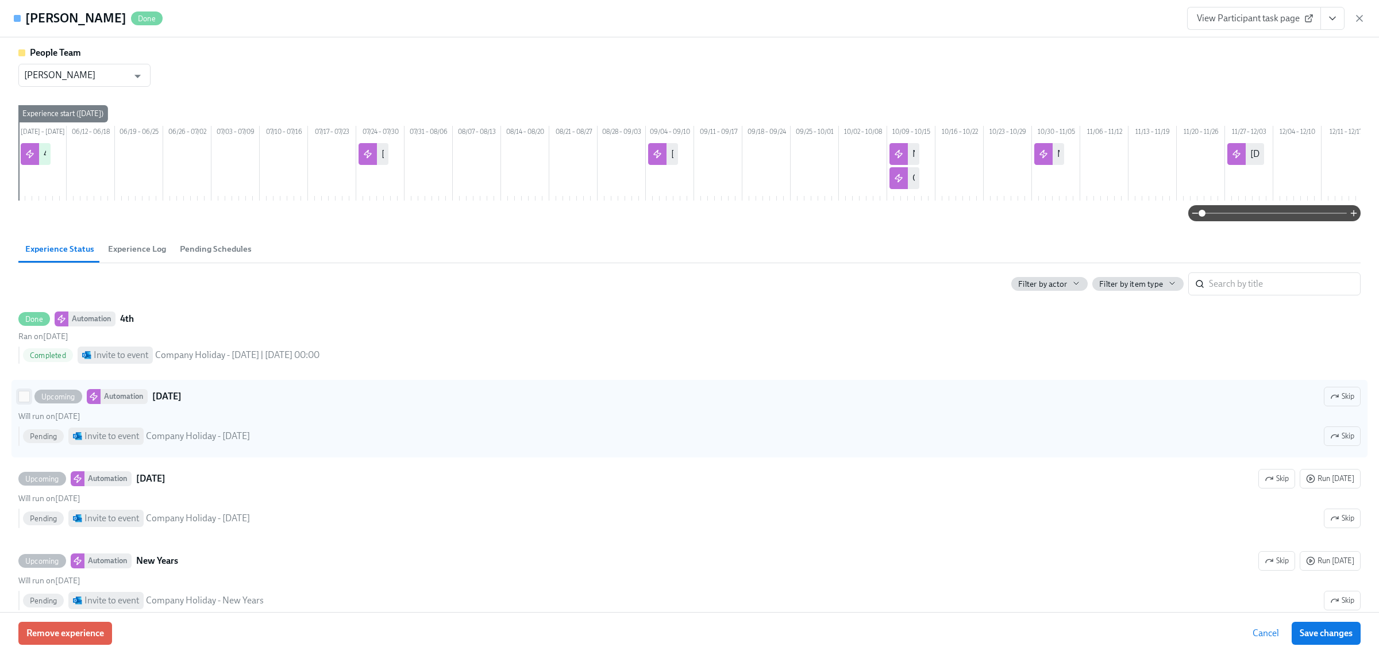
click at [21, 402] on input "Upcoming Automation Labor Day Skip Will run on July 24th Pending Invite to even…" at bounding box center [24, 396] width 10 height 10
checkbox input "true"
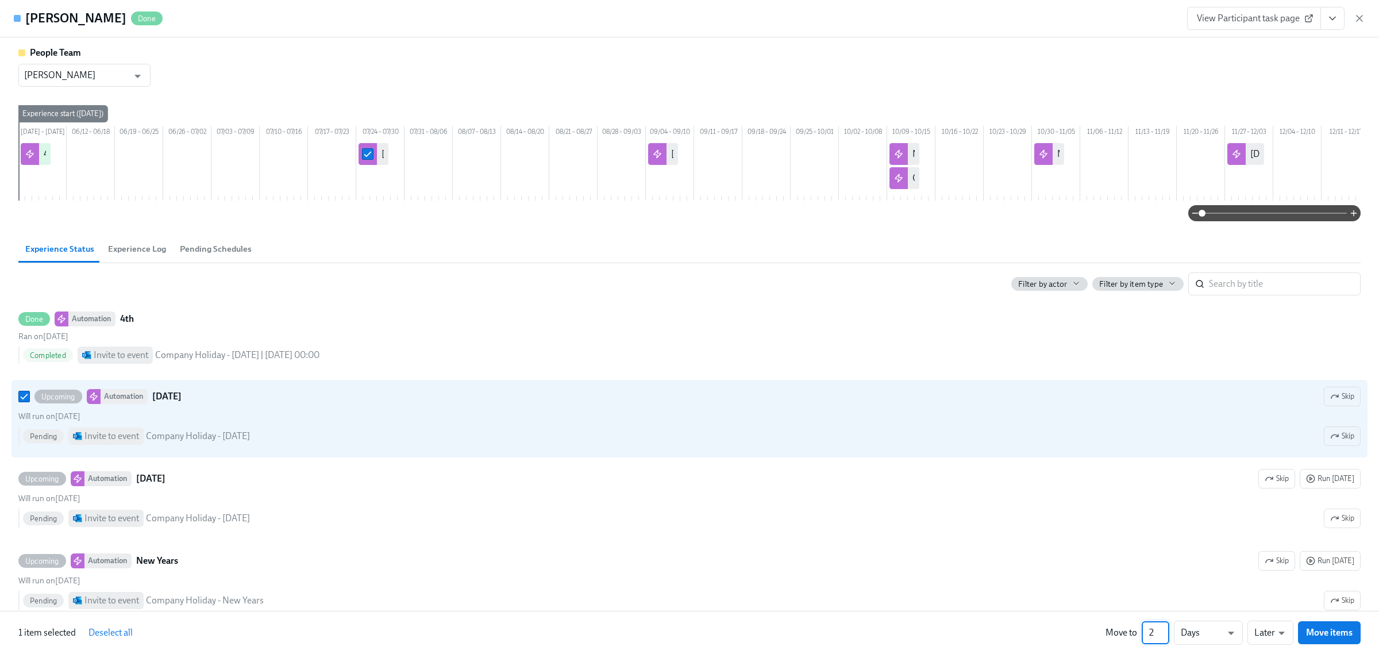
click at [1162, 629] on input "2" at bounding box center [1156, 632] width 28 height 23
click at [1162, 629] on input "3" at bounding box center [1156, 632] width 28 height 23
type input "4"
click at [1162, 629] on input "4" at bounding box center [1156, 632] width 28 height 23
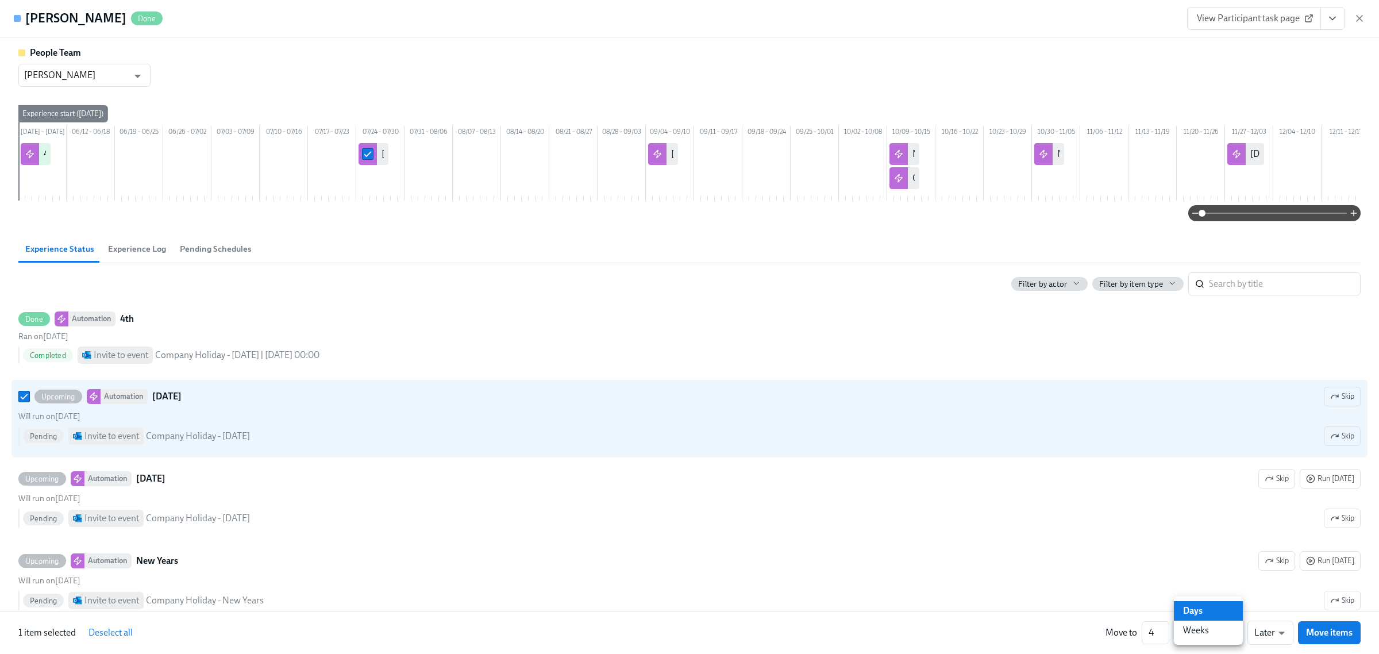
click at [1207, 633] on li "Weeks" at bounding box center [1208, 631] width 69 height 20
type input "w"
click at [1310, 631] on span "Move items" at bounding box center [1329, 632] width 47 height 11
checkbox input "false"
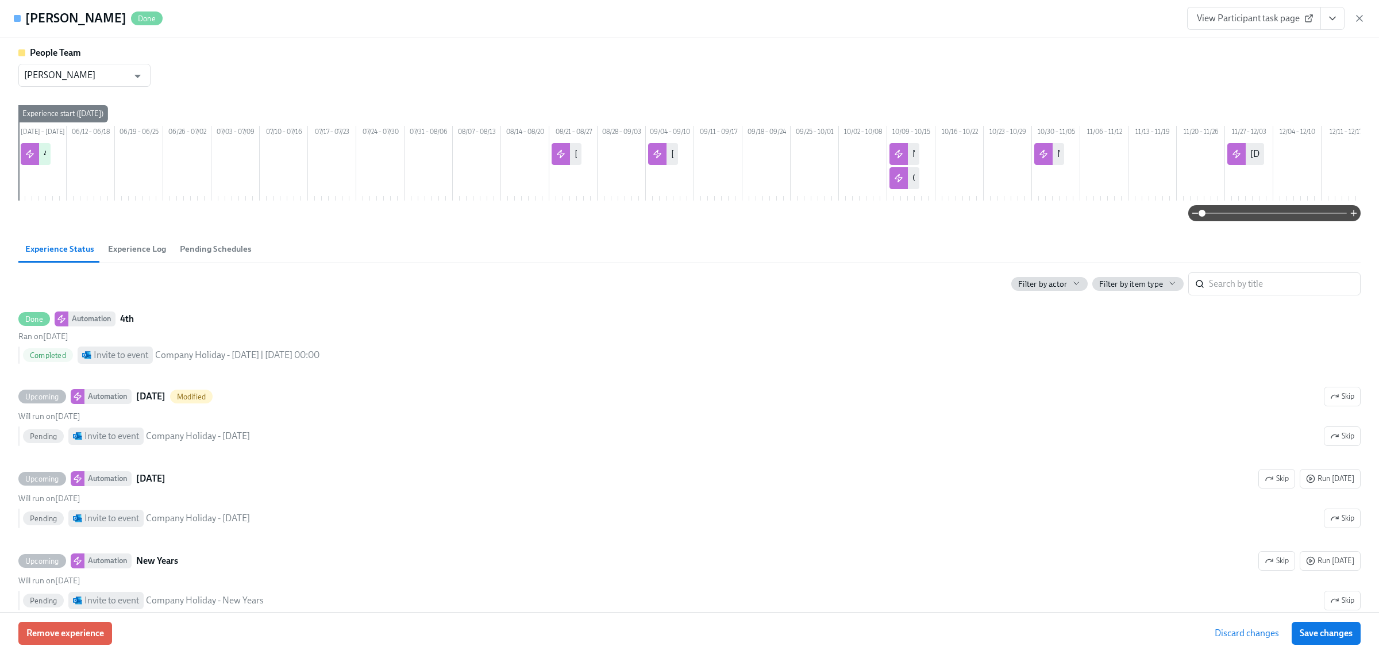
click at [1233, 637] on span "Discard changes" at bounding box center [1247, 632] width 64 height 11
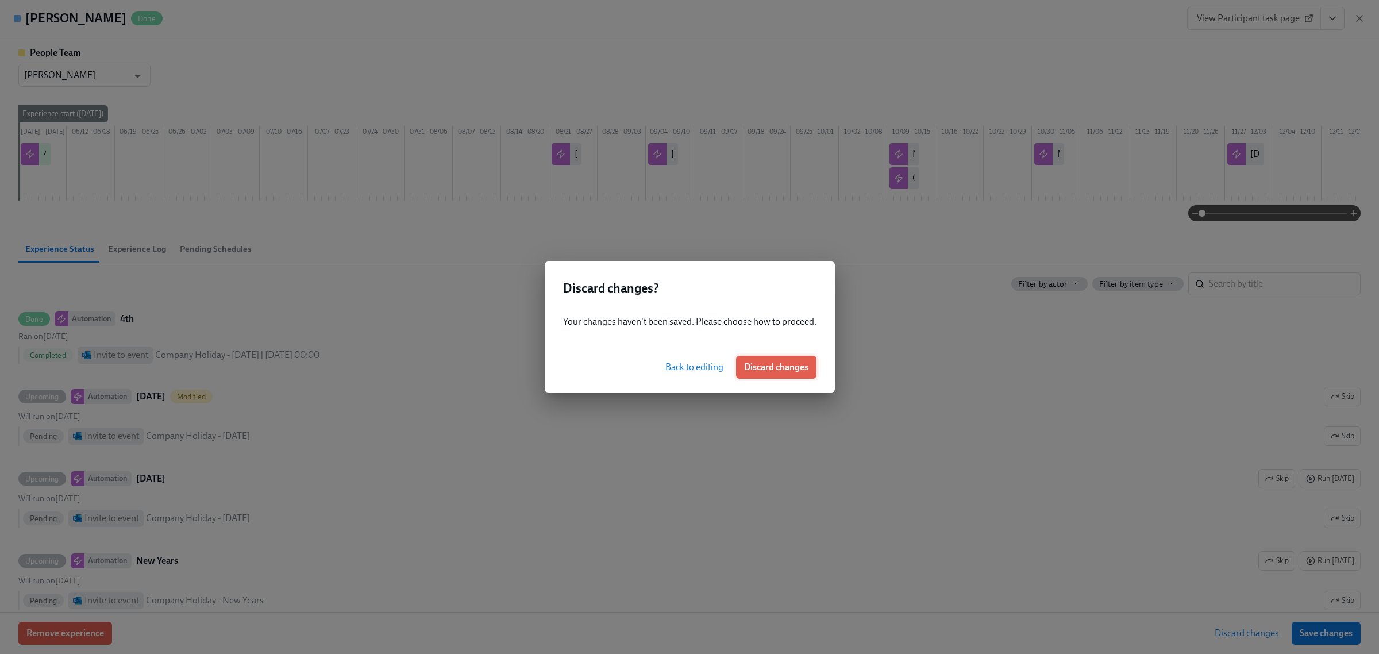
click at [794, 375] on button "Discard changes" at bounding box center [776, 367] width 80 height 23
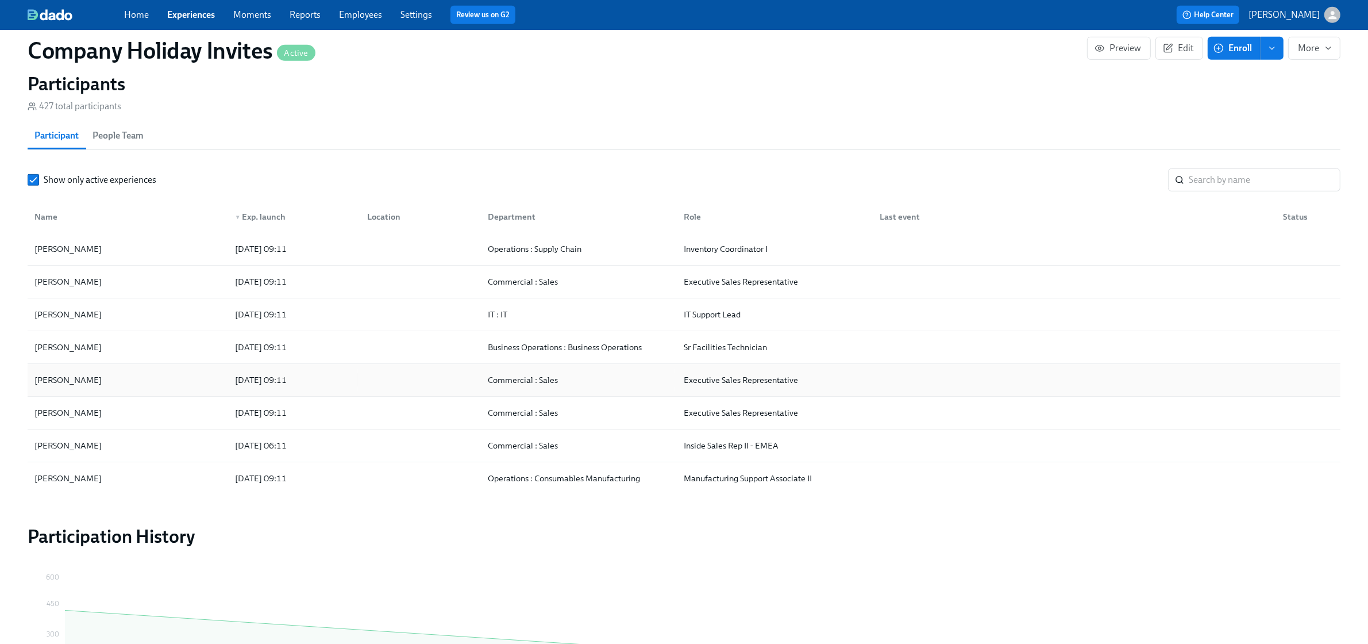
click at [153, 377] on div "[PERSON_NAME]" at bounding box center [128, 379] width 196 height 23
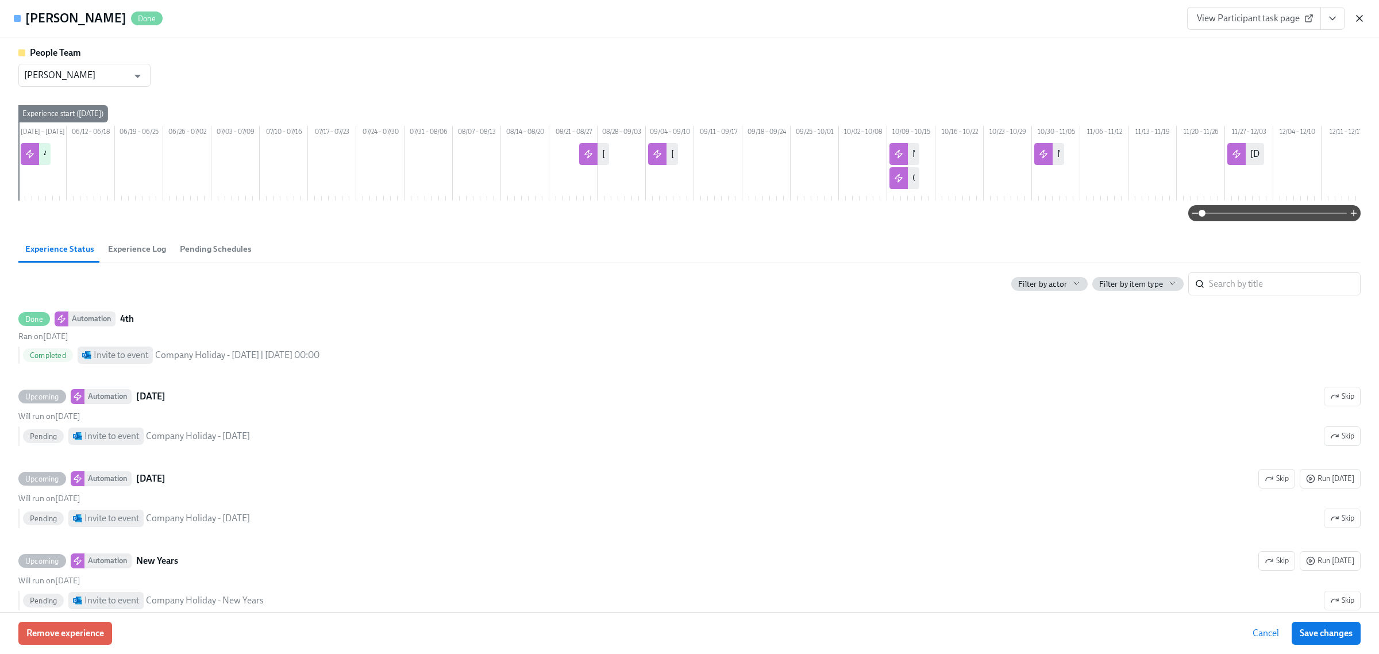
click at [1354, 18] on icon "button" at bounding box center [1359, 18] width 11 height 11
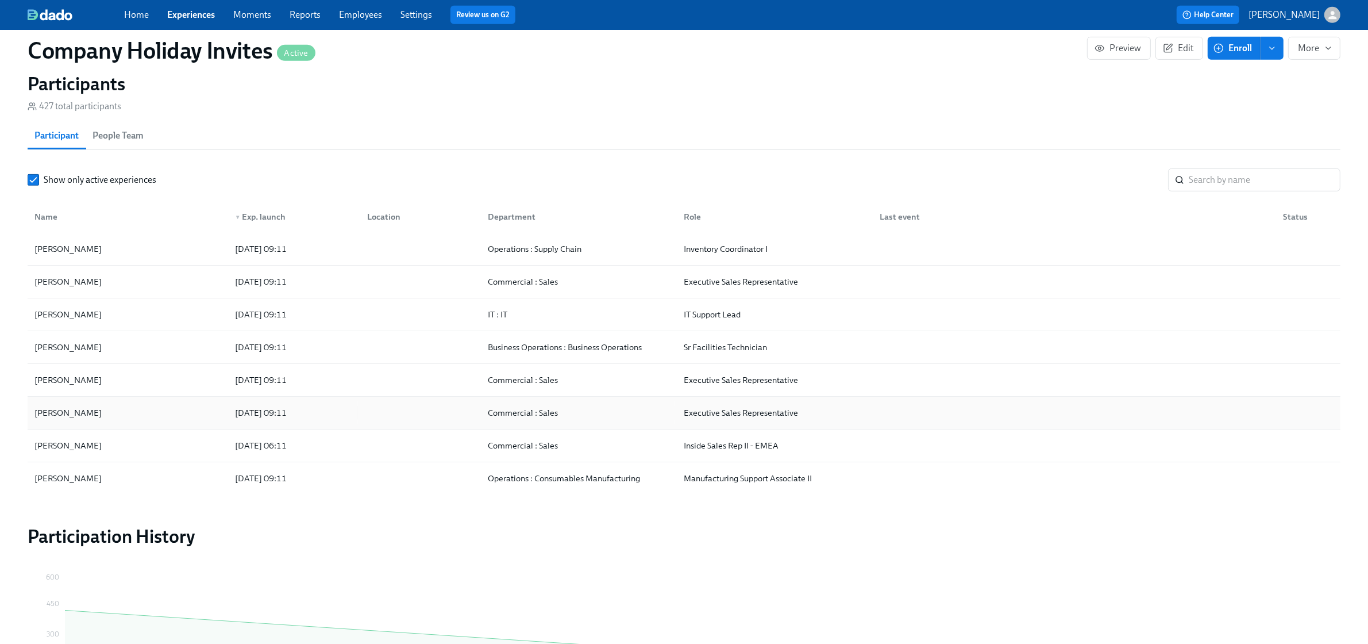
click at [94, 417] on div "[PERSON_NAME]" at bounding box center [128, 412] width 196 height 23
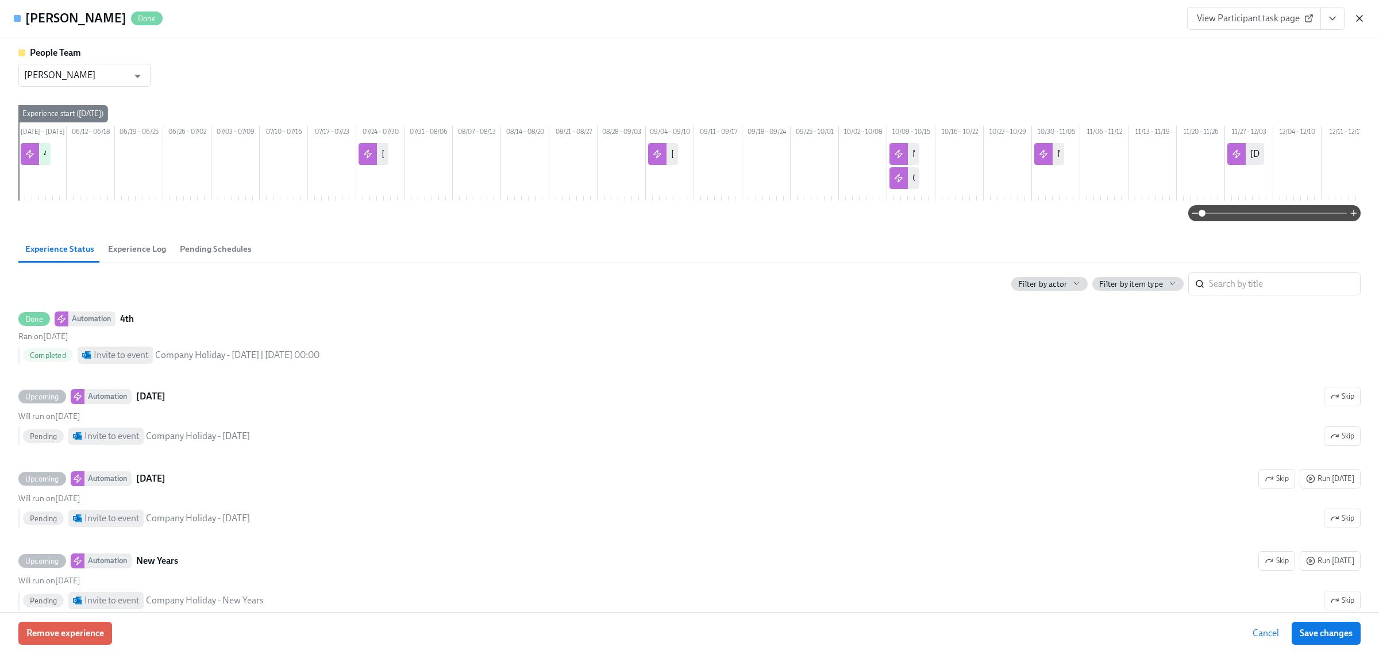
click at [1359, 24] on icon "button" at bounding box center [1359, 18] width 11 height 11
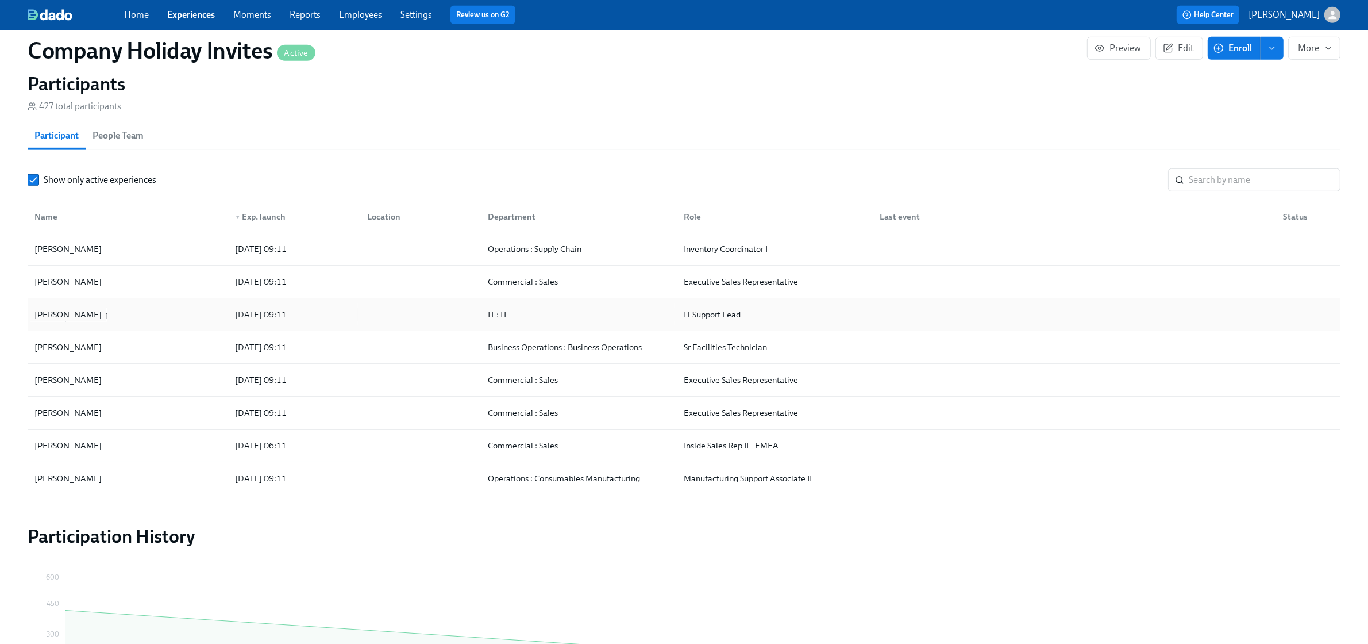
scroll to position [359, 0]
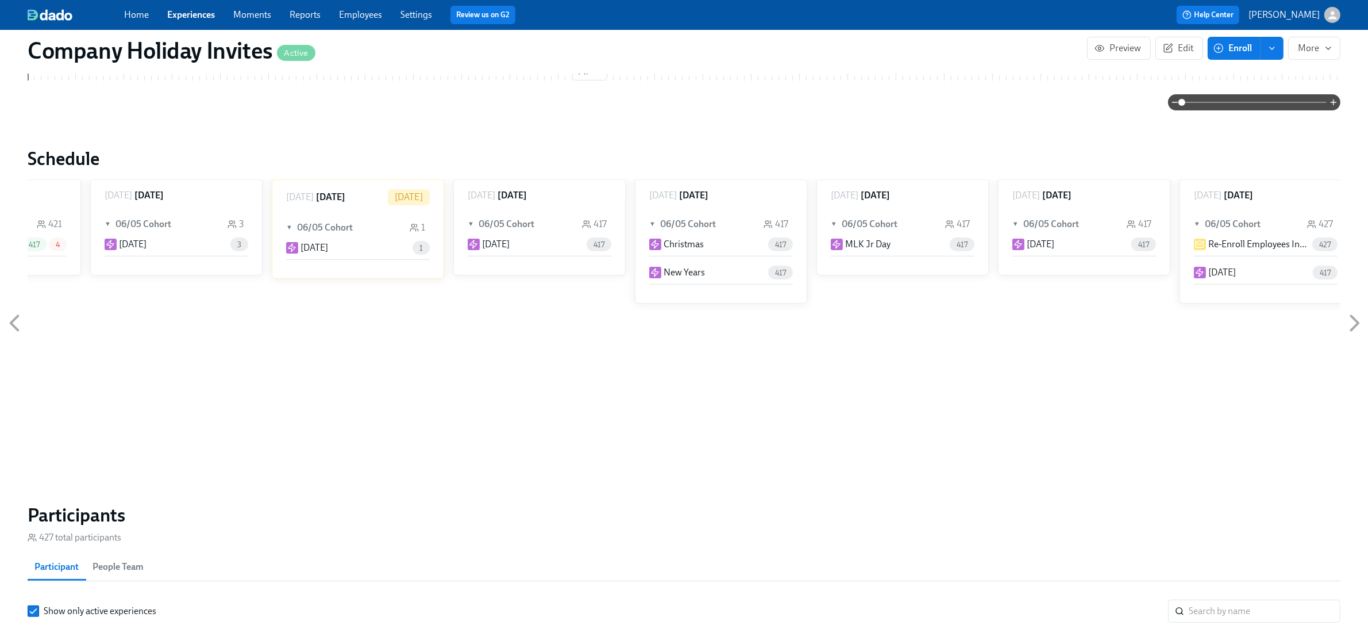
click at [191, 236] on div "▼ 06/05 Cohort 3" at bounding box center [177, 224] width 144 height 26
click at [24, 329] on icon at bounding box center [14, 323] width 29 height 29
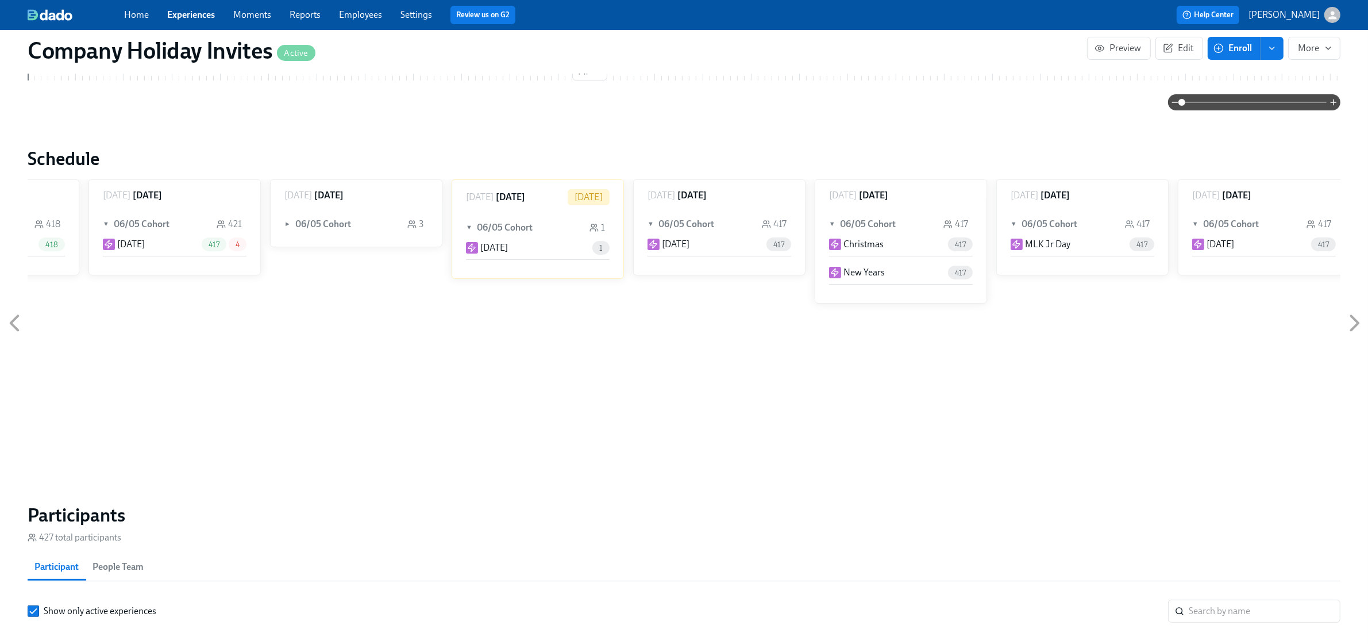
scroll to position [0, 119]
click at [197, 233] on div "▼ 06/05 Cohort 421" at bounding box center [177, 224] width 144 height 26
click at [196, 237] on div "► 06/05 Cohort 421" at bounding box center [177, 224] width 144 height 26
click at [133, 256] on div "Labor Day 417 4" at bounding box center [177, 246] width 144 height 19
click at [158, 191] on div "Thursday June 12" at bounding box center [176, 191] width 171 height 22
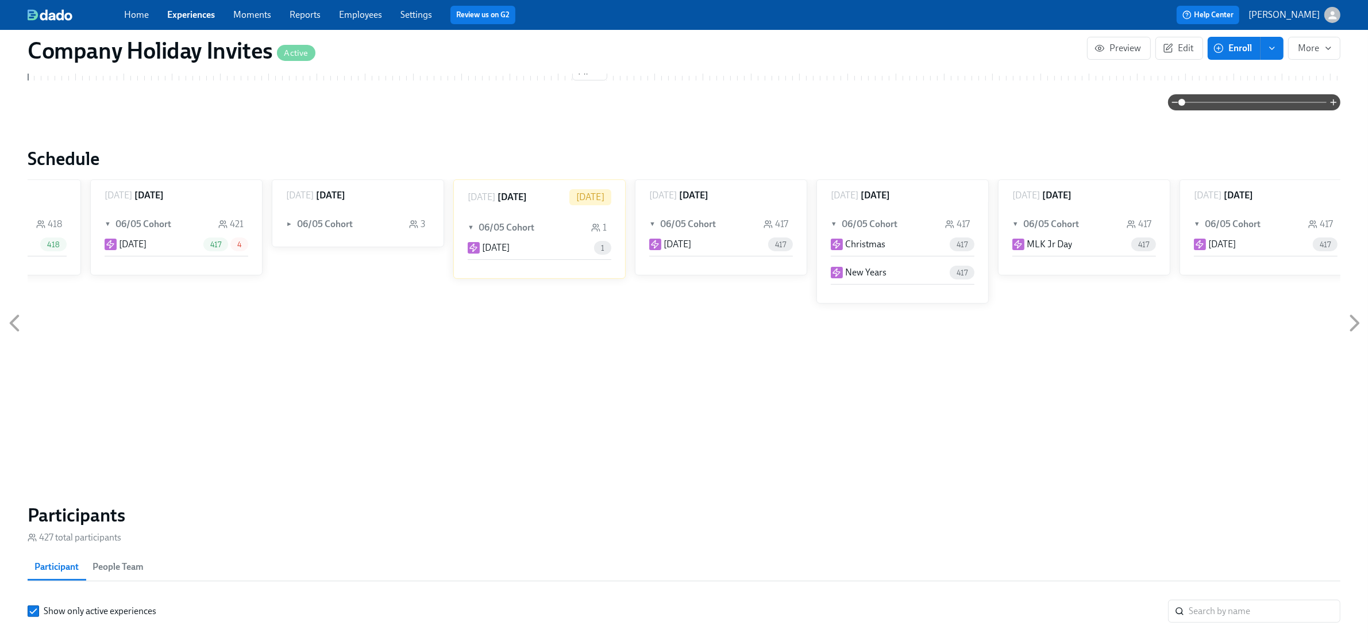
click at [144, 202] on h6 "[DATE]" at bounding box center [148, 195] width 29 height 13
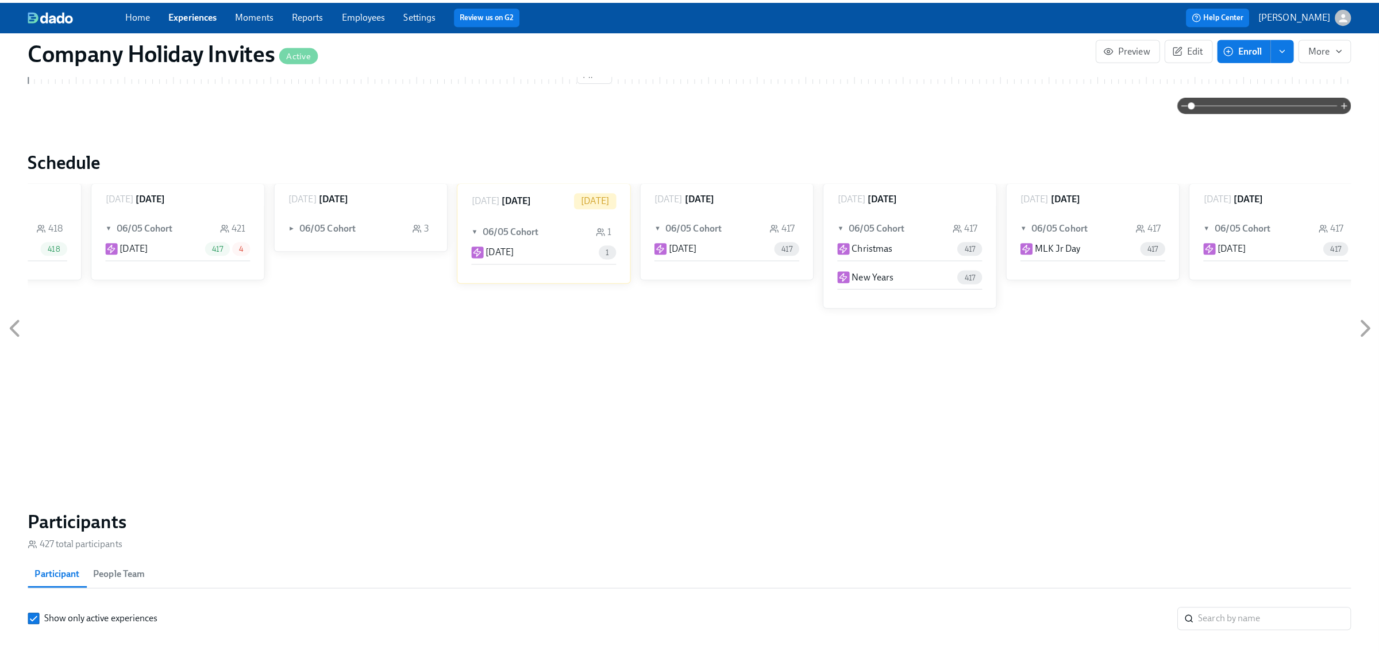
scroll to position [0, 0]
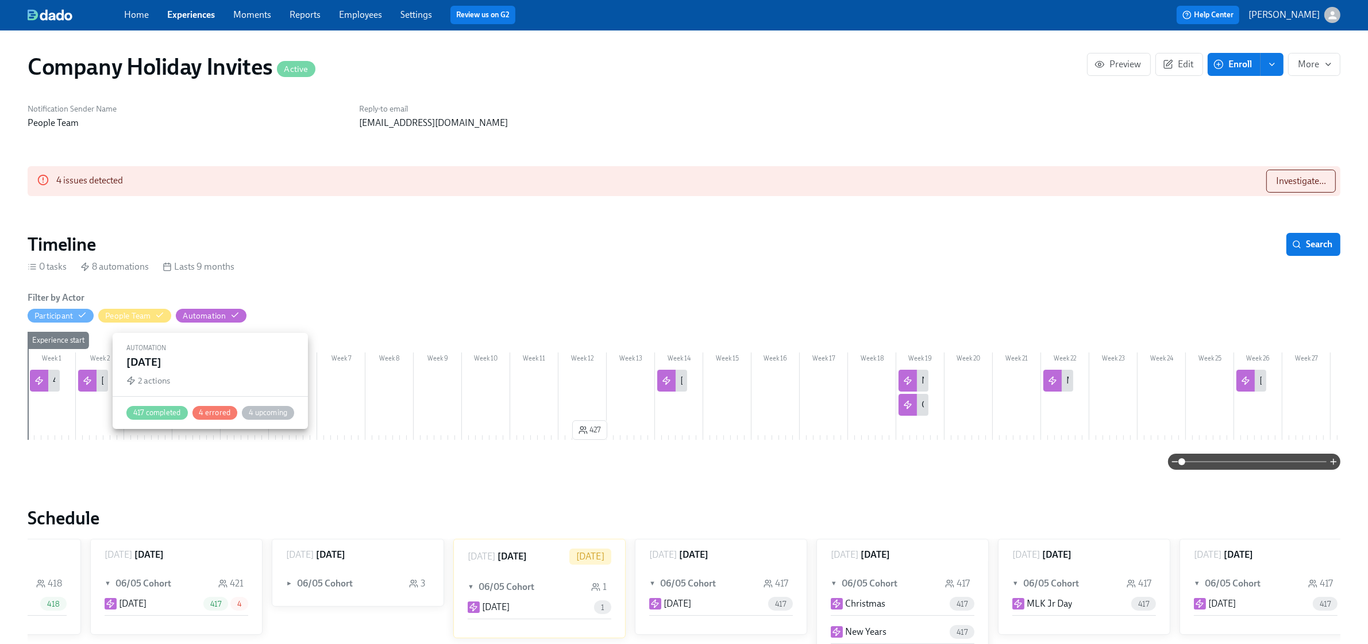
click at [95, 377] on div at bounding box center [87, 380] width 18 height 22
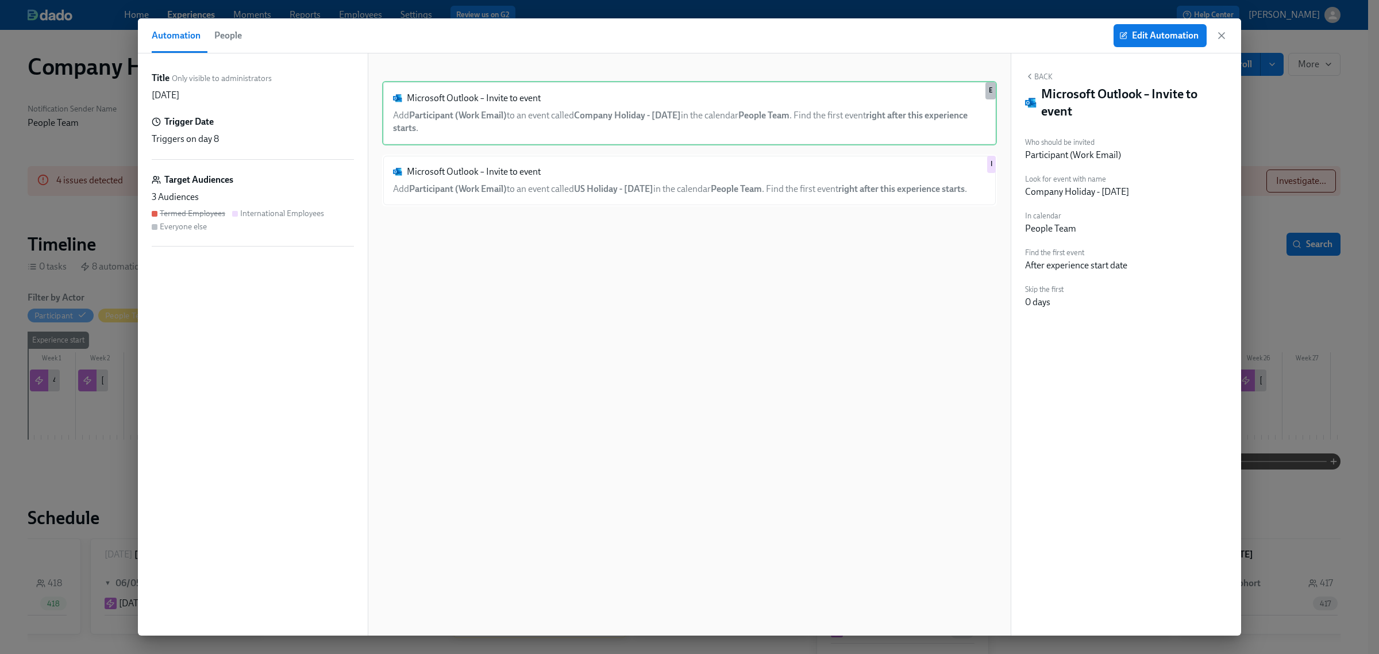
click at [222, 55] on div "Title Only visible to administrators Labor Day Trigger Date Triggers on day 8 T…" at bounding box center [253, 344] width 230 height 582
click at [236, 40] on span "People" at bounding box center [228, 36] width 28 height 16
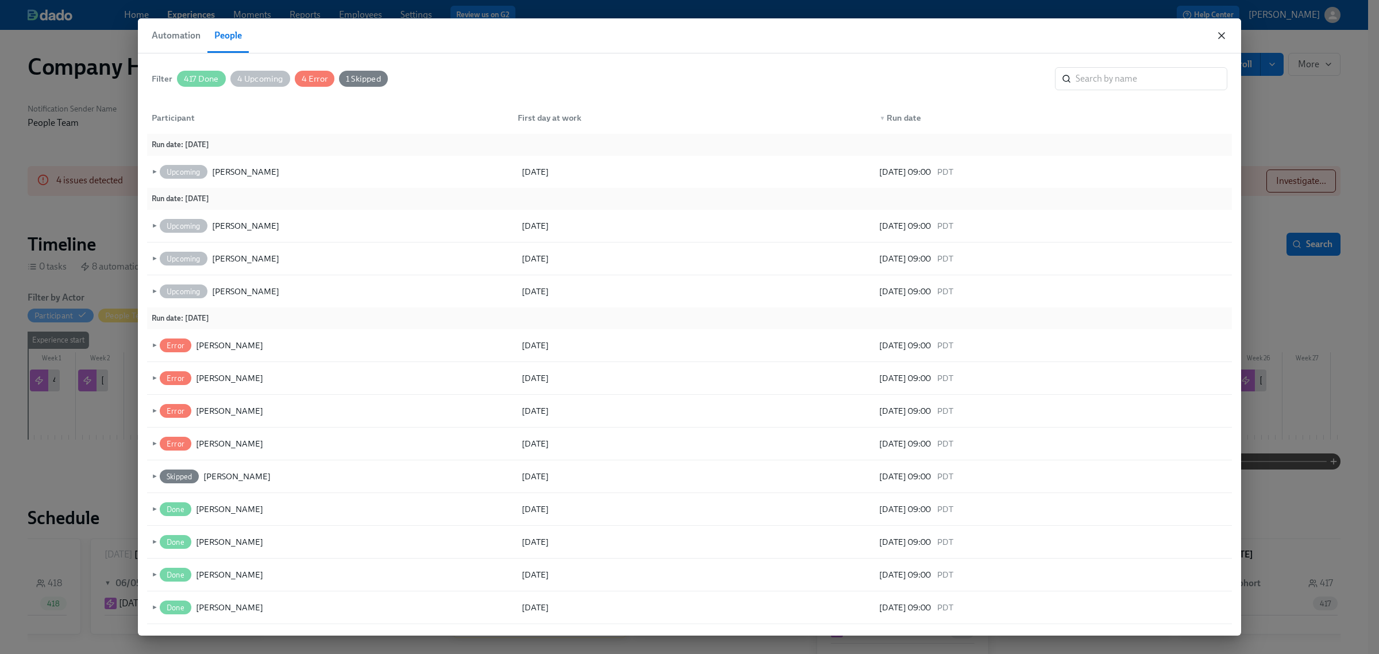
click at [1218, 38] on icon "button" at bounding box center [1221, 35] width 11 height 11
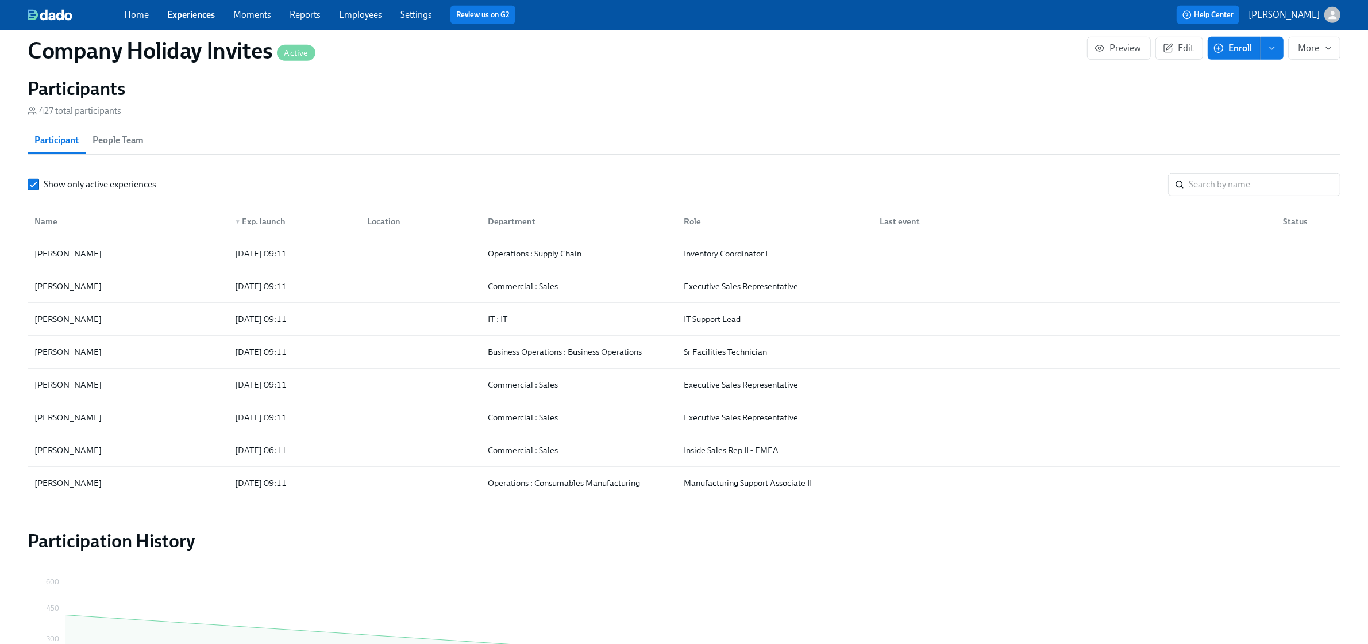
scroll to position [790, 0]
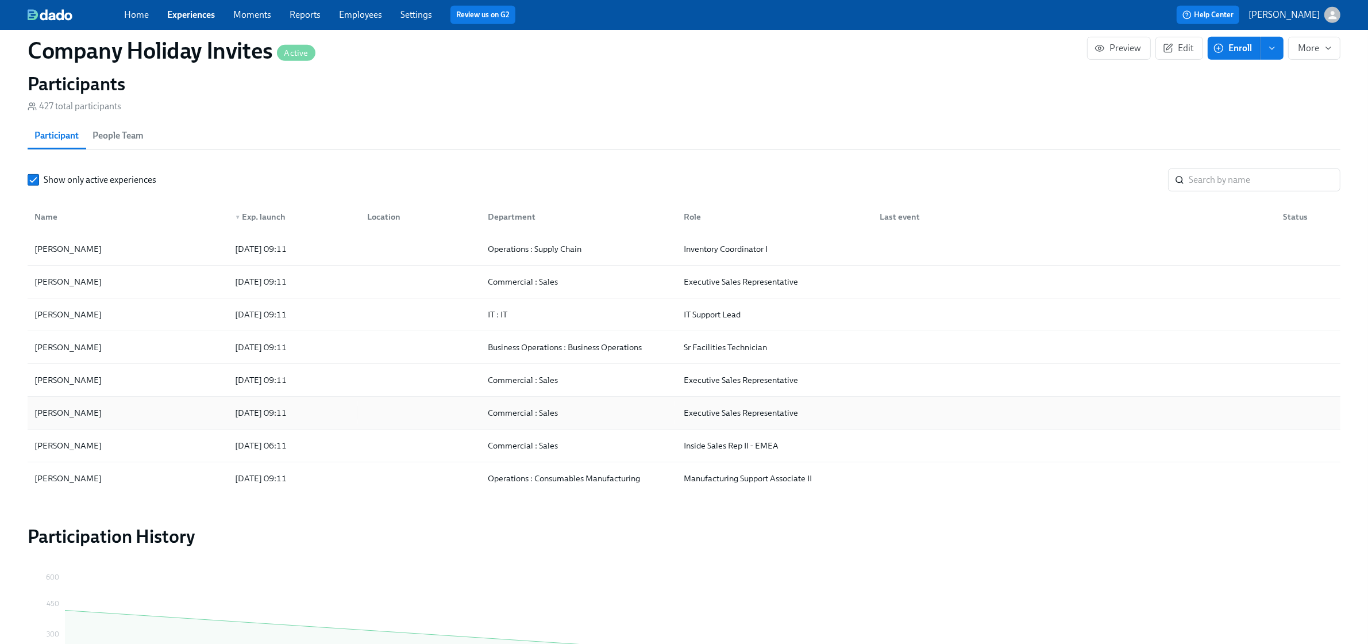
click at [103, 411] on div "[PERSON_NAME]" at bounding box center [128, 412] width 196 height 23
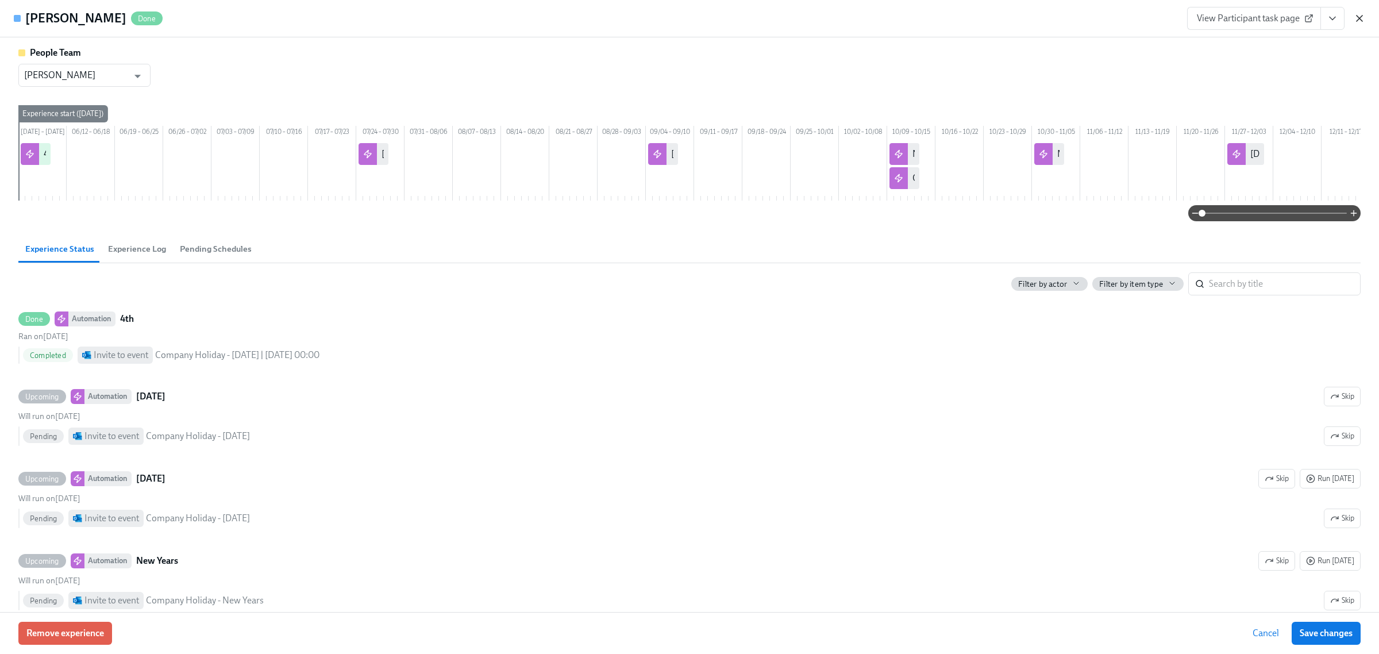
click at [1361, 16] on icon "button" at bounding box center [1360, 19] width 6 height 6
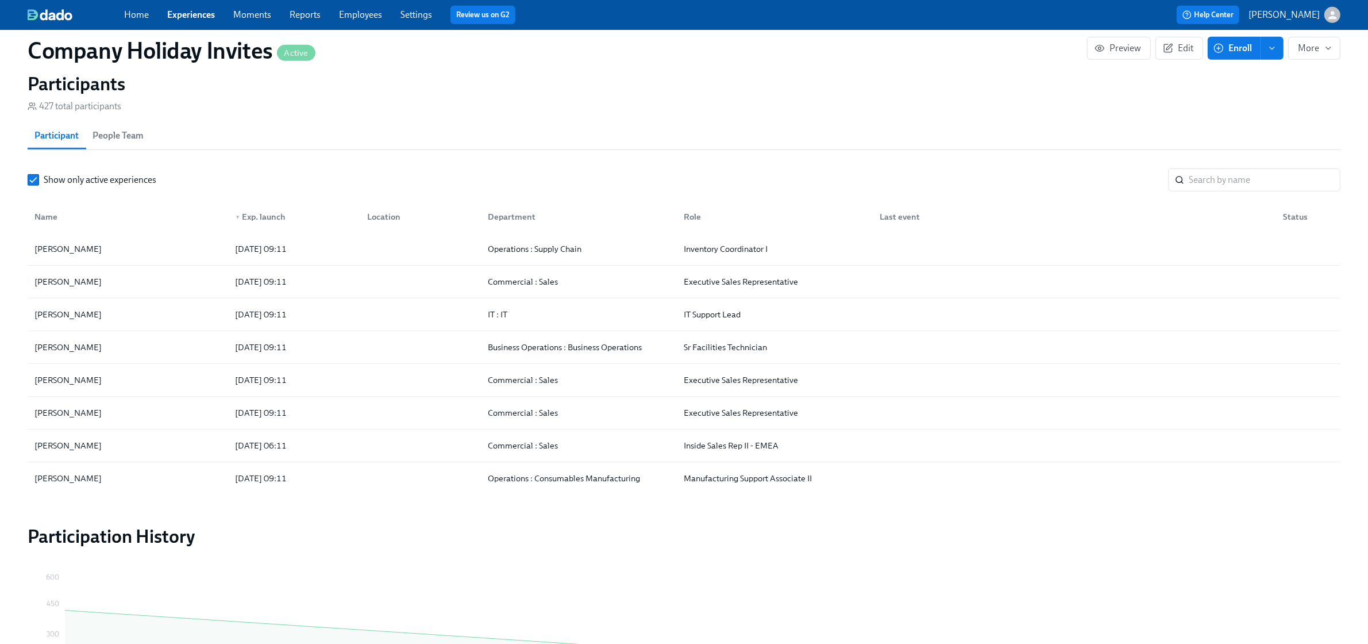
click at [184, 13] on link "Experiences" at bounding box center [191, 14] width 48 height 11
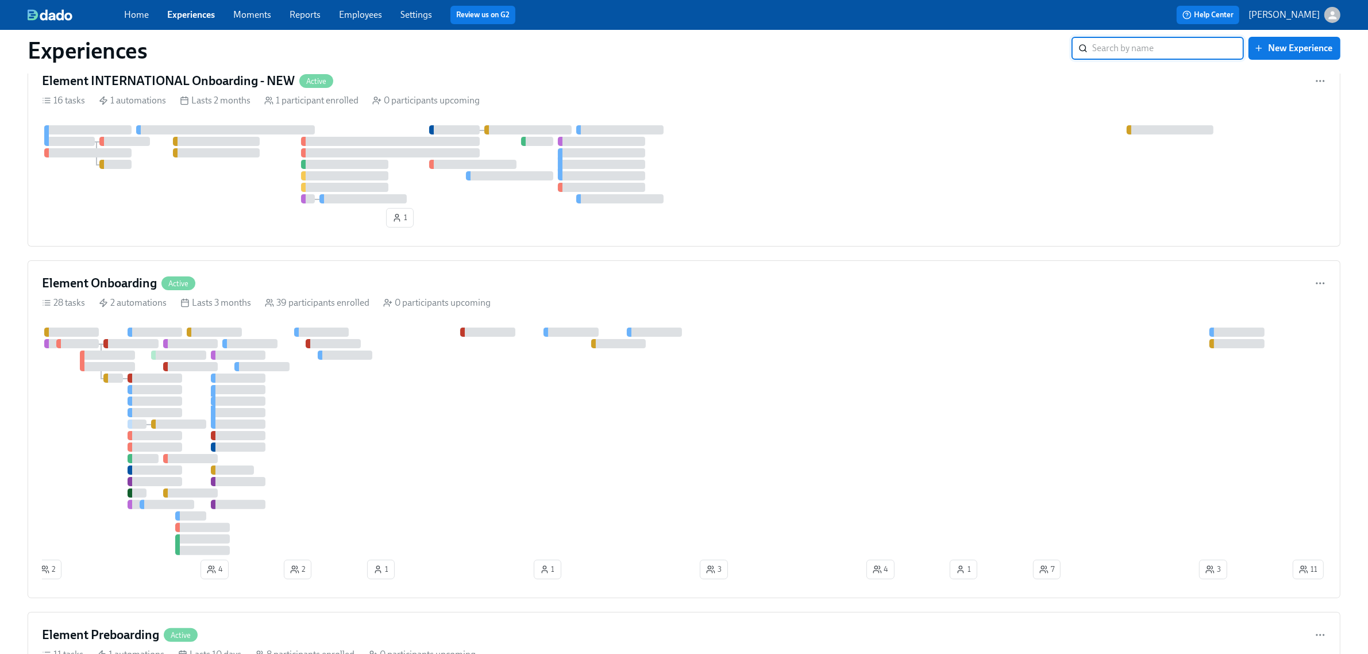
scroll to position [215, 0]
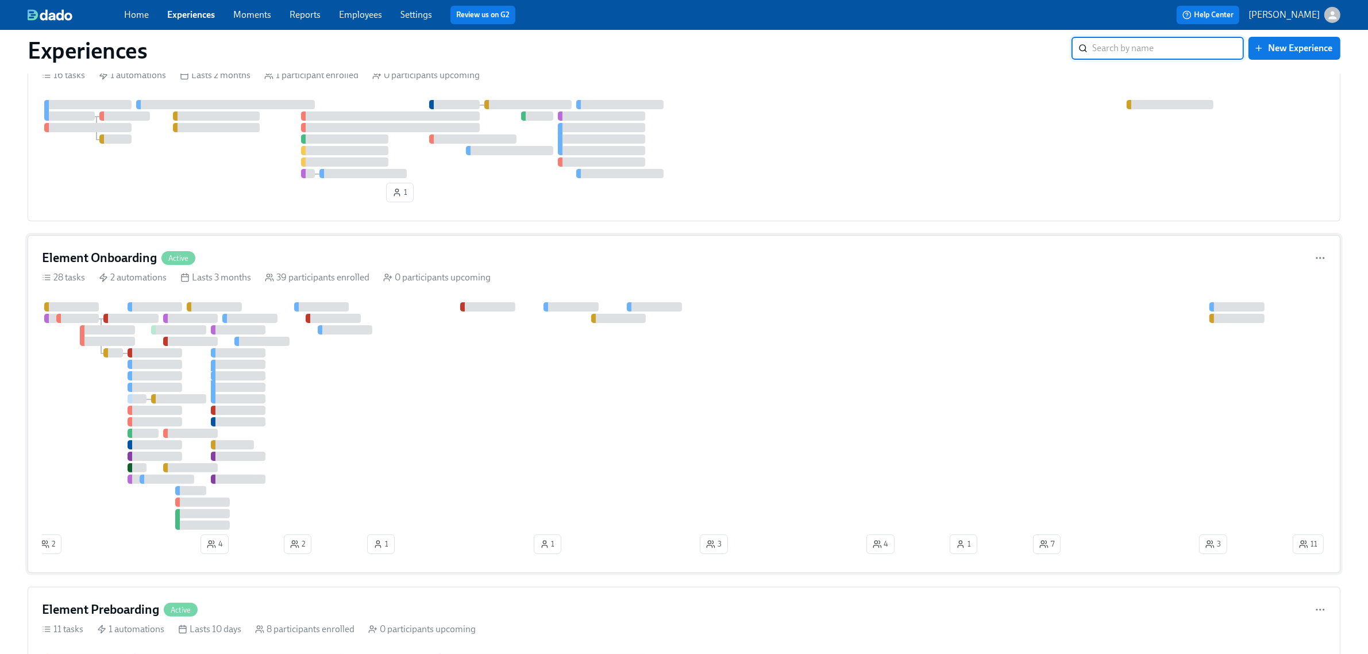
click at [586, 267] on div "Element Onboarding Active" at bounding box center [684, 257] width 1284 height 17
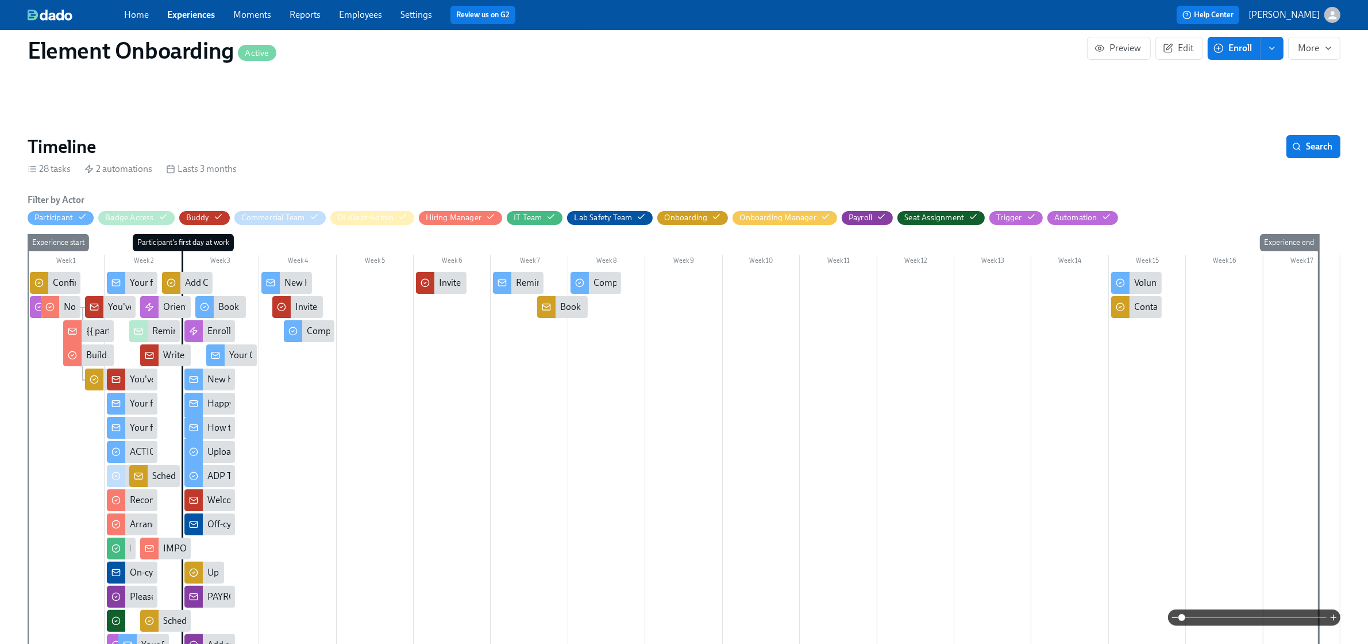
scroll to position [144, 0]
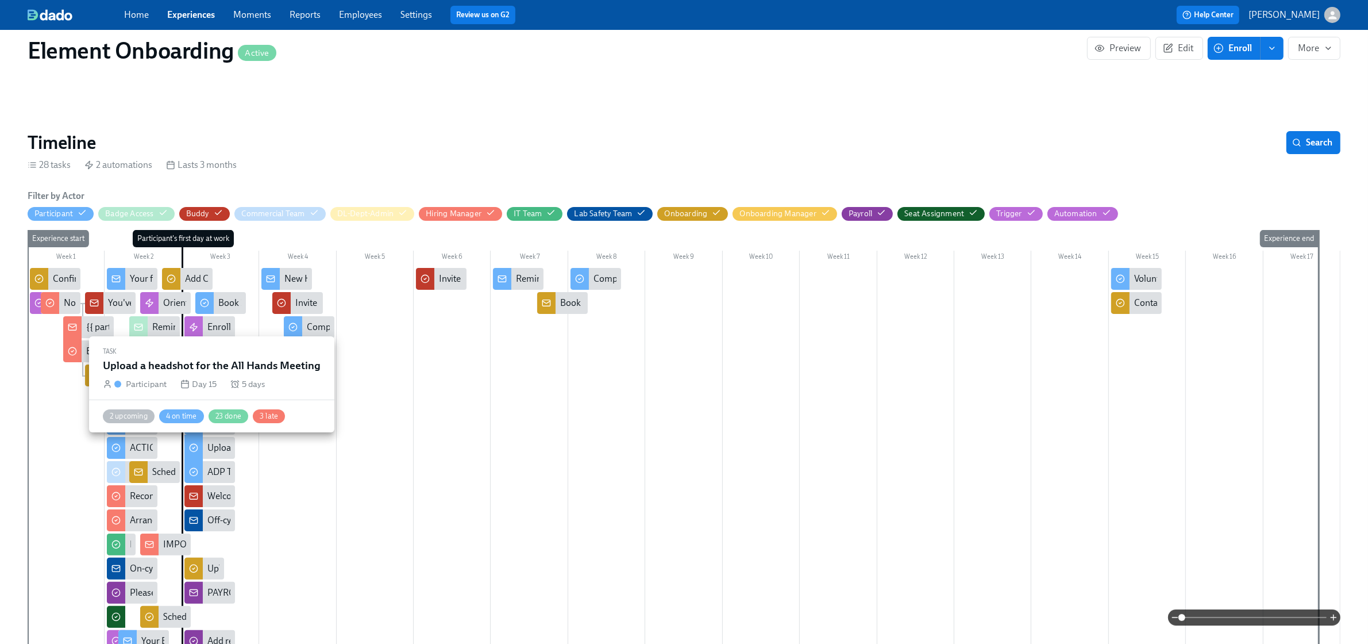
click at [211, 448] on div "Upload a headshot for the All Hands Meeting" at bounding box center [294, 447] width 175 height 13
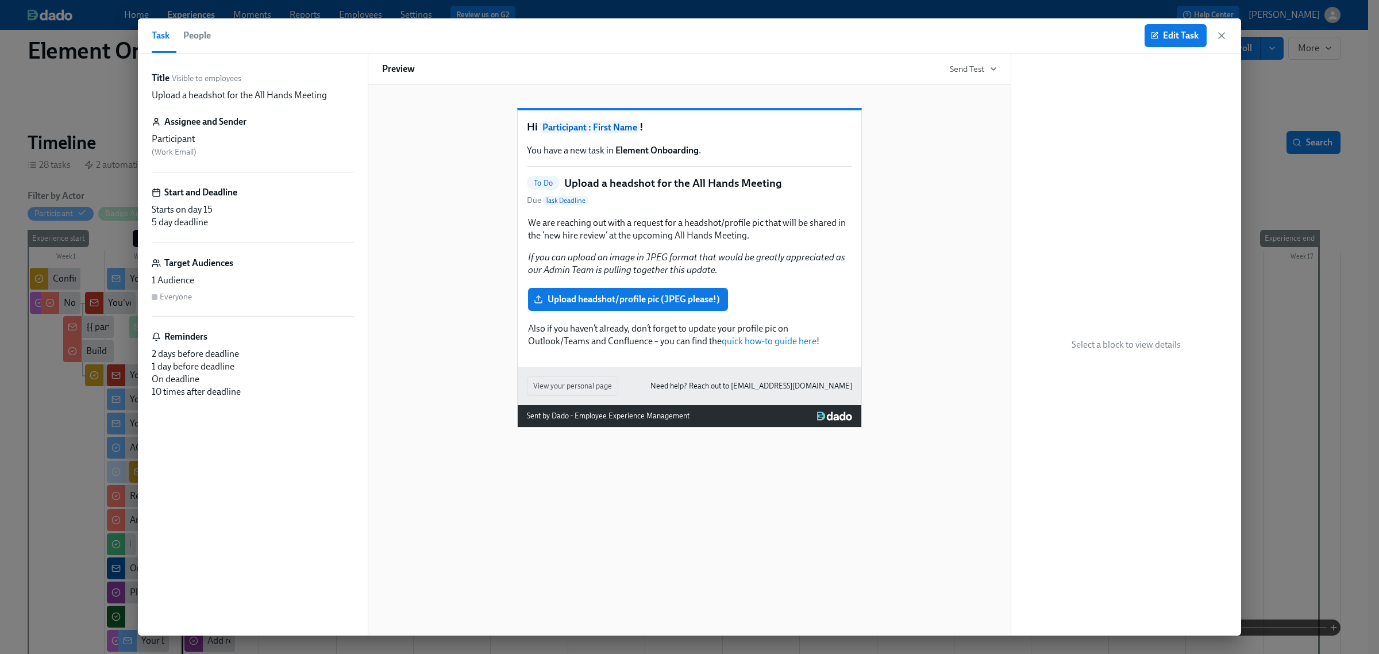
click at [210, 36] on span "People" at bounding box center [197, 36] width 28 height 16
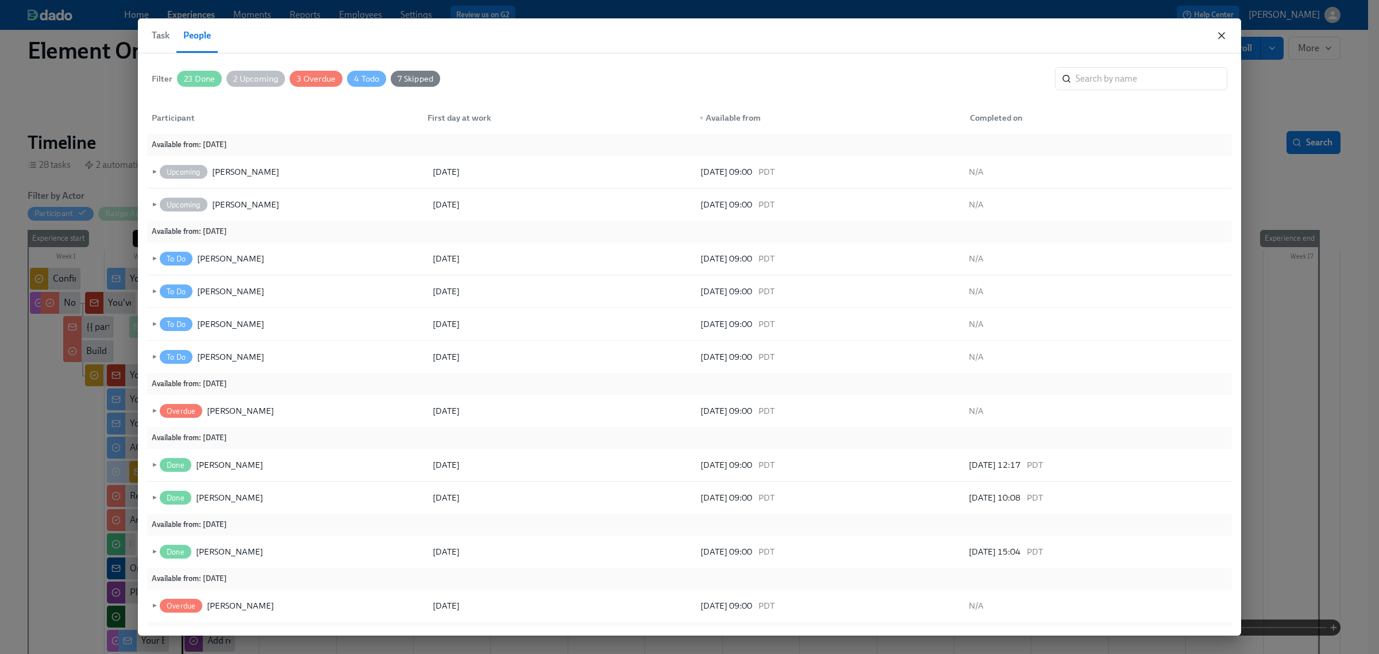
click at [1227, 32] on icon "button" at bounding box center [1221, 35] width 11 height 11
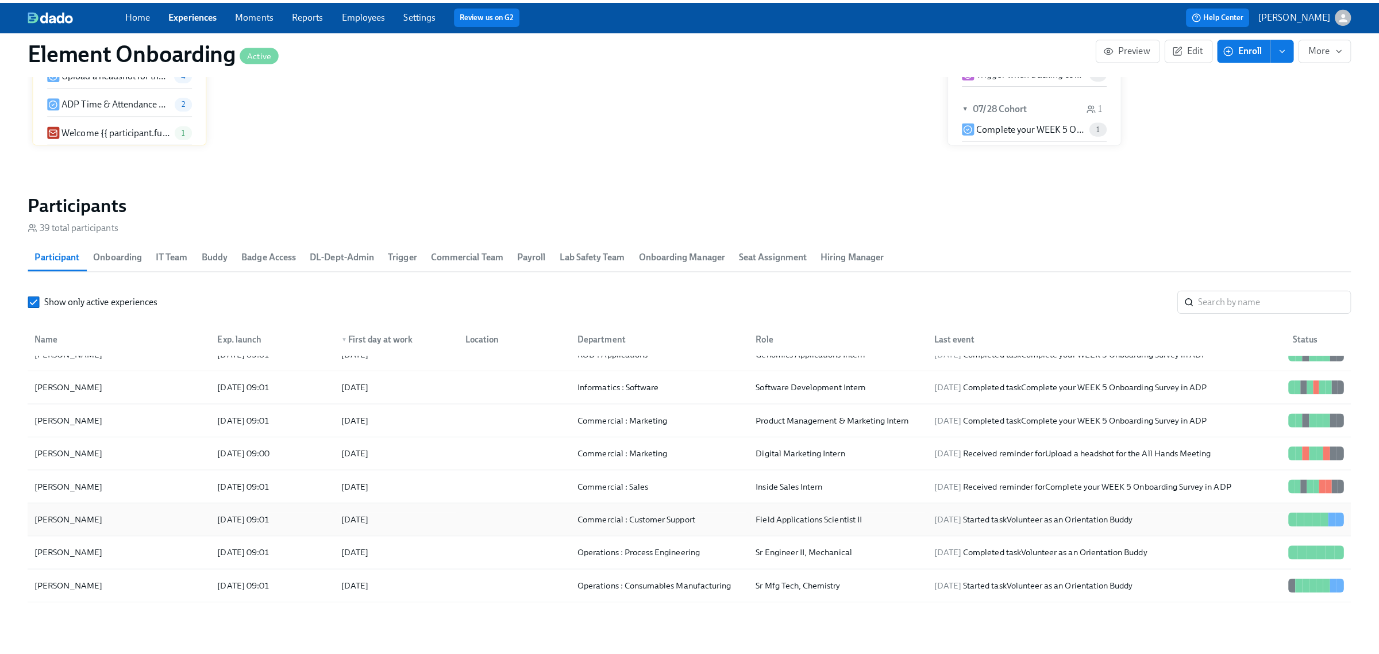
scroll to position [671, 0]
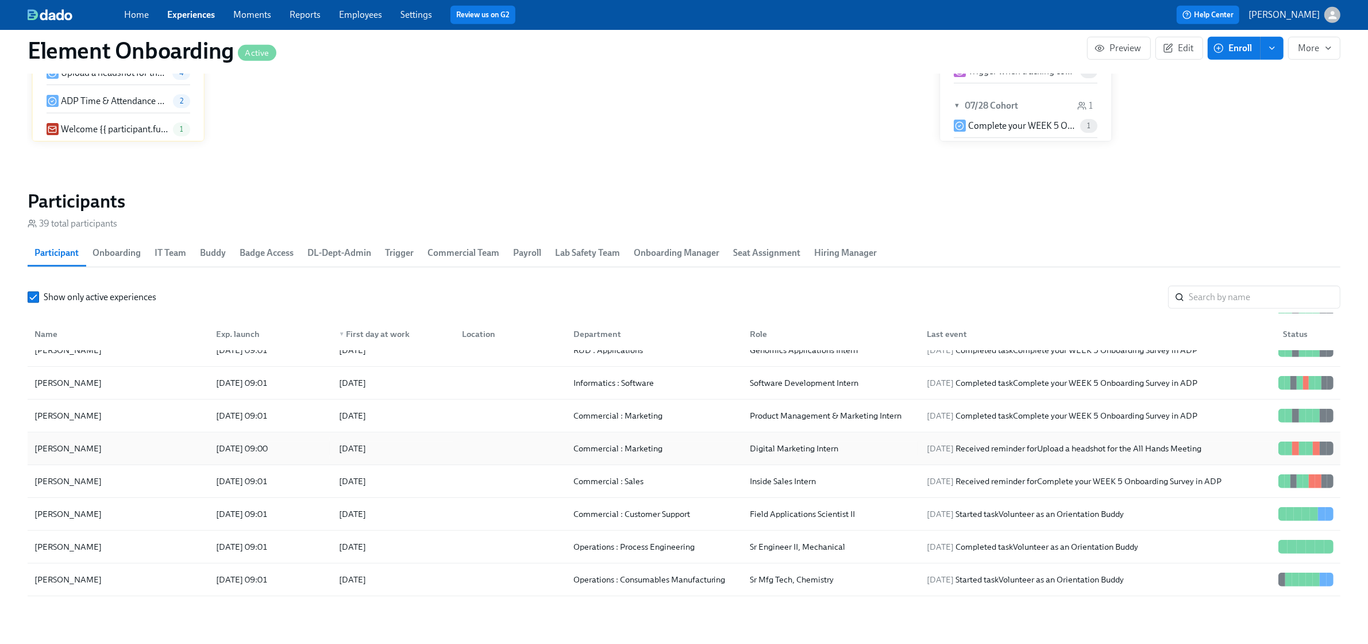
click at [167, 457] on div "Allyson Sorof" at bounding box center [118, 448] width 177 height 23
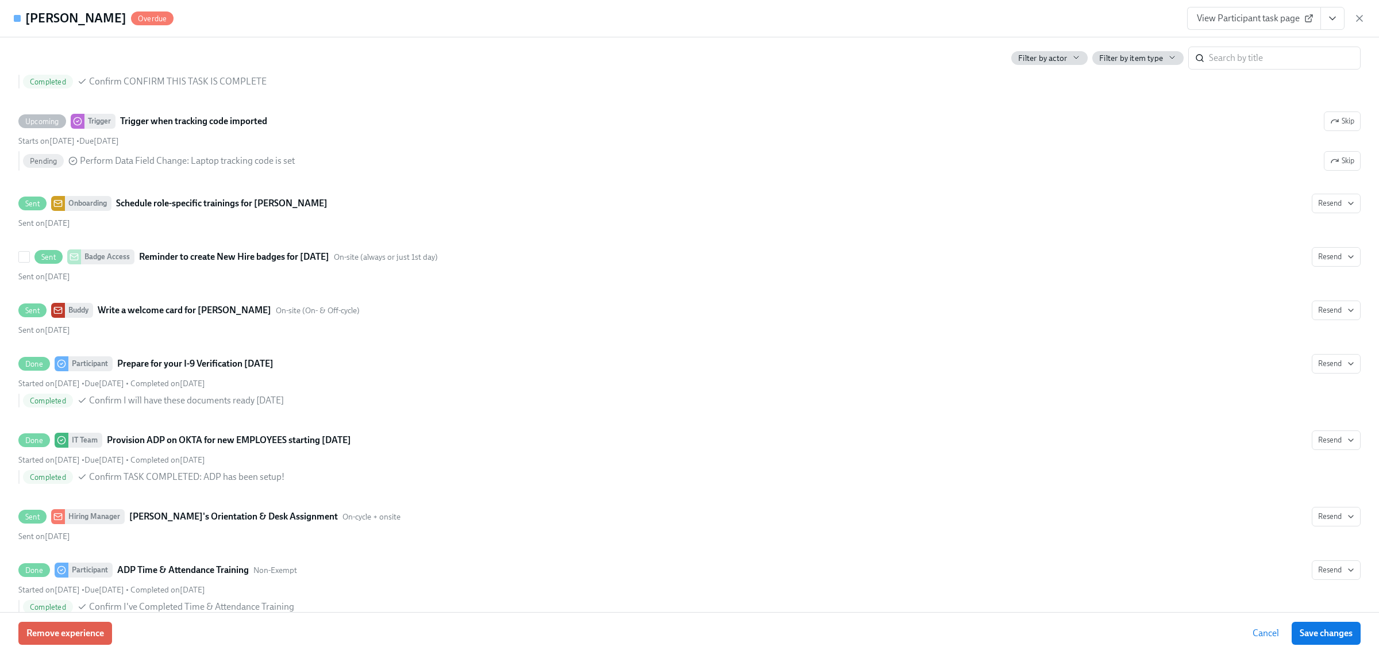
scroll to position [2372, 0]
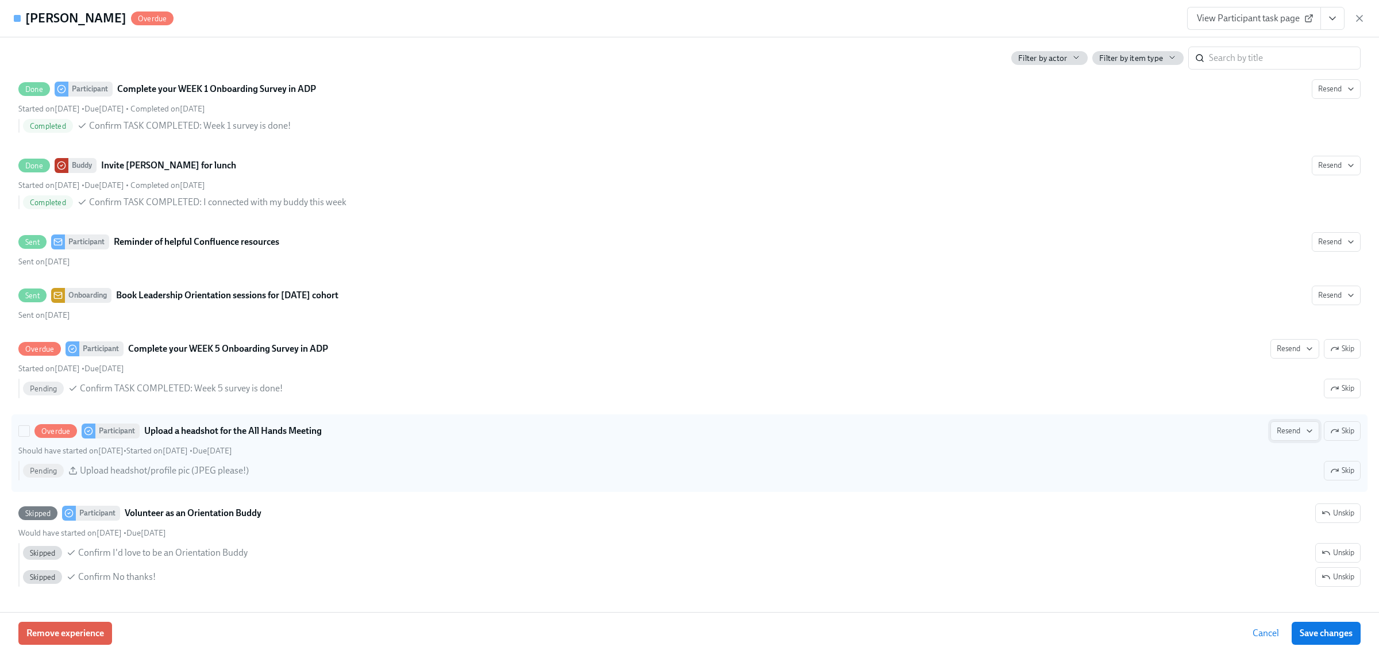
click at [1305, 426] on icon "button" at bounding box center [1309, 430] width 9 height 9
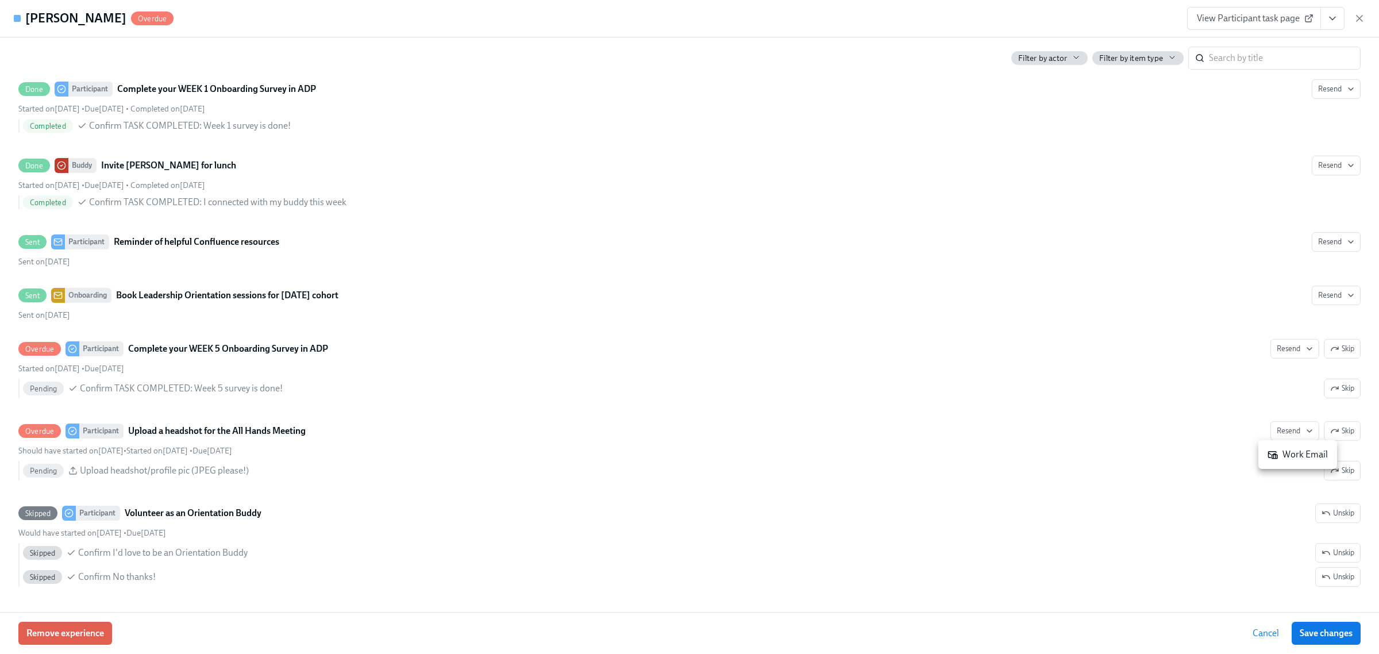
click at [1276, 445] on li "Work Email" at bounding box center [1297, 455] width 79 height 20
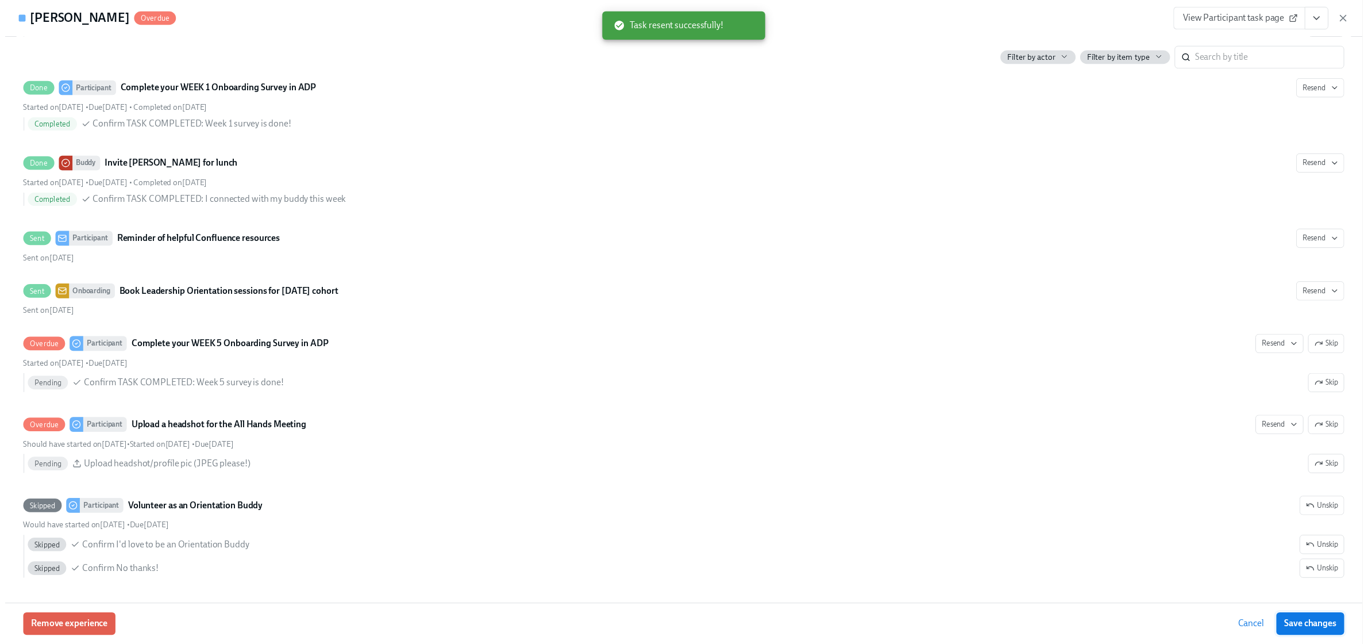
scroll to position [0, 17197]
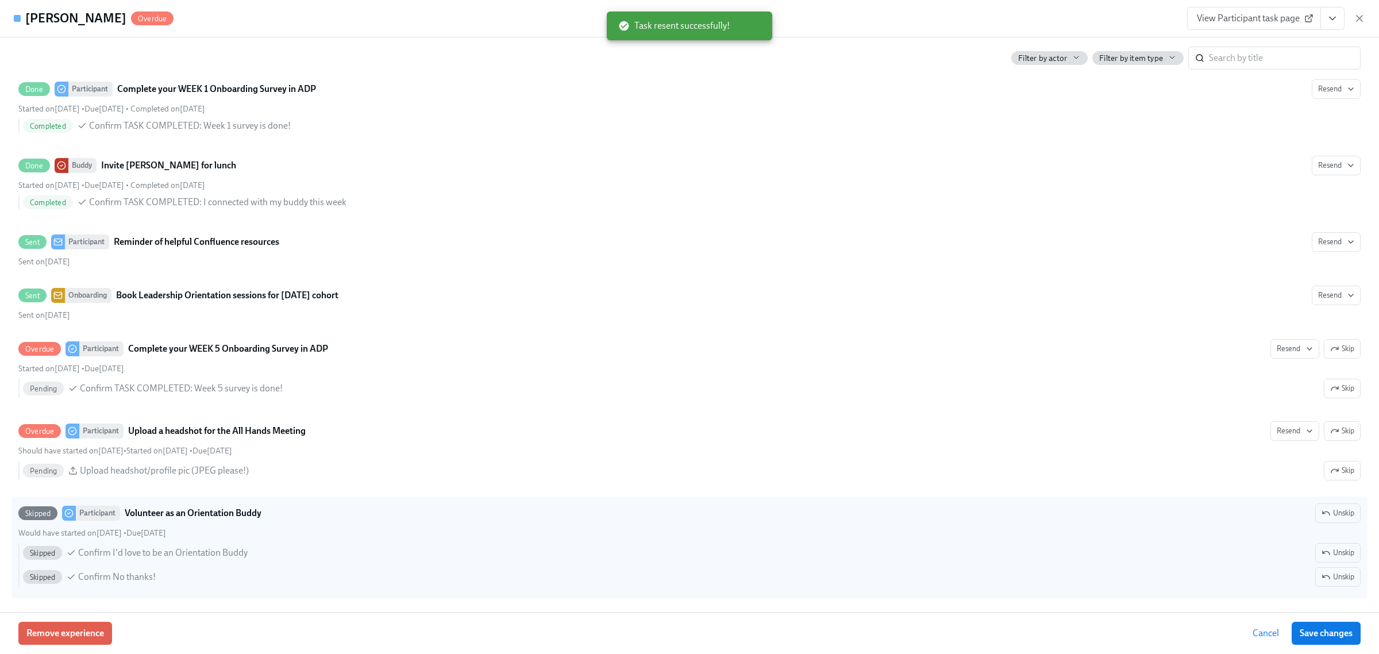
click at [1304, 630] on span "Save changes" at bounding box center [1326, 632] width 53 height 11
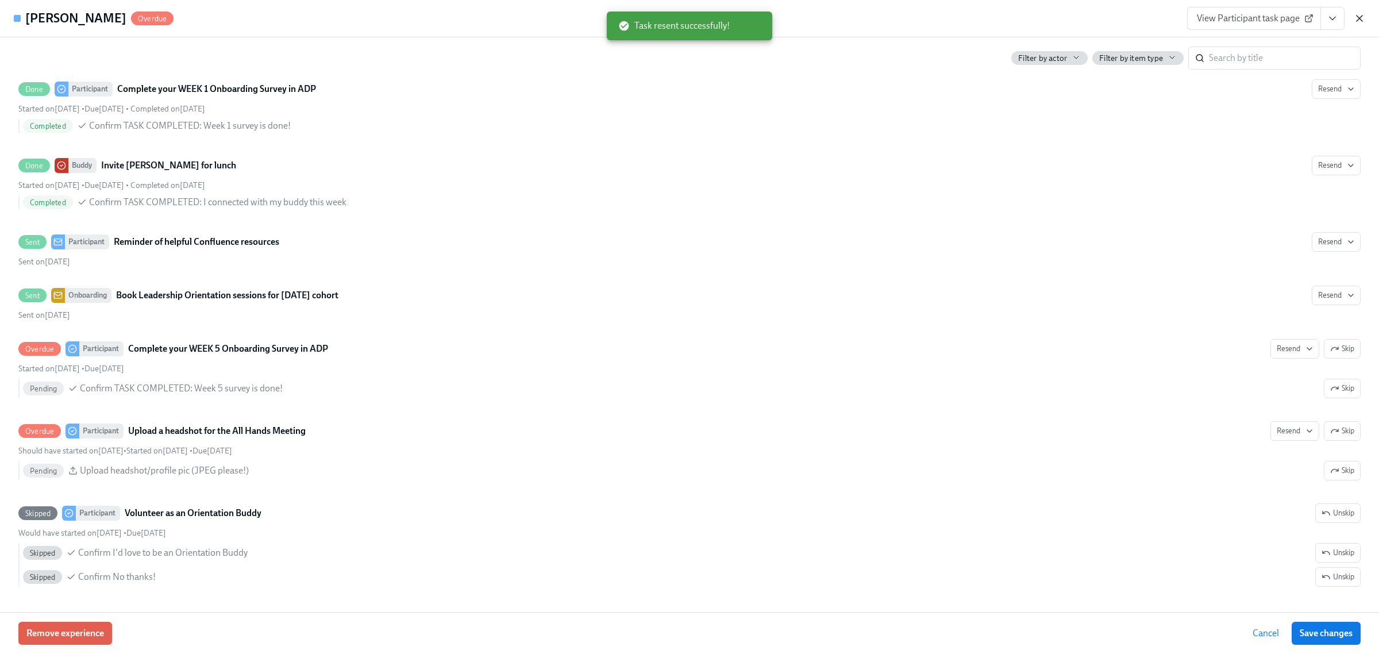
click at [1362, 14] on icon "button" at bounding box center [1359, 18] width 11 height 11
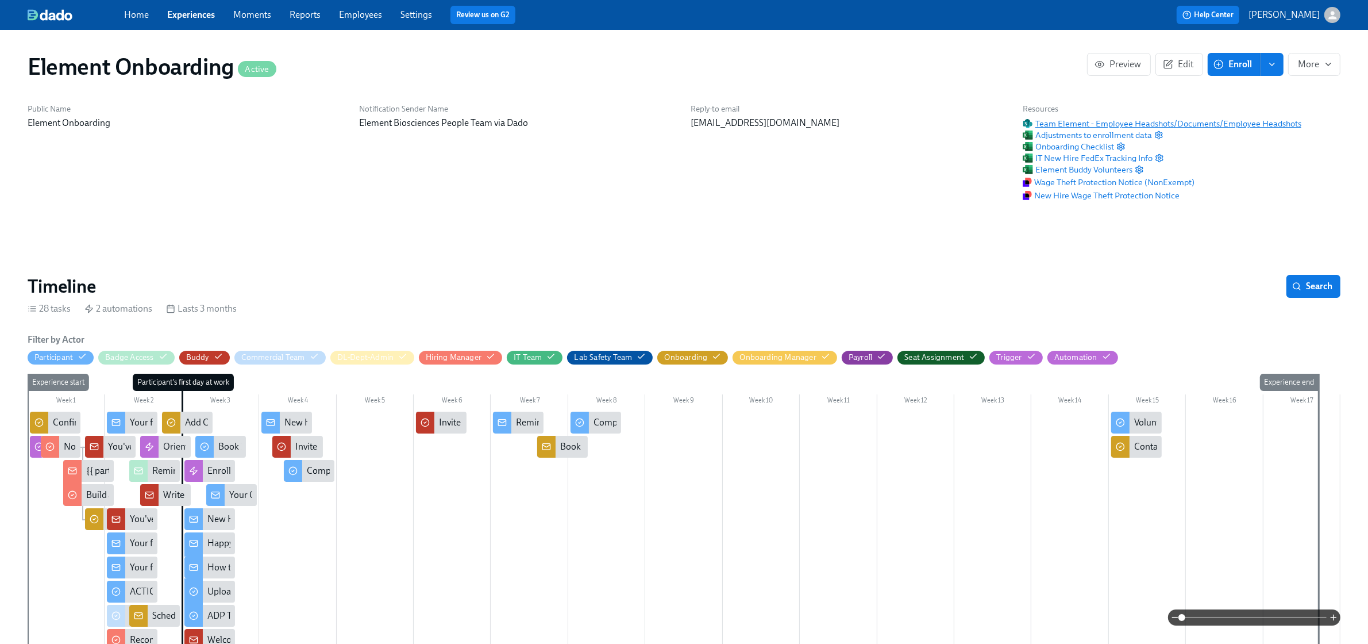
click at [1110, 118] on span "Team Element - Employee Headshots/Documents/Employee Headshots" at bounding box center [1162, 123] width 279 height 11
